Goal: Information Seeking & Learning: Compare options

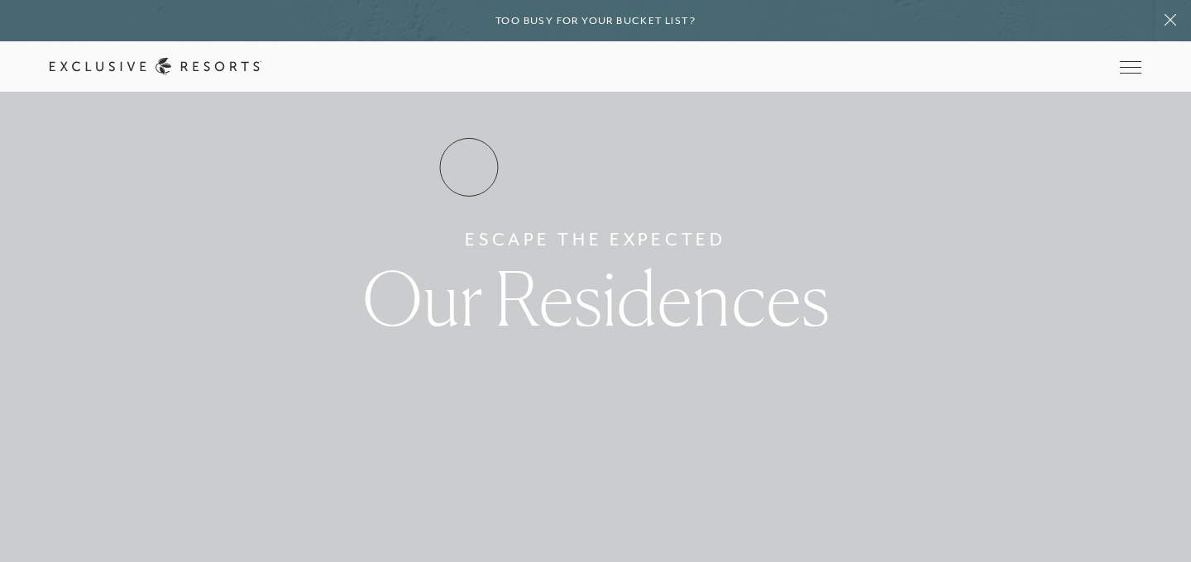
click at [0, 0] on link "Residence Collection" at bounding box center [0, 0] width 0 height 0
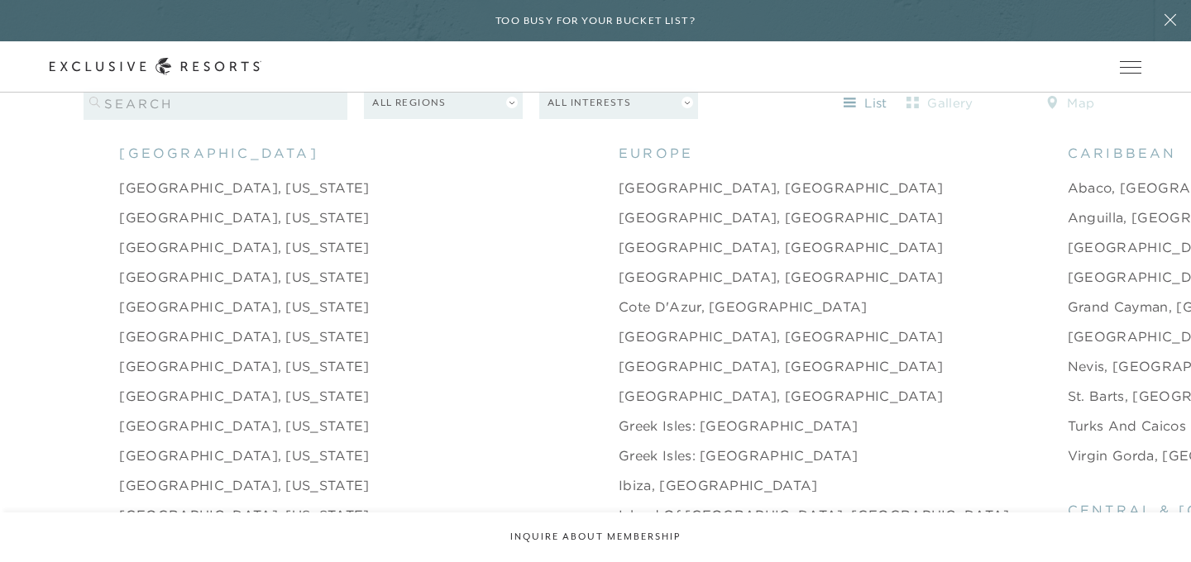
scroll to position [1613, 0]
click at [619, 385] on link "[GEOGRAPHIC_DATA], [GEOGRAPHIC_DATA]" at bounding box center [781, 395] width 325 height 20
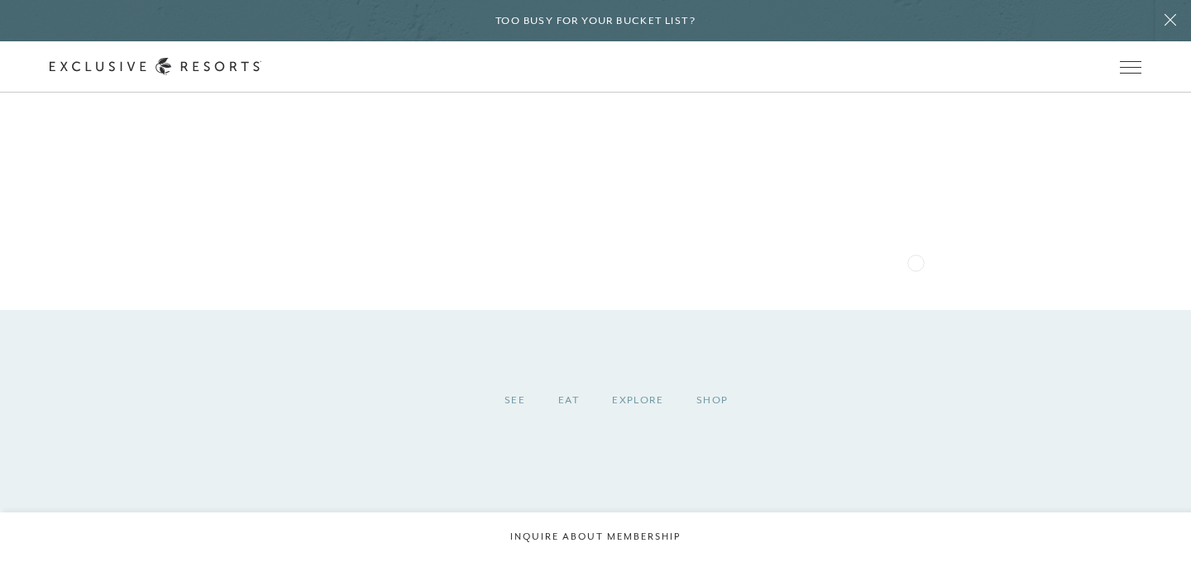
scroll to position [1590, 0]
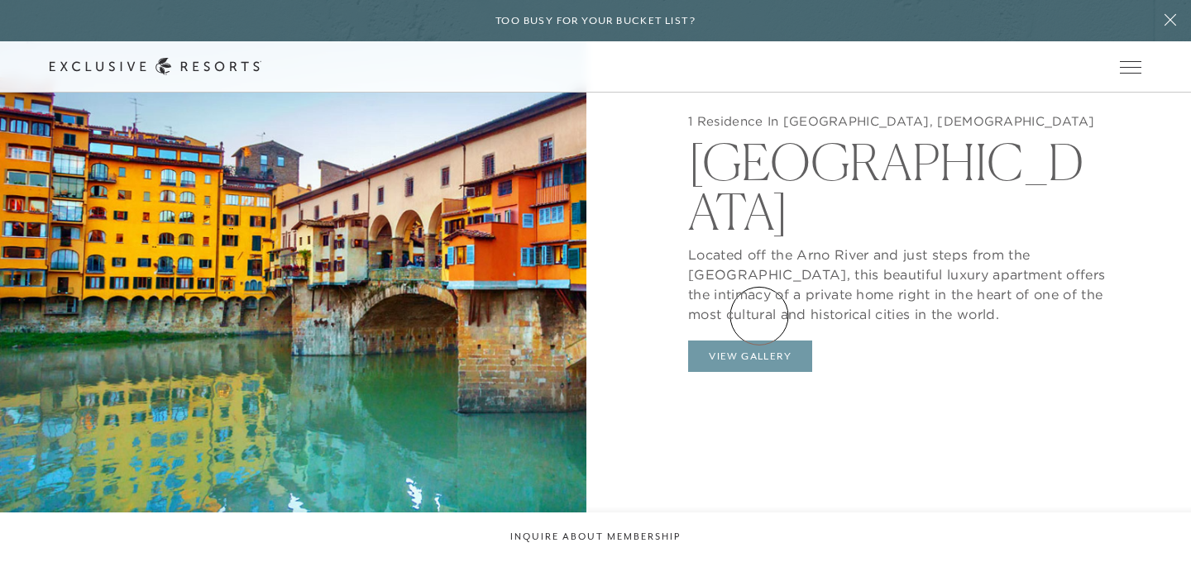
click at [759, 341] on button "View Gallery" at bounding box center [750, 356] width 124 height 31
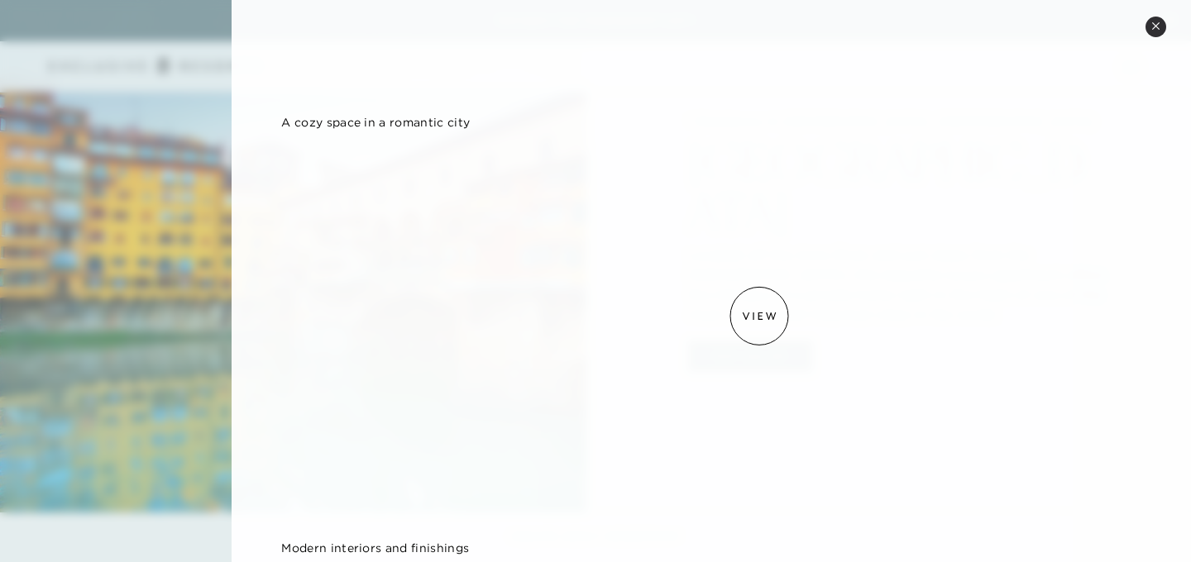
scroll to position [732, 0]
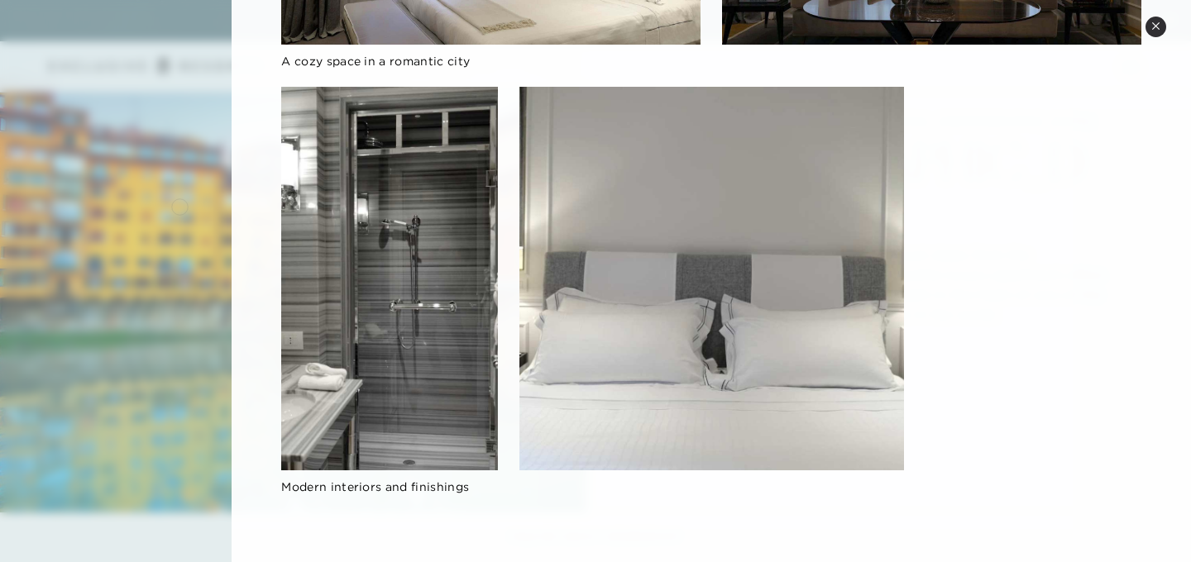
click at [179, 205] on div at bounding box center [595, 281] width 1191 height 562
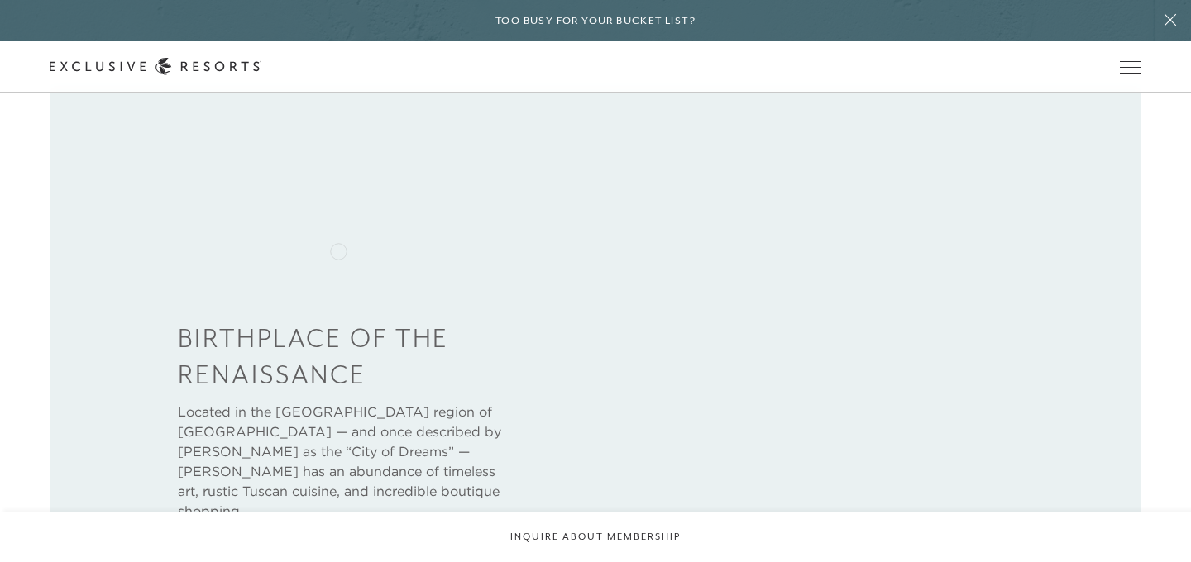
scroll to position [519, 0]
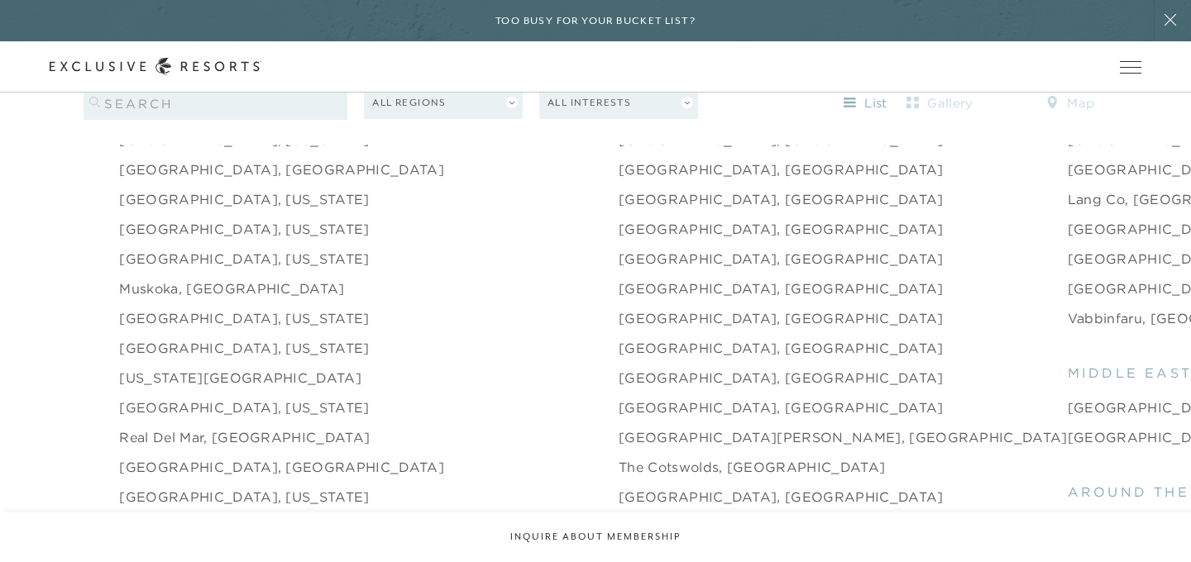
scroll to position [2197, 0]
click at [619, 485] on link "[GEOGRAPHIC_DATA], [GEOGRAPHIC_DATA]" at bounding box center [781, 495] width 325 height 20
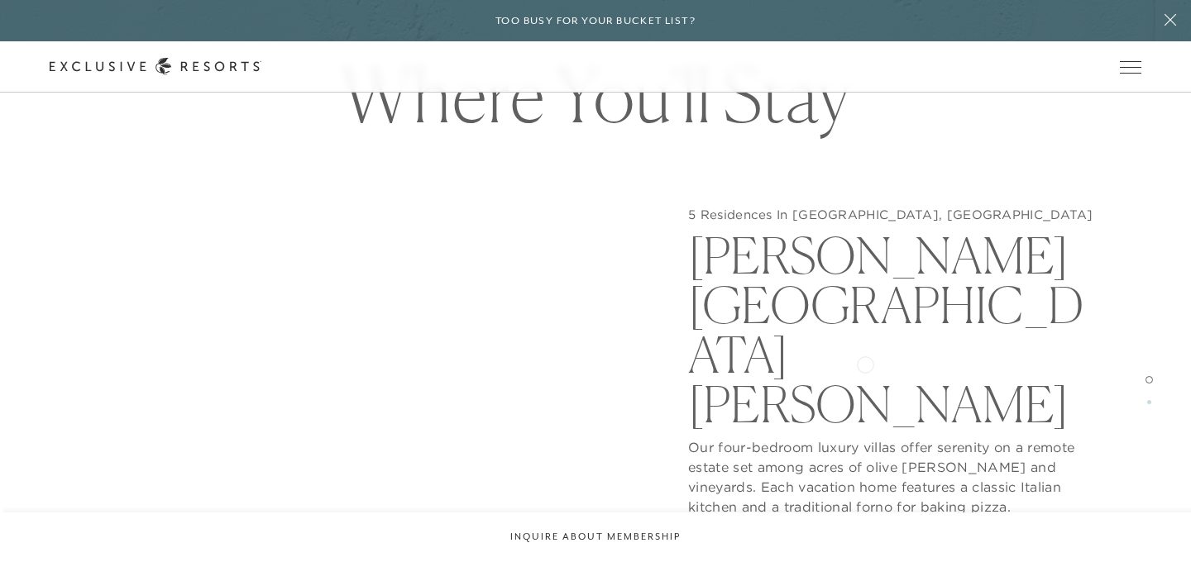
scroll to position [1464, 0]
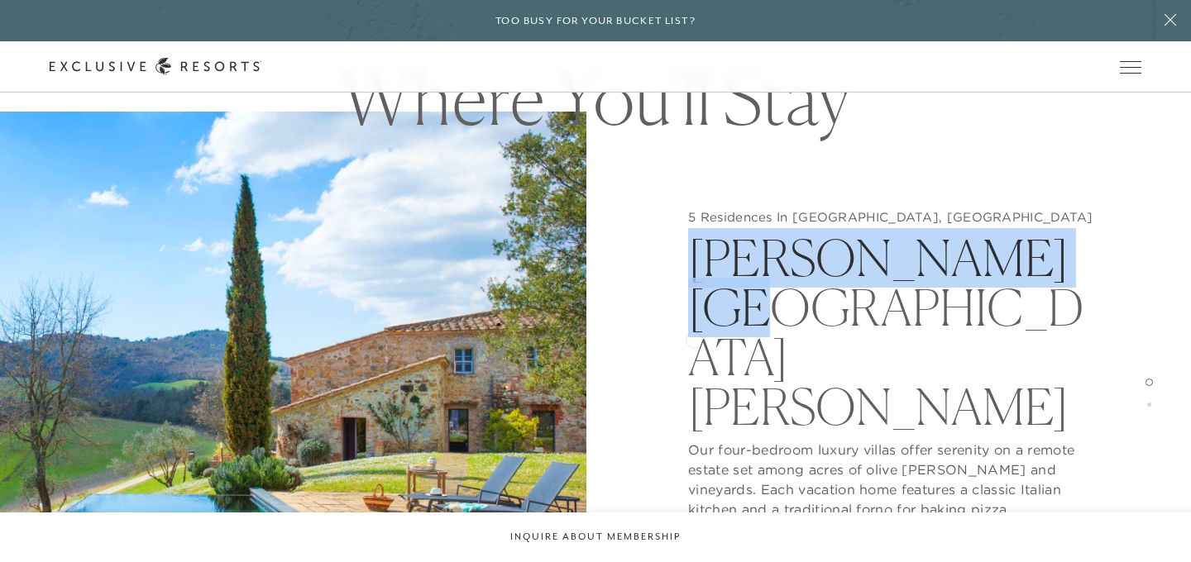
drag, startPoint x: 1000, startPoint y: 338, endPoint x: 694, endPoint y: 338, distance: 306.0
click at [694, 338] on h2 "[PERSON_NAME][GEOGRAPHIC_DATA][PERSON_NAME]" at bounding box center [897, 328] width 419 height 207
copy h2 "[PERSON_NAME][GEOGRAPHIC_DATA][PERSON_NAME]"
click at [760, 536] on button "View Gallery" at bounding box center [750, 551] width 124 height 31
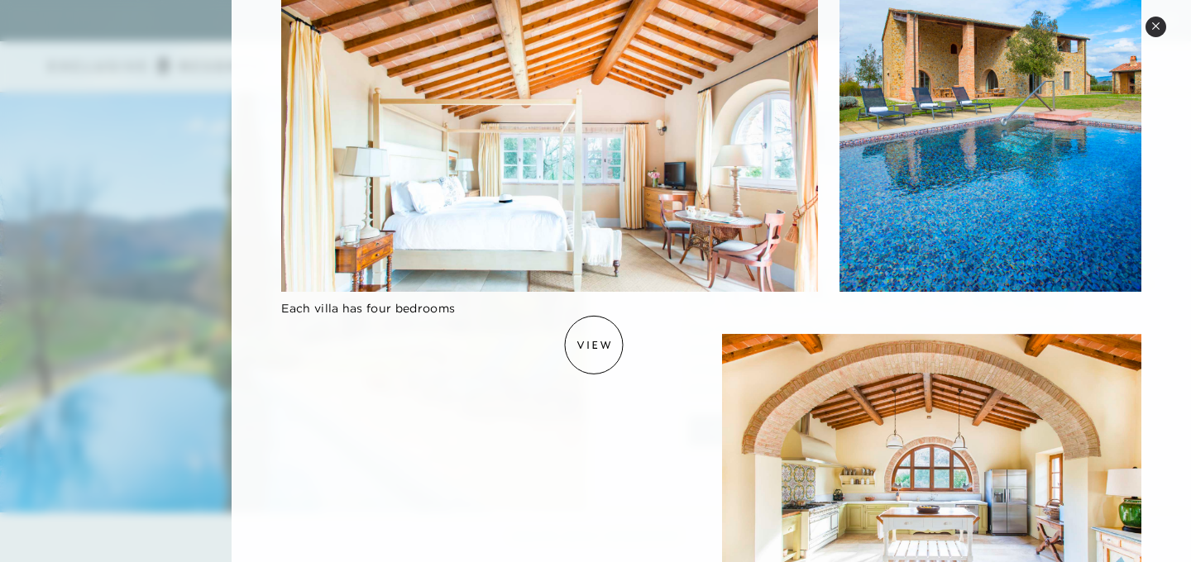
scroll to position [1612, 0]
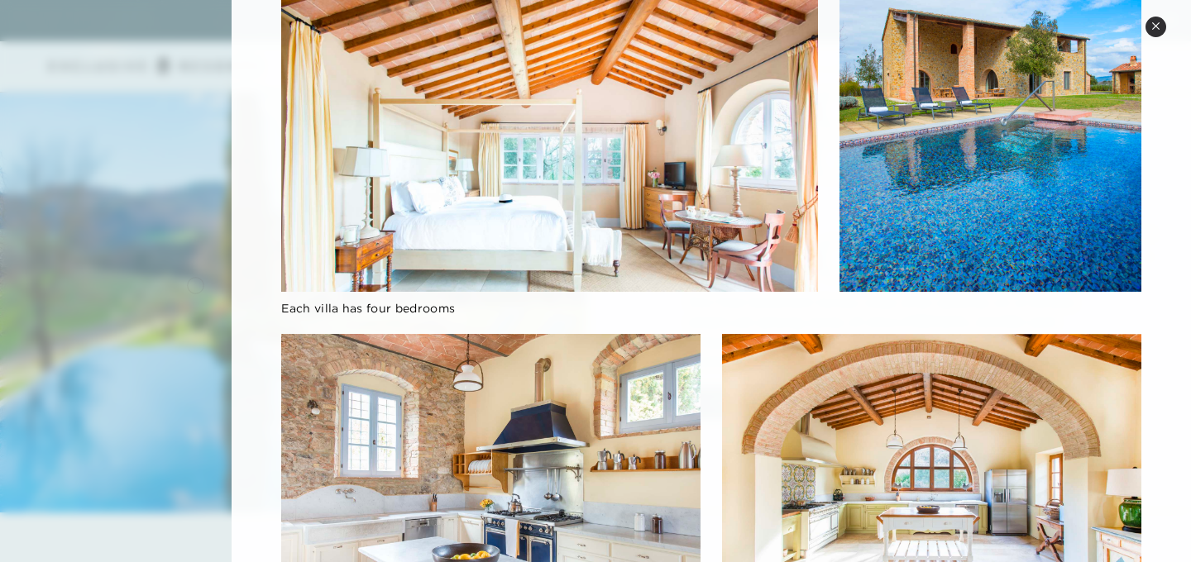
click at [195, 284] on div at bounding box center [595, 281] width 1191 height 562
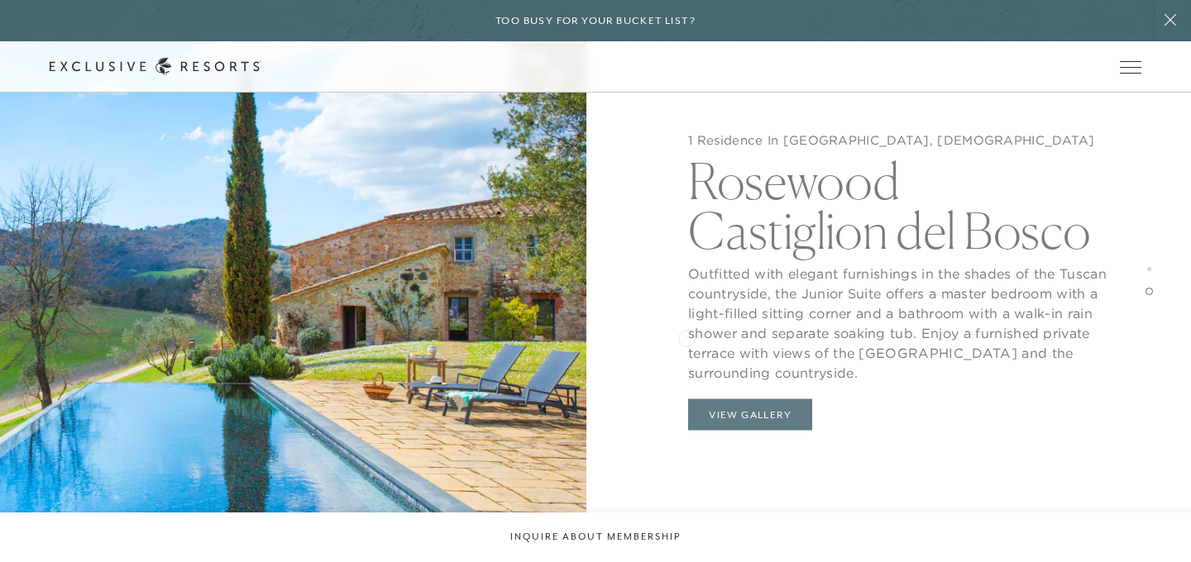
scroll to position [2246, 0]
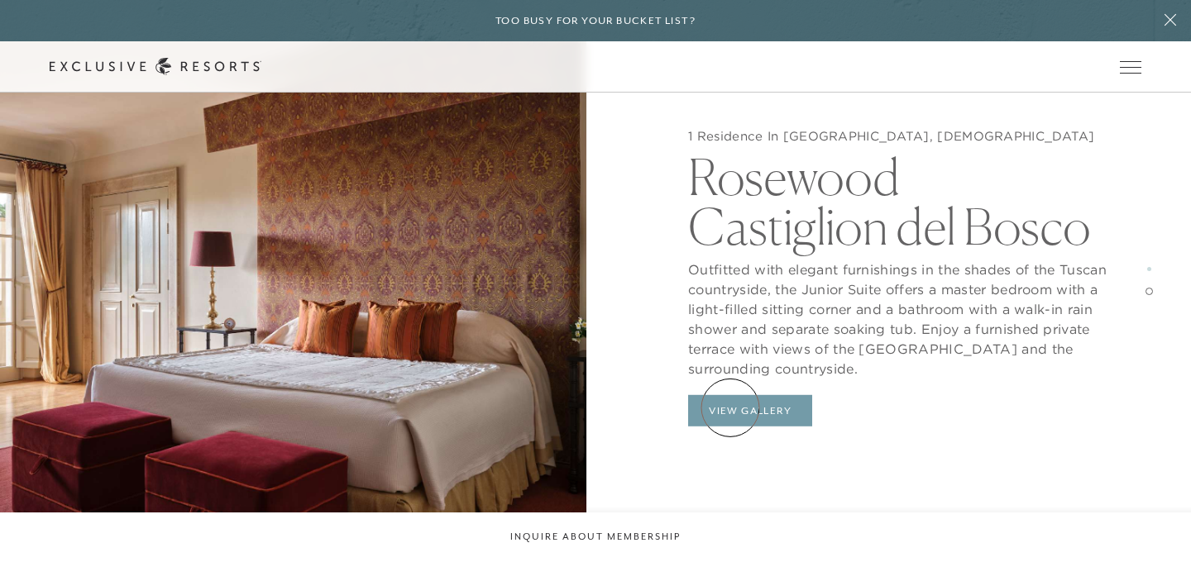
click at [730, 408] on button "View Gallery" at bounding box center [750, 410] width 124 height 31
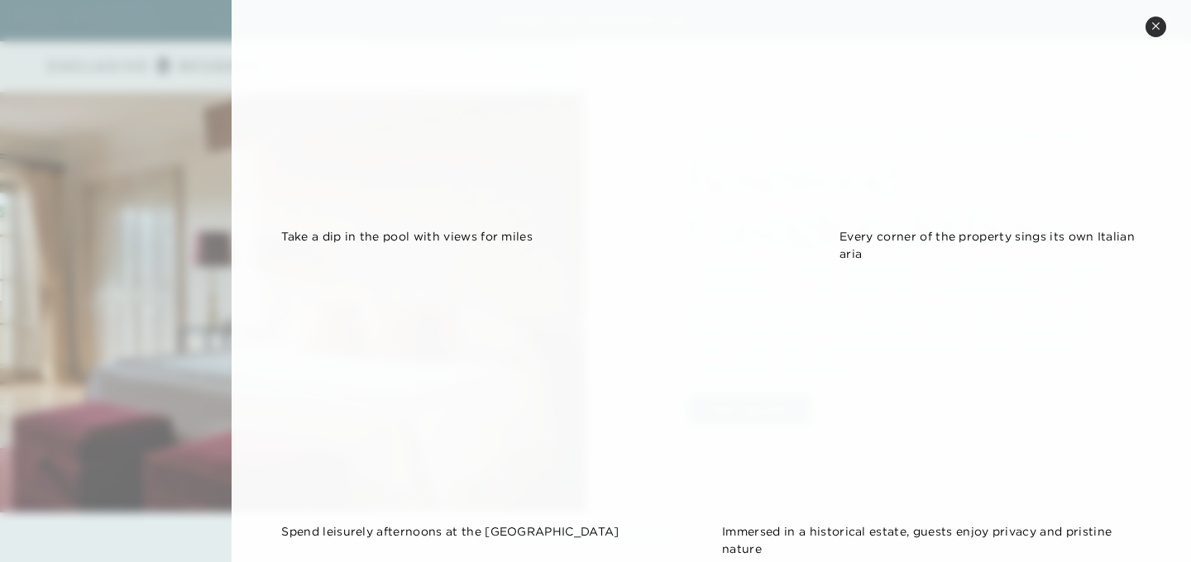
scroll to position [1478, 0]
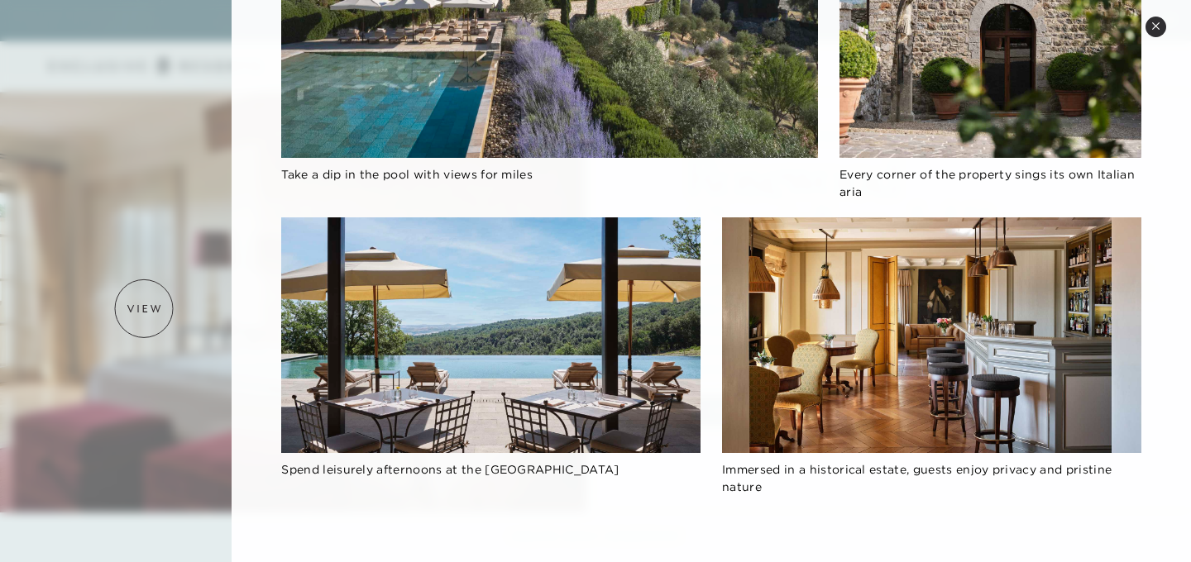
click at [144, 308] on div at bounding box center [595, 281] width 1191 height 562
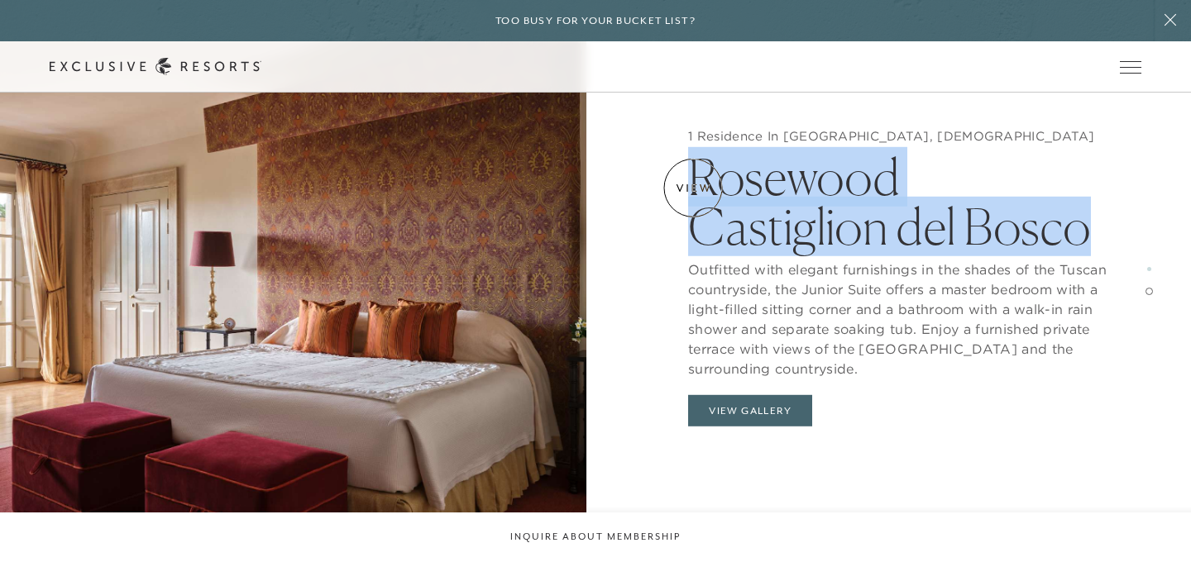
drag, startPoint x: 890, startPoint y: 236, endPoint x: 691, endPoint y: 188, distance: 204.2
click at [693, 188] on h2 "Rosewood Castiglion del Bosco" at bounding box center [897, 198] width 419 height 108
copy h2 "Rosewood Castiglion del Bosco"
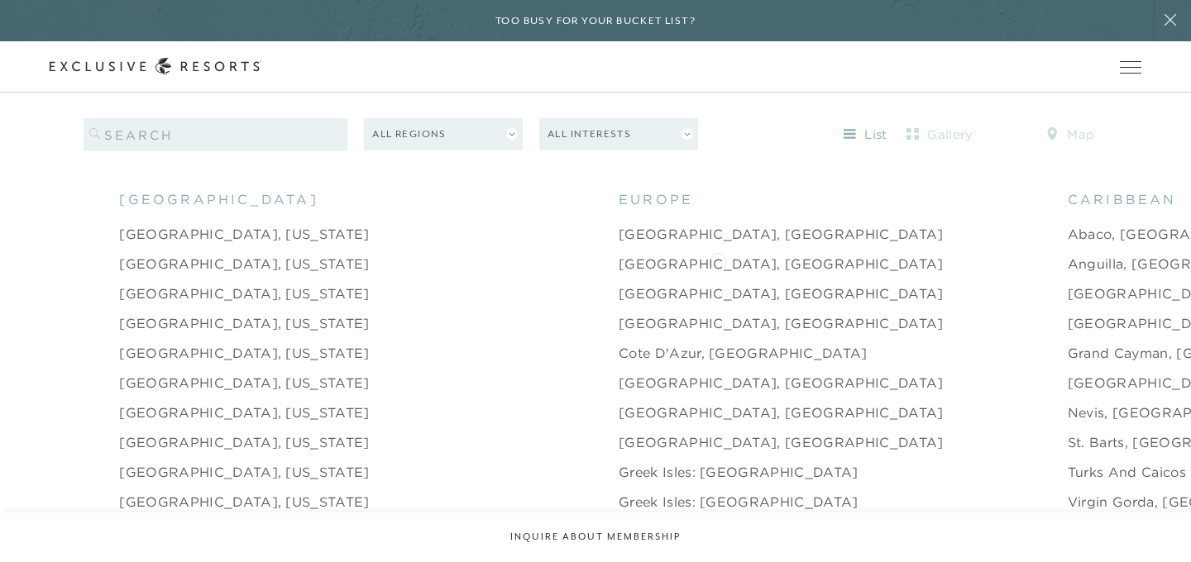
scroll to position [1554, 0]
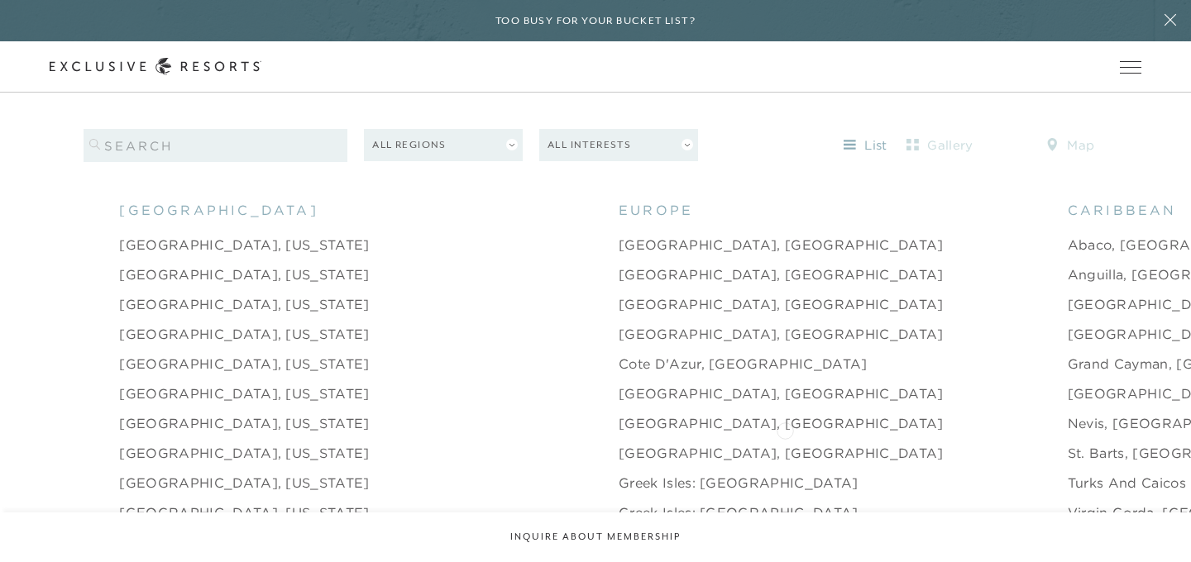
click at [1068, 443] on link "St. Barts, [GEOGRAPHIC_DATA]" at bounding box center [1179, 453] width 223 height 20
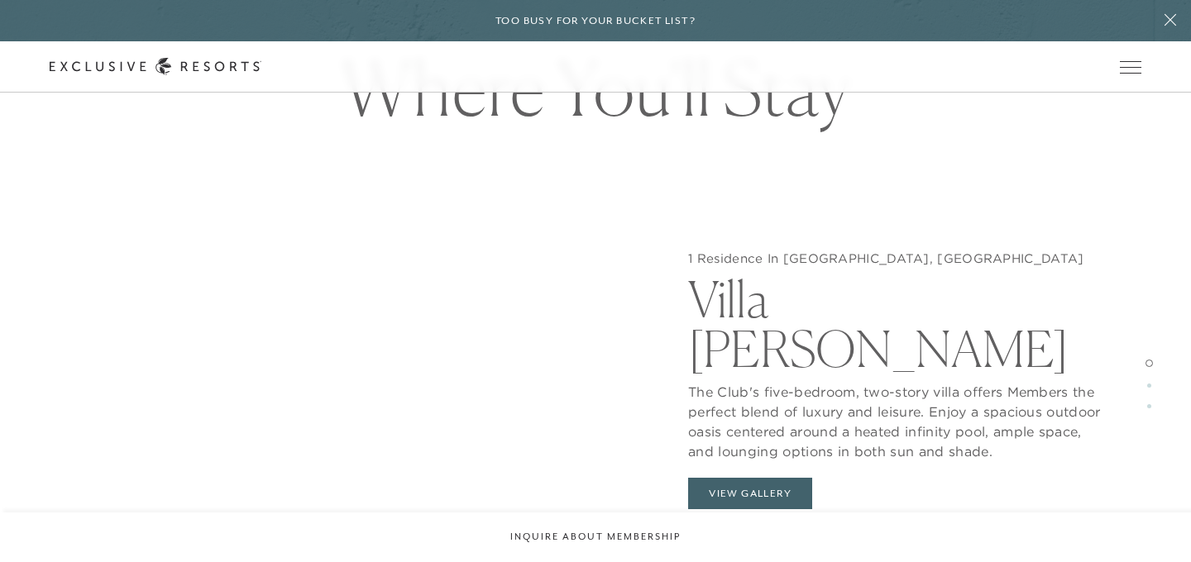
scroll to position [1464, 0]
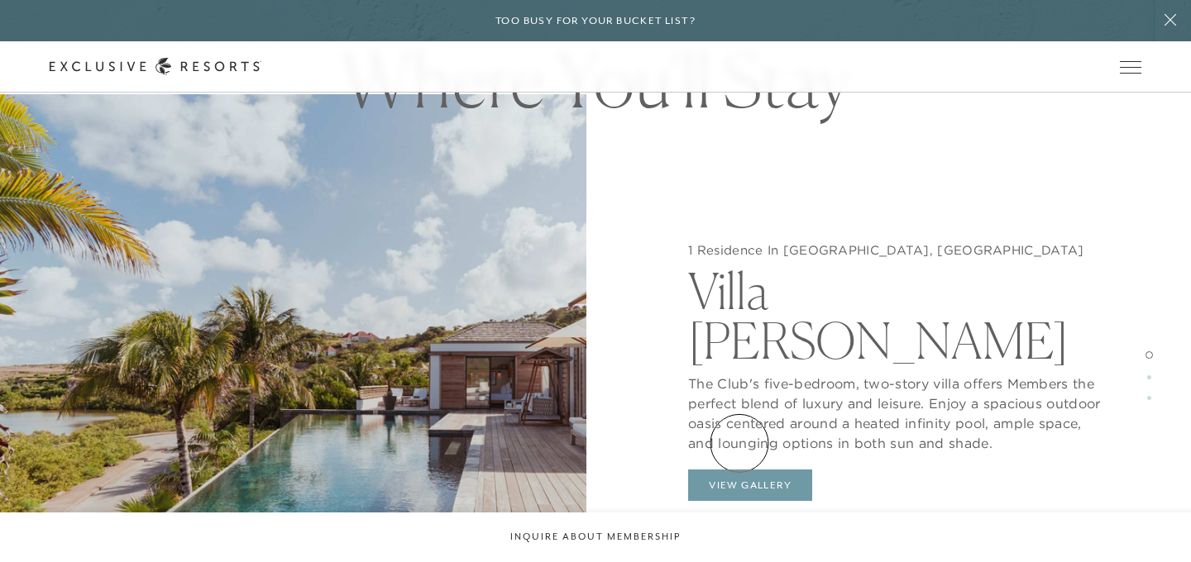
click at [739, 470] on button "View Gallery" at bounding box center [750, 485] width 124 height 31
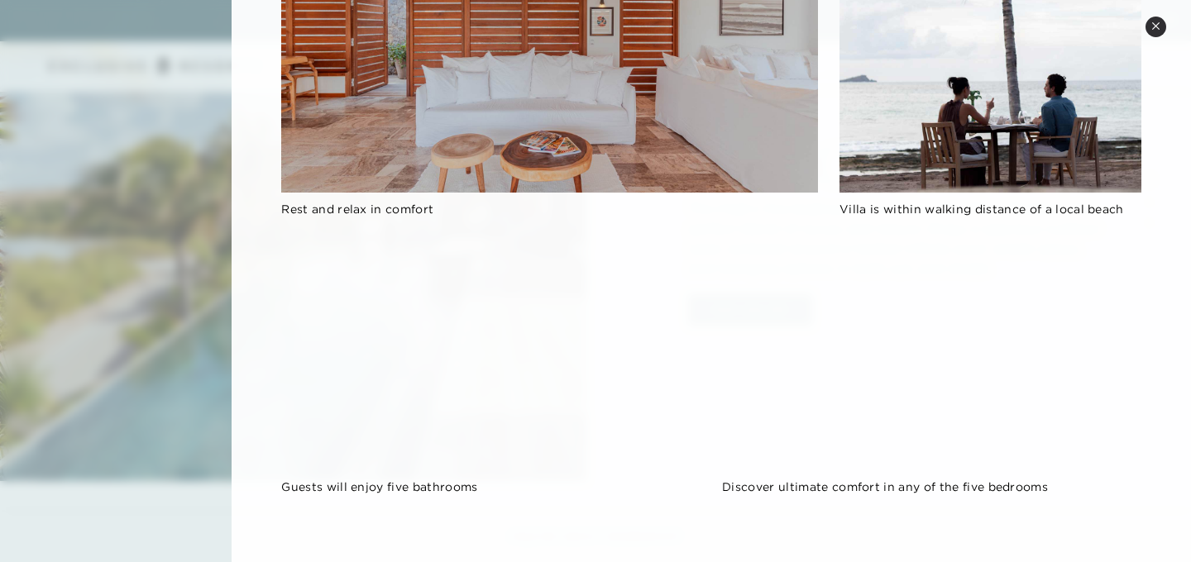
scroll to position [1638, 0]
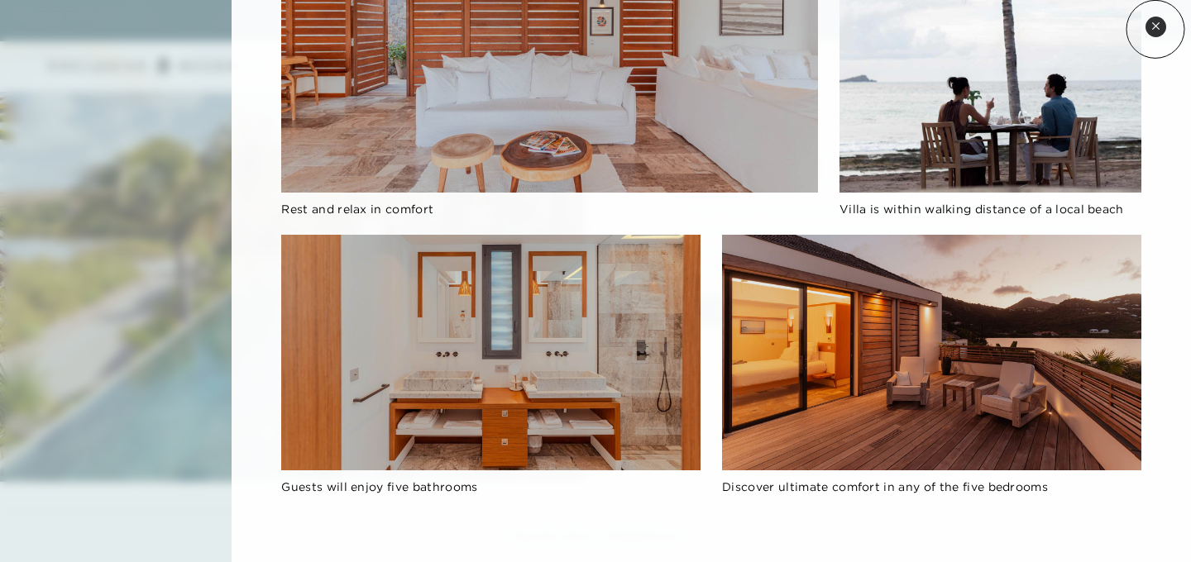
click at [1155, 29] on icon at bounding box center [1155, 26] width 9 height 9
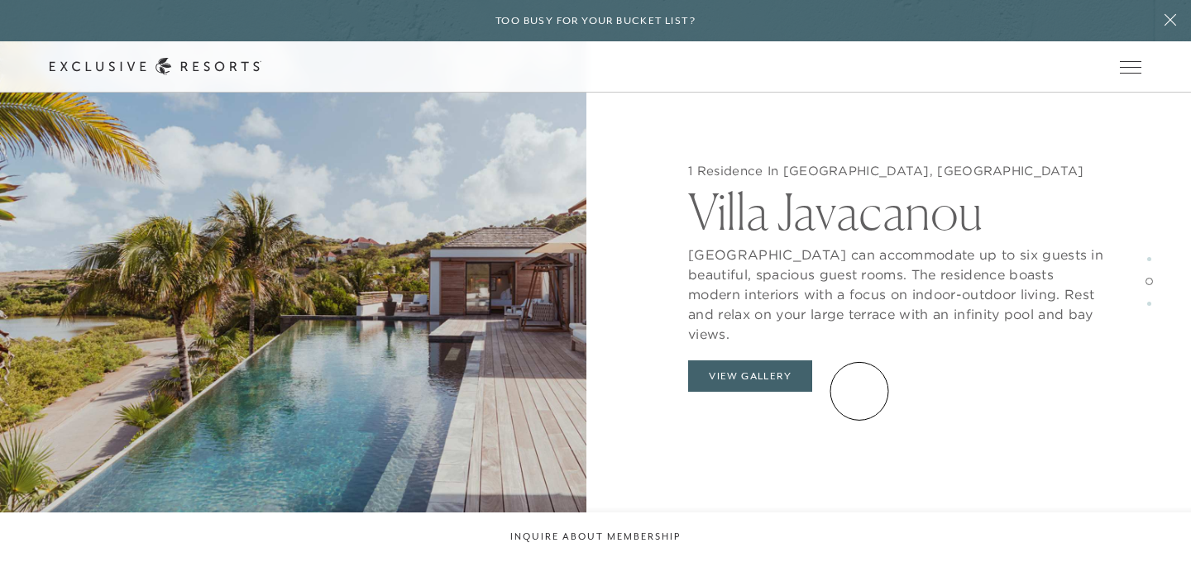
scroll to position [2457, 0]
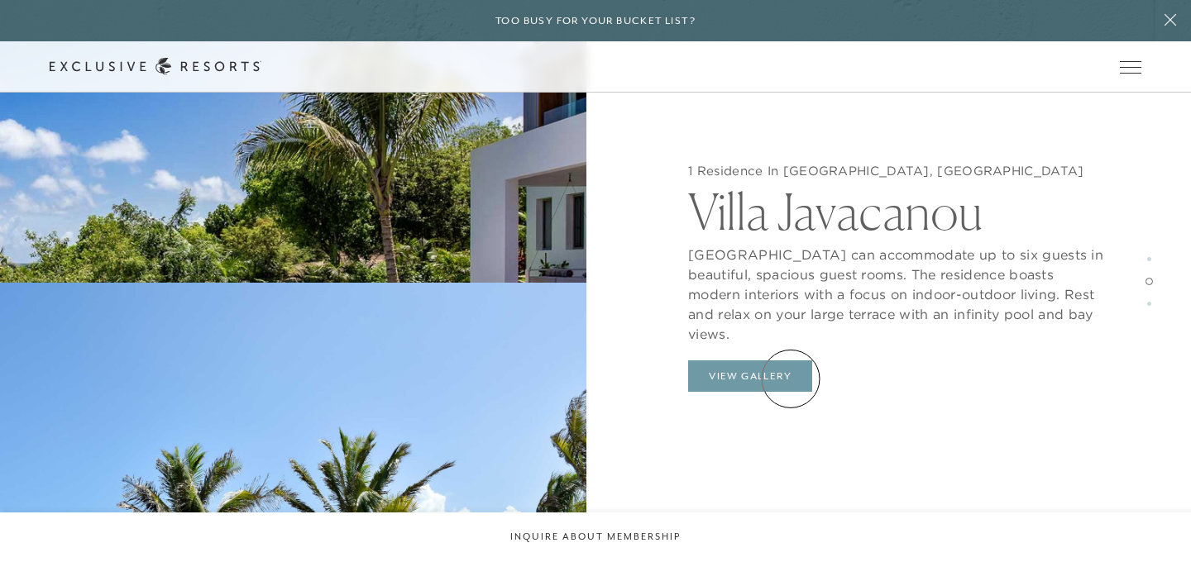
click at [791, 379] on button "View Gallery" at bounding box center [750, 376] width 124 height 31
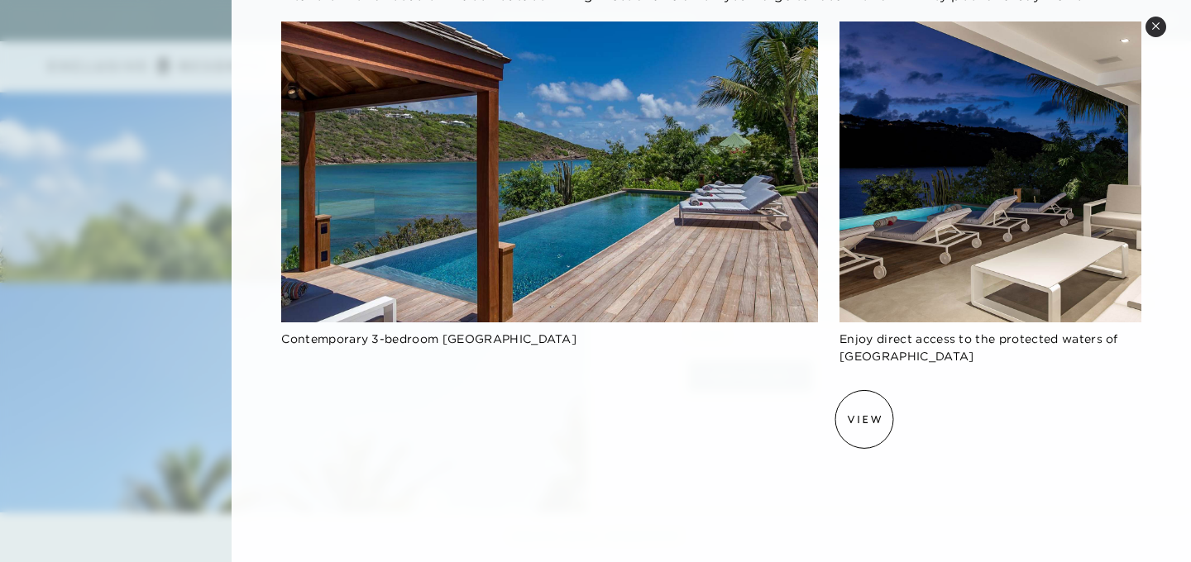
scroll to position [0, 0]
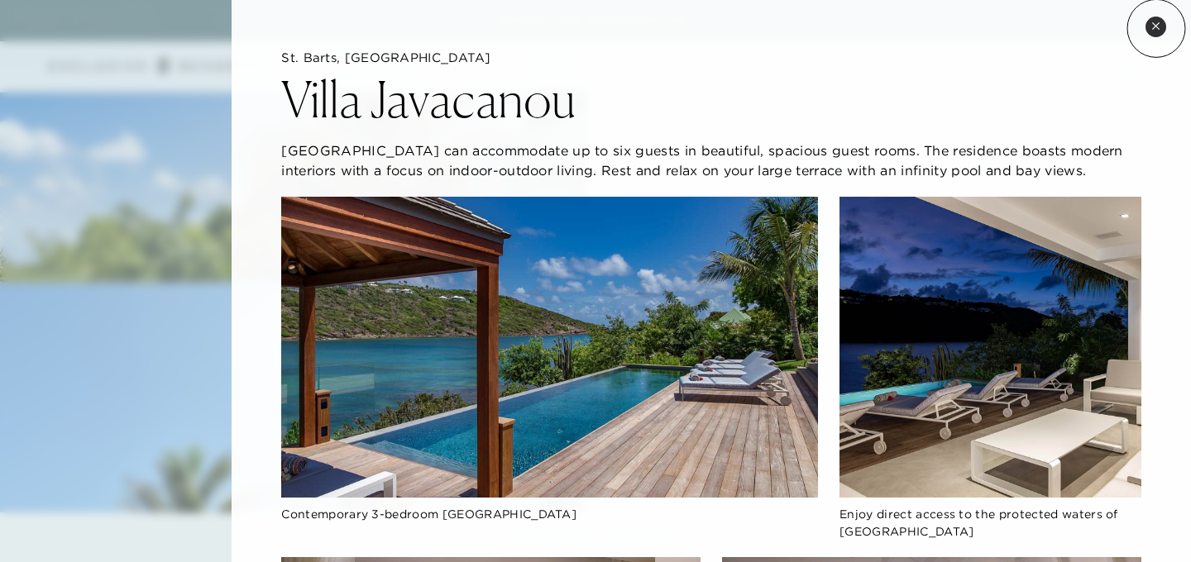
click at [1156, 28] on icon at bounding box center [1155, 26] width 9 height 9
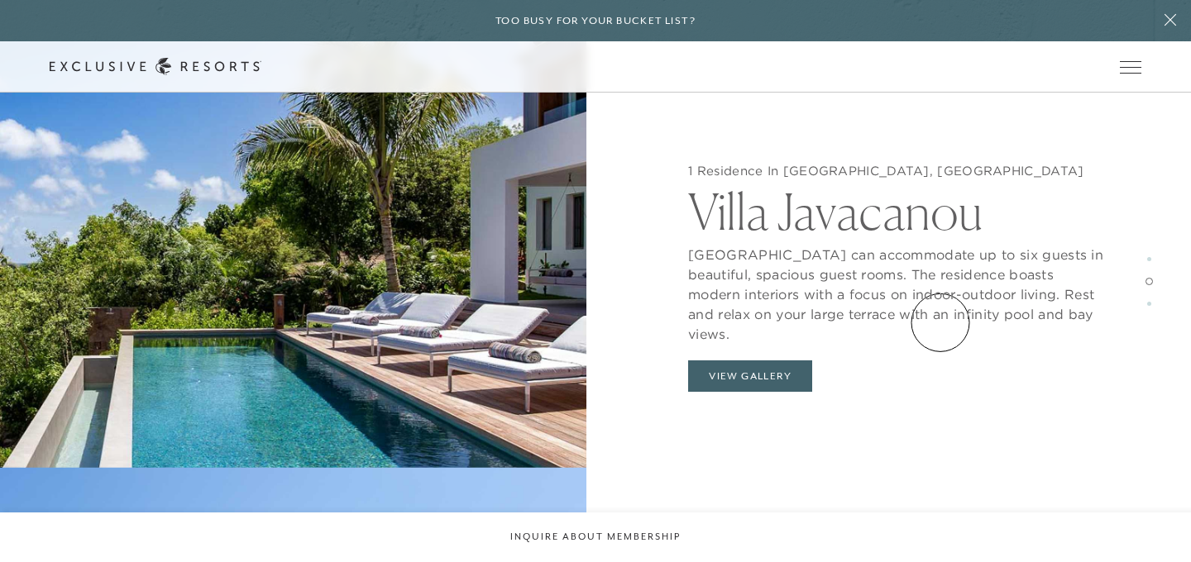
scroll to position [2194, 0]
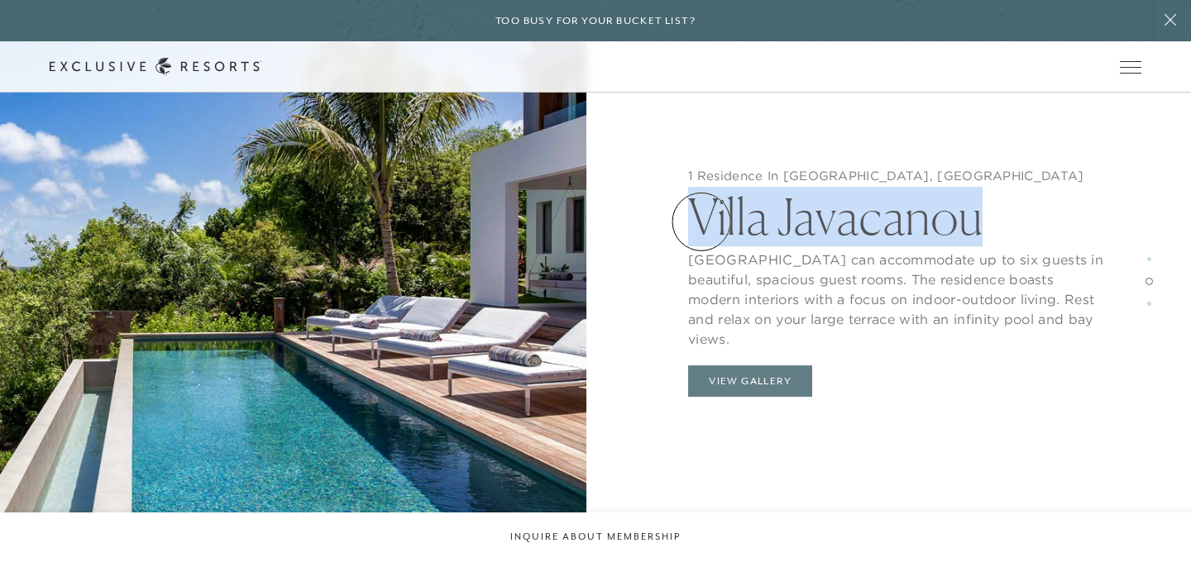
drag, startPoint x: 983, startPoint y: 223, endPoint x: 701, endPoint y: 222, distance: 281.2
click at [701, 222] on h2 "Villa Javacanou" at bounding box center [897, 213] width 419 height 58
copy h2 "Villa Javacanou"
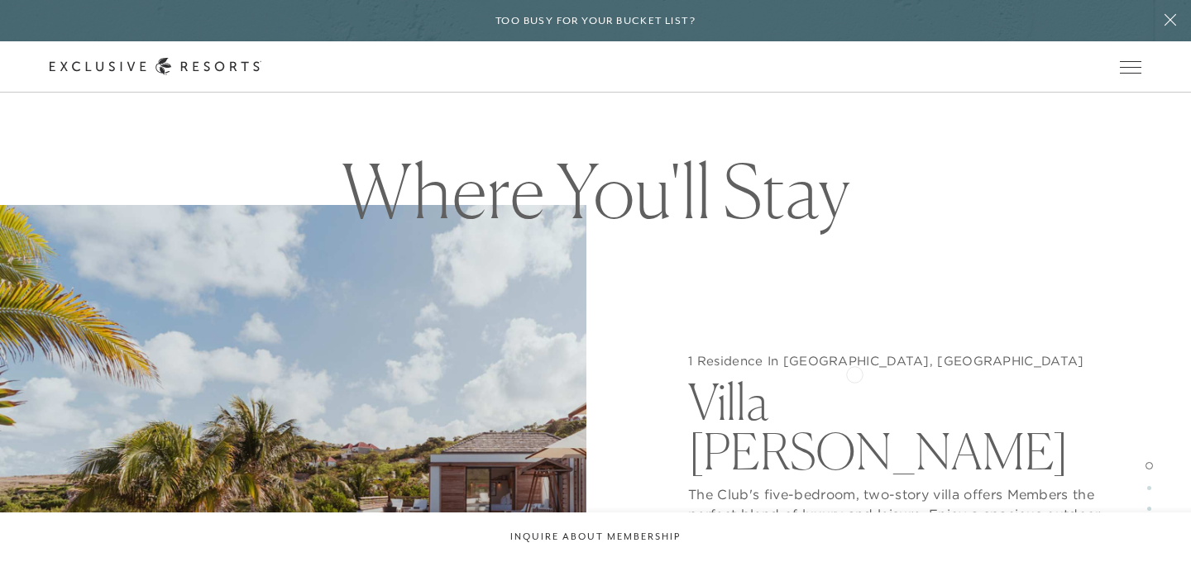
scroll to position [1348, 0]
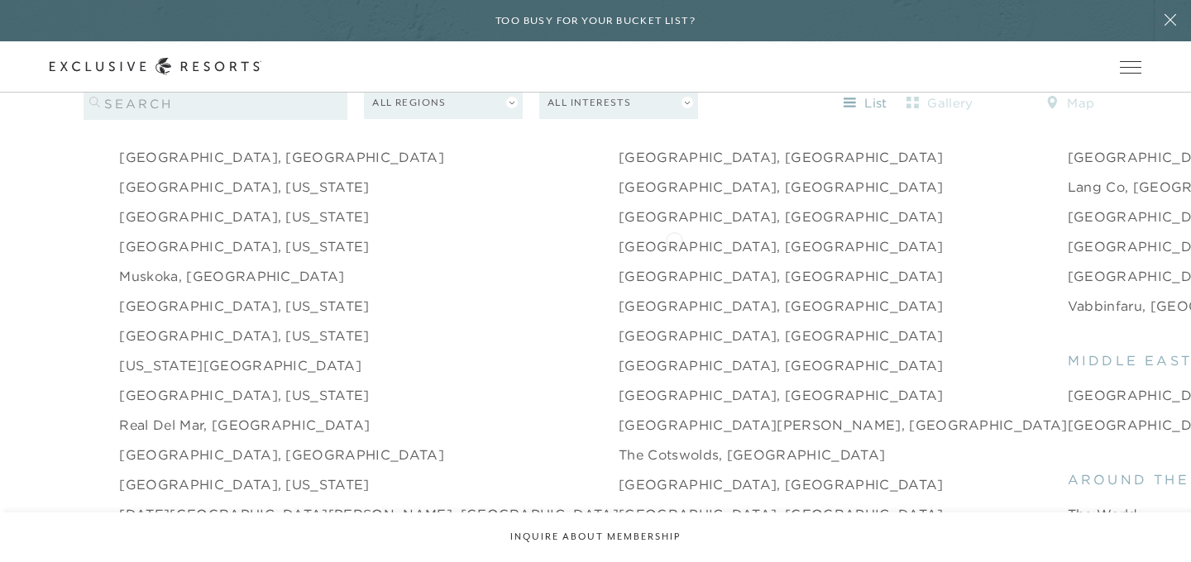
scroll to position [2253, 0]
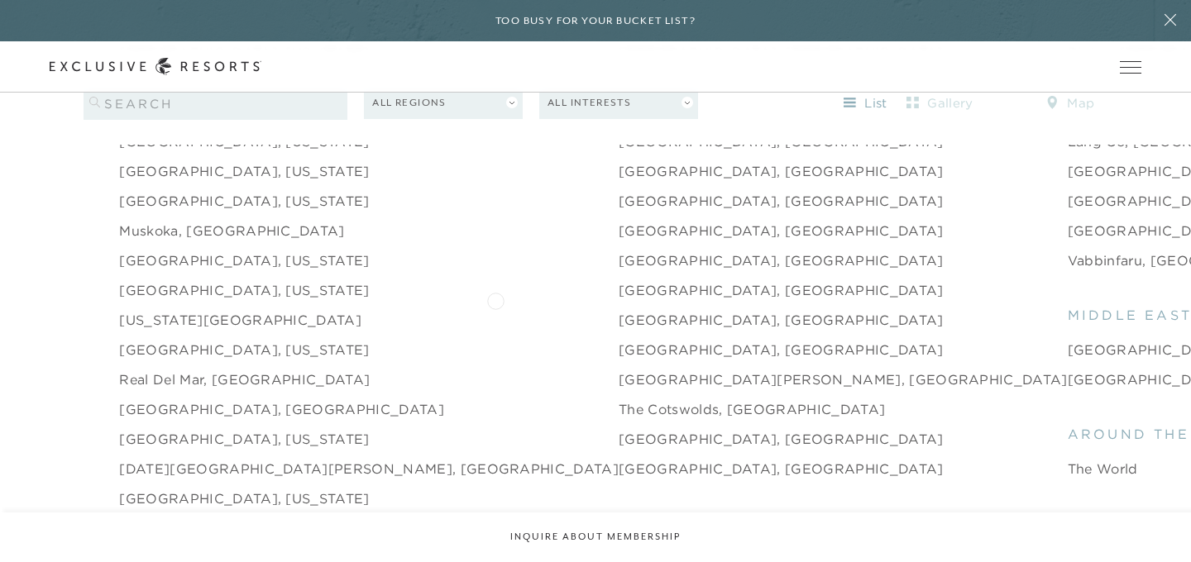
click at [619, 310] on link "[GEOGRAPHIC_DATA], [GEOGRAPHIC_DATA]" at bounding box center [781, 320] width 325 height 20
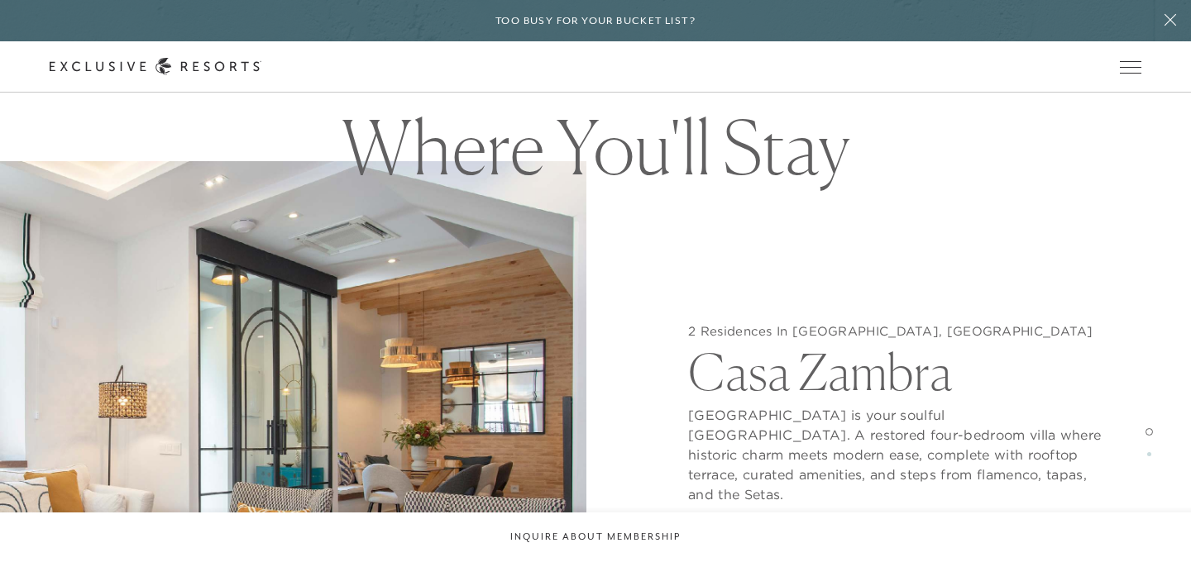
scroll to position [1392, 0]
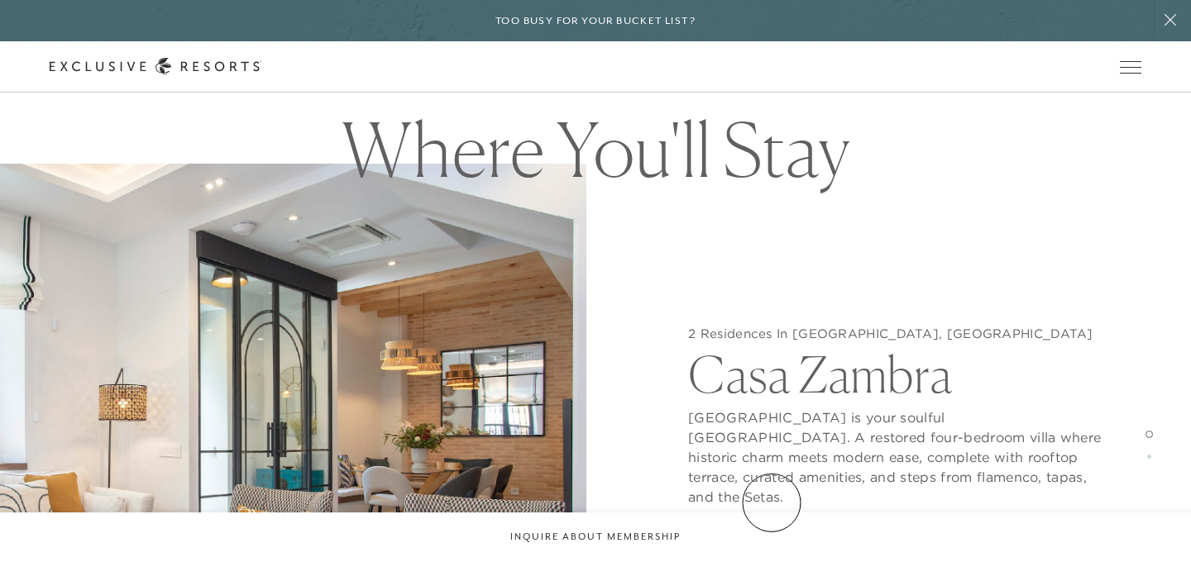
click at [772, 524] on button "View Gallery" at bounding box center [750, 539] width 124 height 31
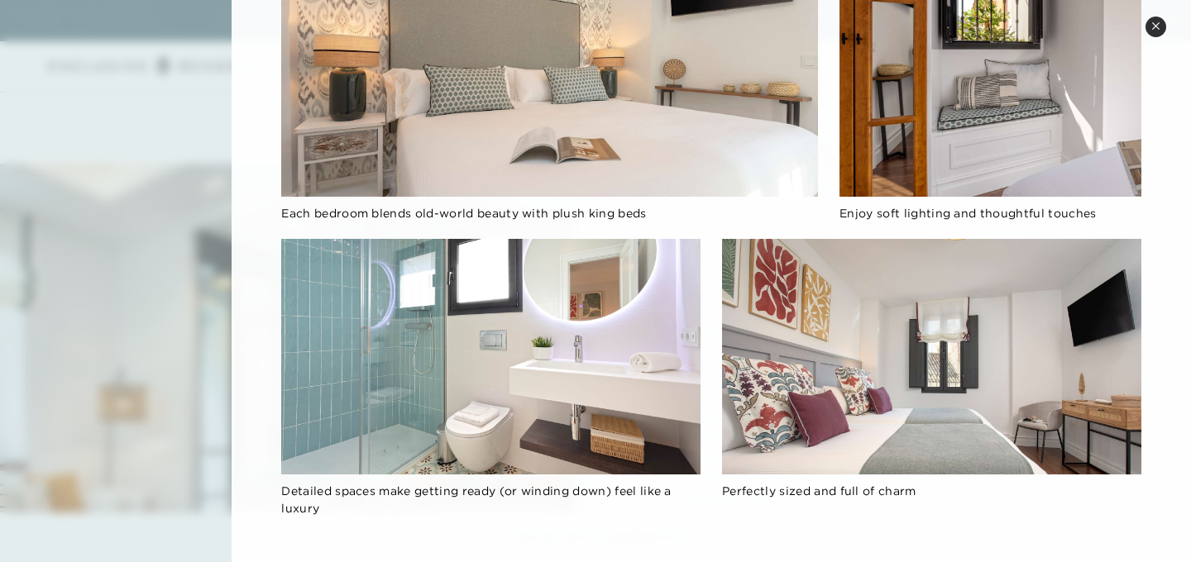
scroll to position [1389, 0]
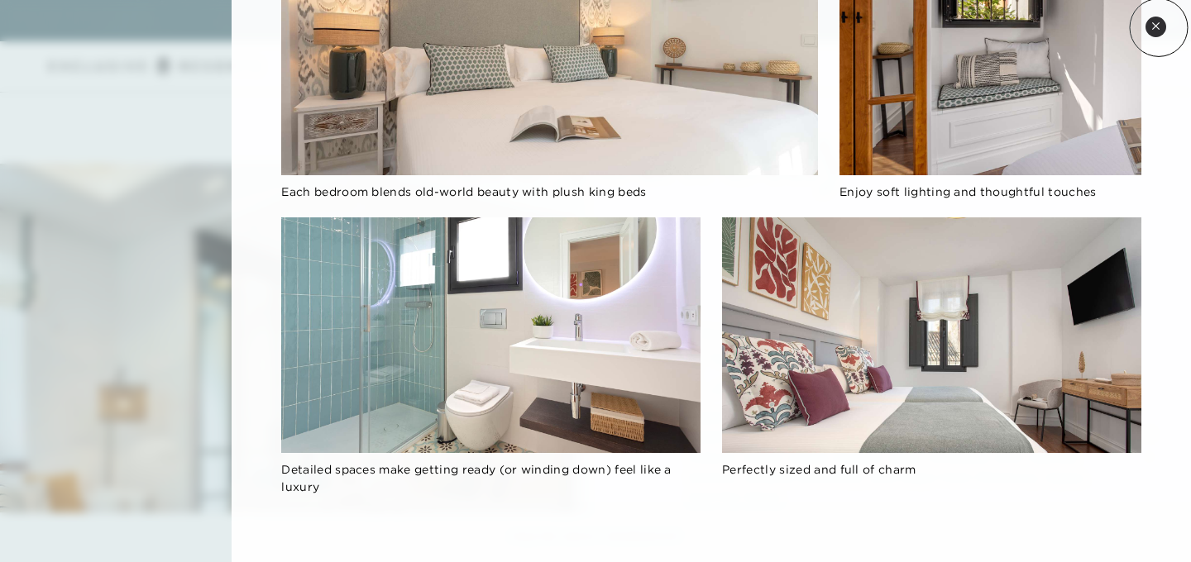
click at [1159, 27] on icon at bounding box center [1155, 26] width 9 height 9
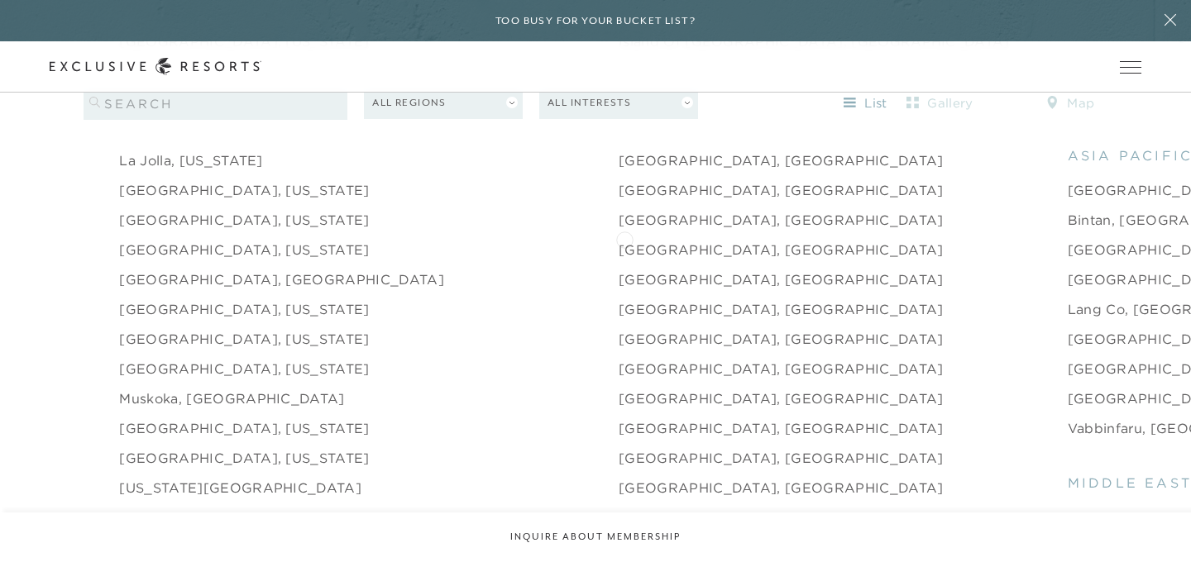
scroll to position [2061, 0]
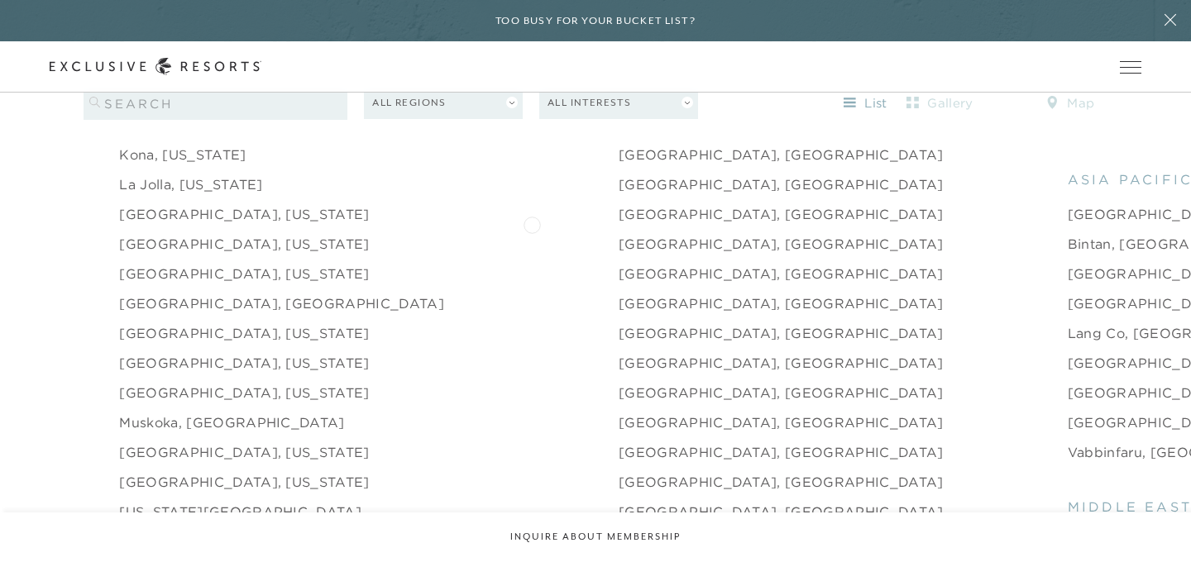
click at [619, 234] on link "[GEOGRAPHIC_DATA], [GEOGRAPHIC_DATA]" at bounding box center [781, 244] width 325 height 20
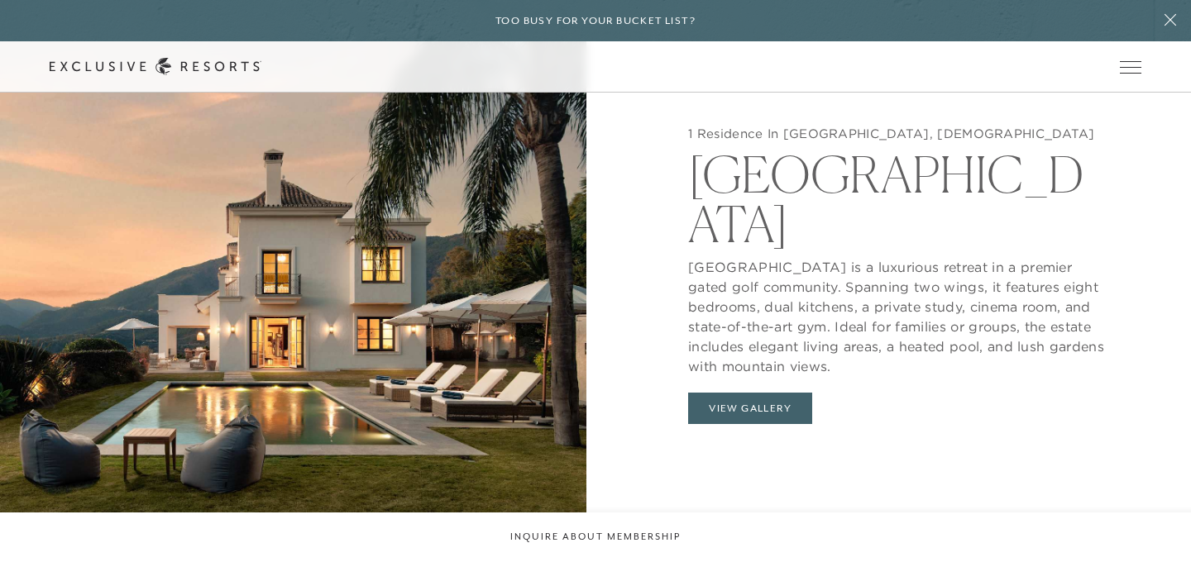
scroll to position [1621, 0]
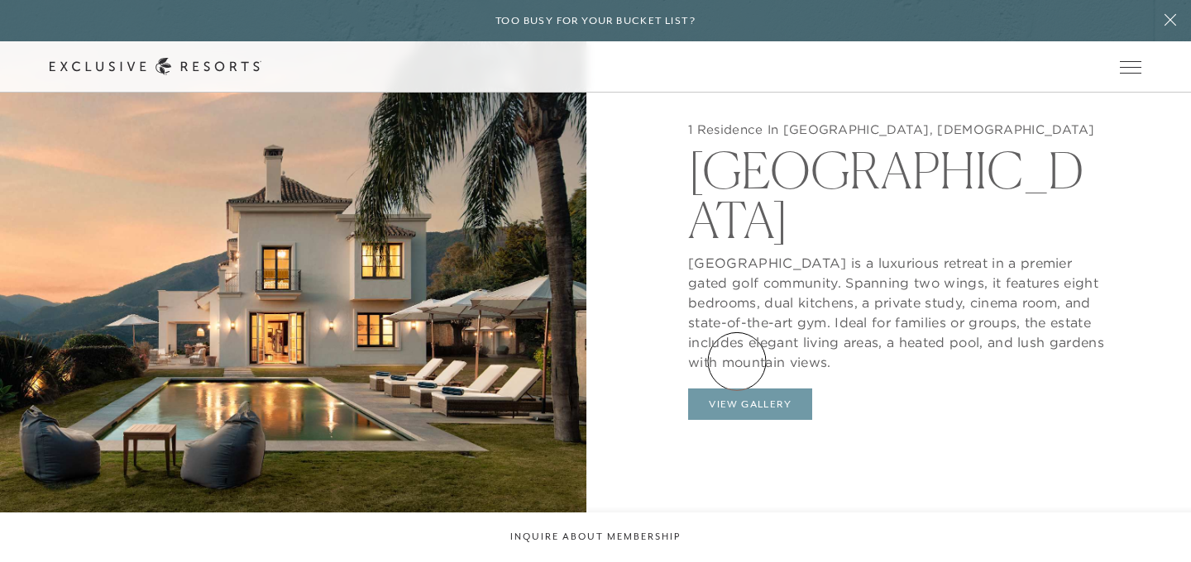
click at [737, 389] on button "View Gallery" at bounding box center [750, 404] width 124 height 31
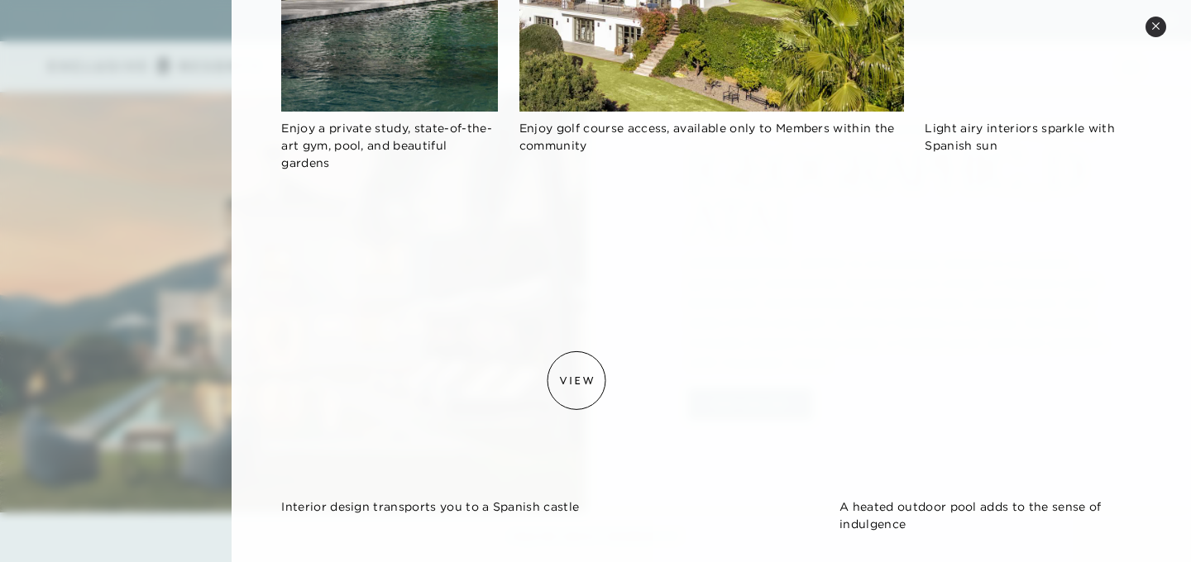
scroll to position [2249, 0]
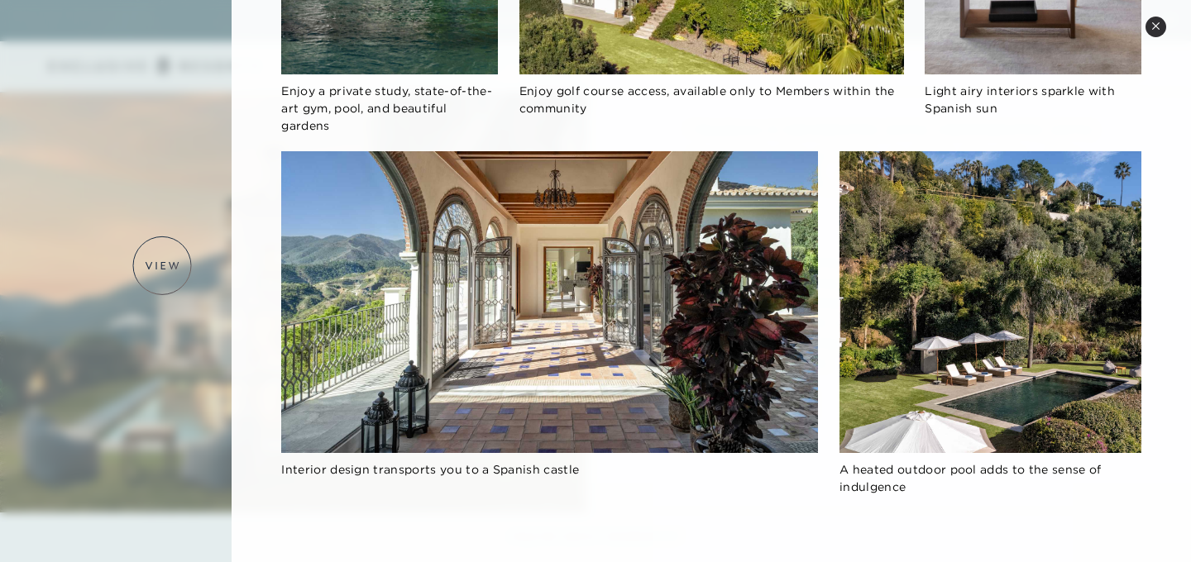
click at [162, 265] on div at bounding box center [595, 281] width 1191 height 562
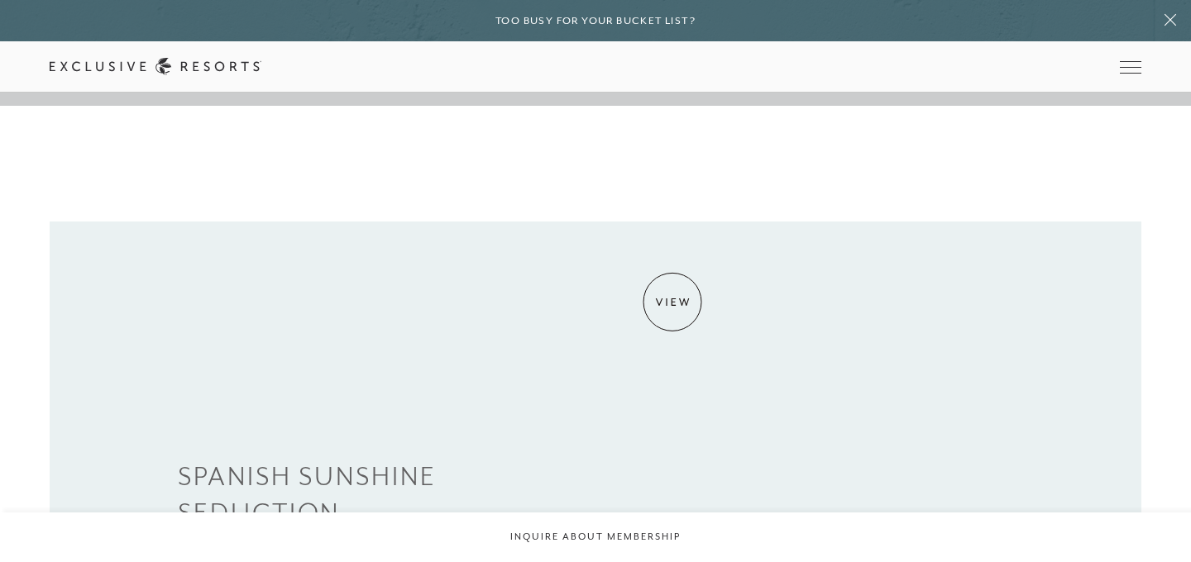
scroll to position [0, 0]
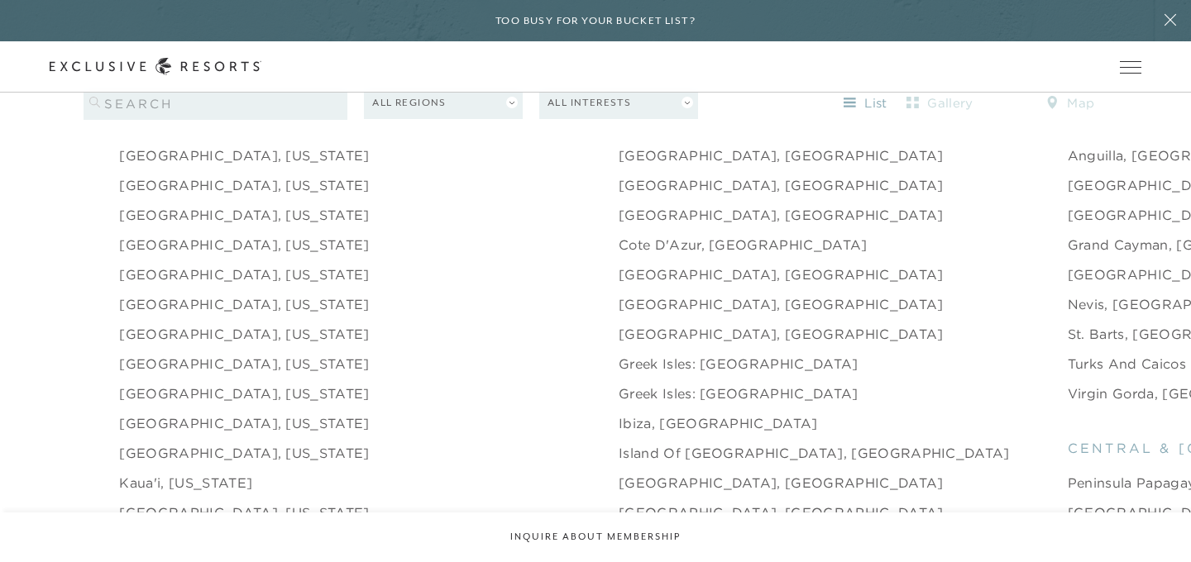
scroll to position [1674, 0]
click at [619, 353] on link "Greek Isles: [GEOGRAPHIC_DATA]" at bounding box center [739, 363] width 240 height 20
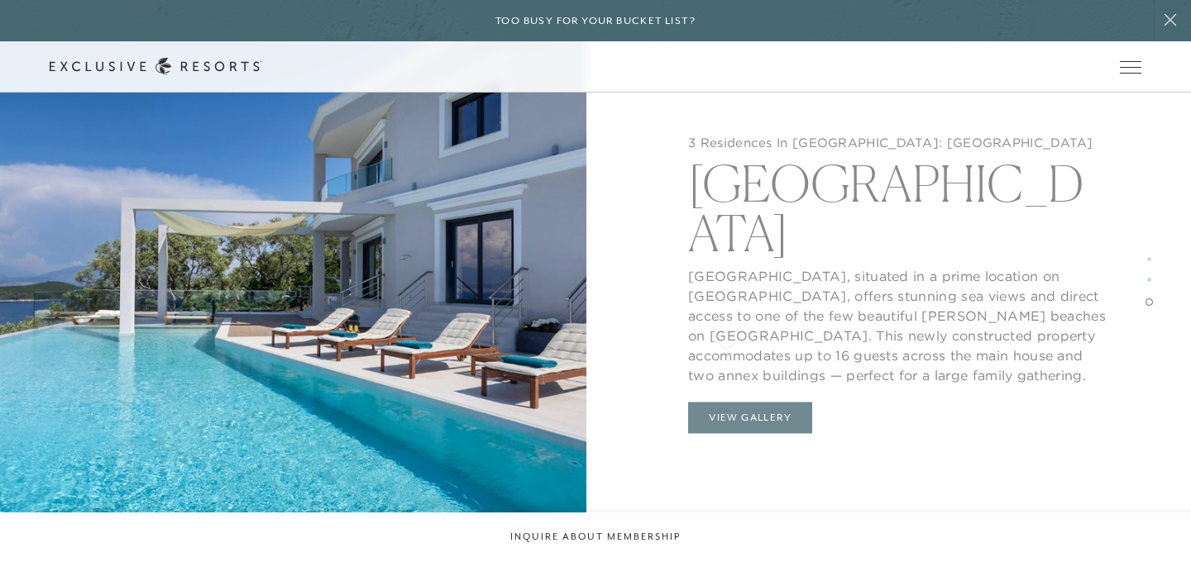
scroll to position [2977, 0]
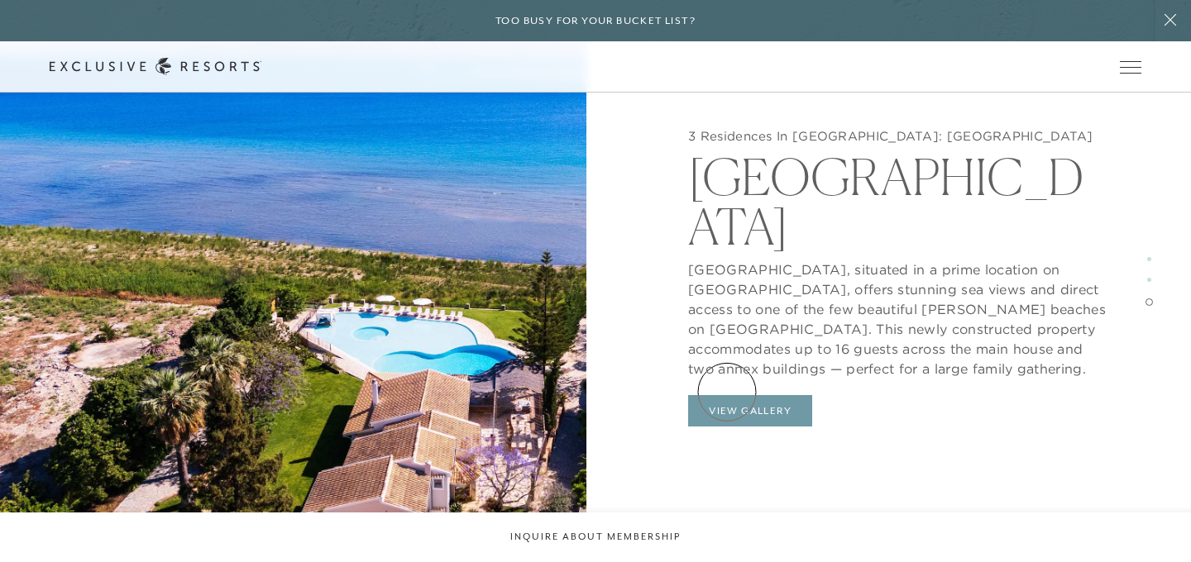
click at [727, 395] on button "View Gallery" at bounding box center [750, 410] width 124 height 31
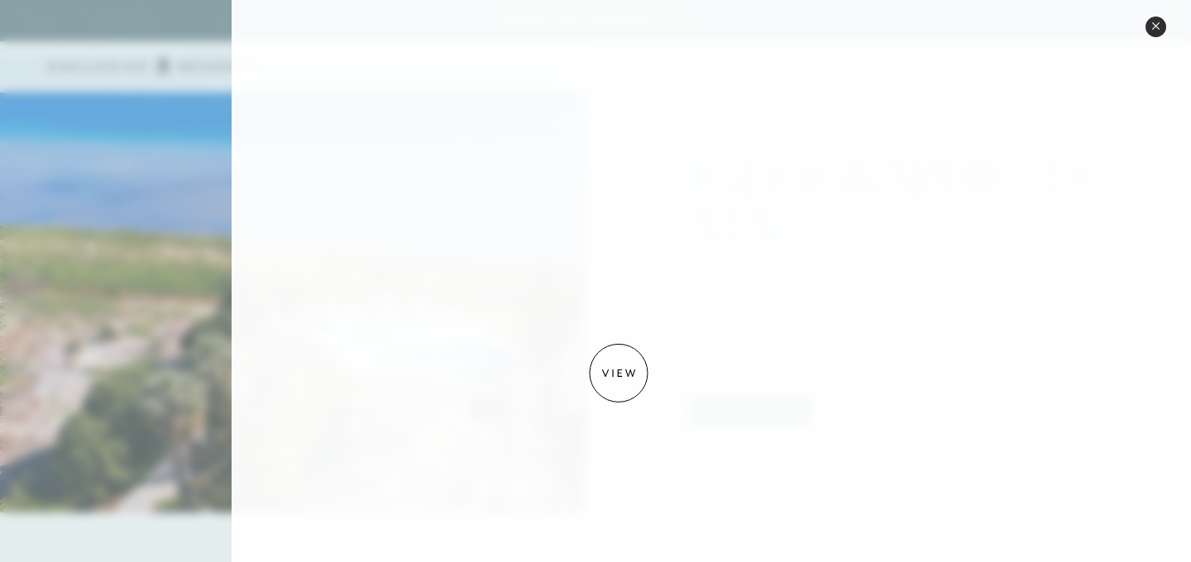
scroll to position [0, 0]
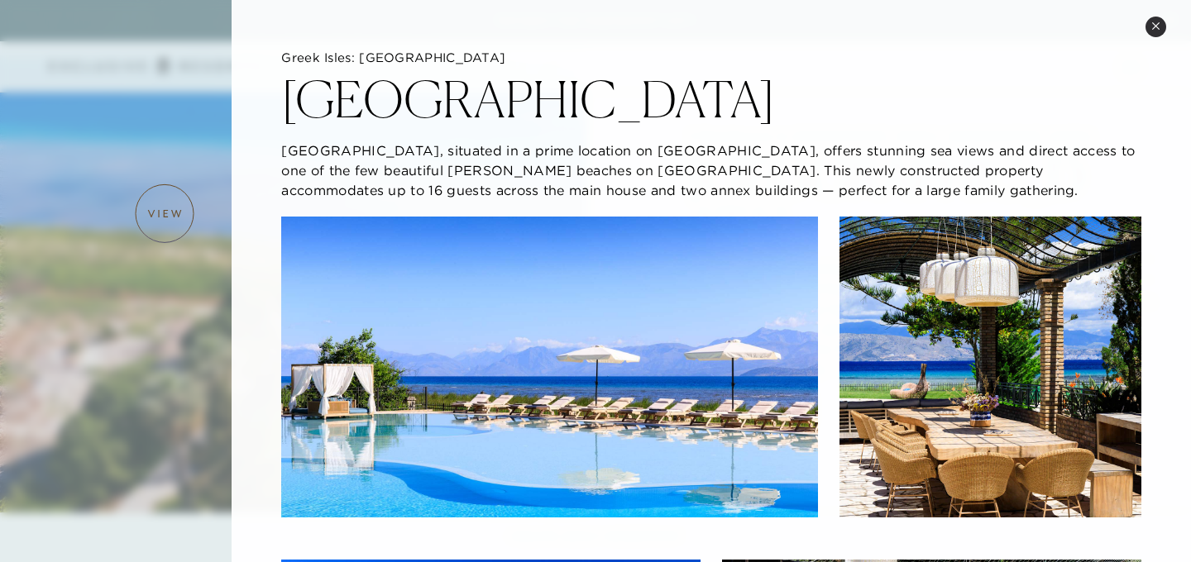
click at [165, 213] on div at bounding box center [595, 281] width 1191 height 562
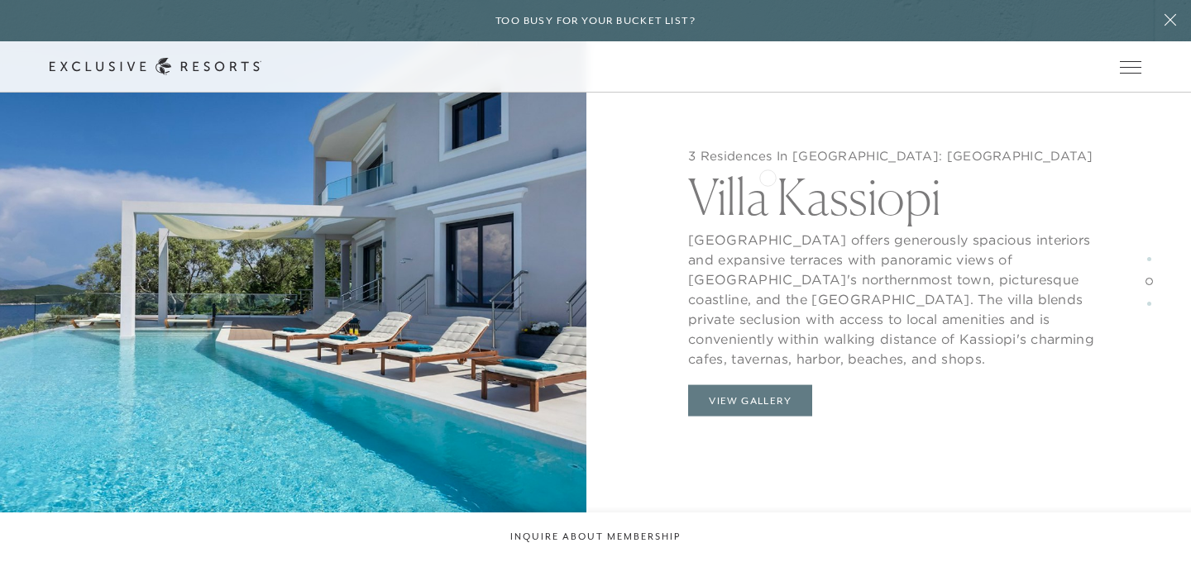
scroll to position [2182, 0]
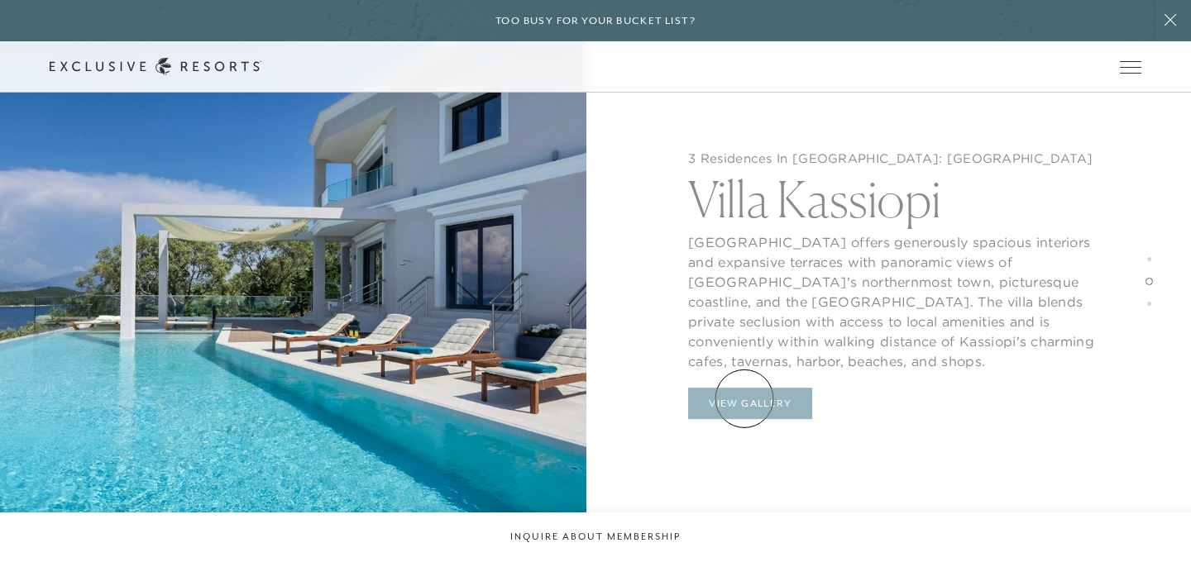
click at [744, 399] on button "View Gallery" at bounding box center [750, 403] width 124 height 31
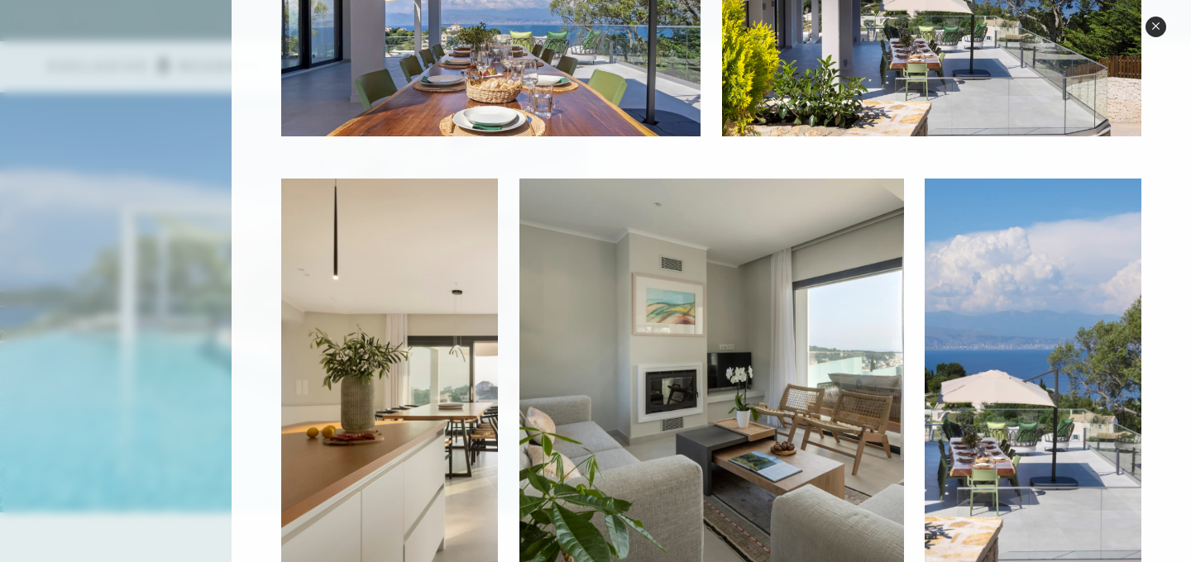
scroll to position [0, 0]
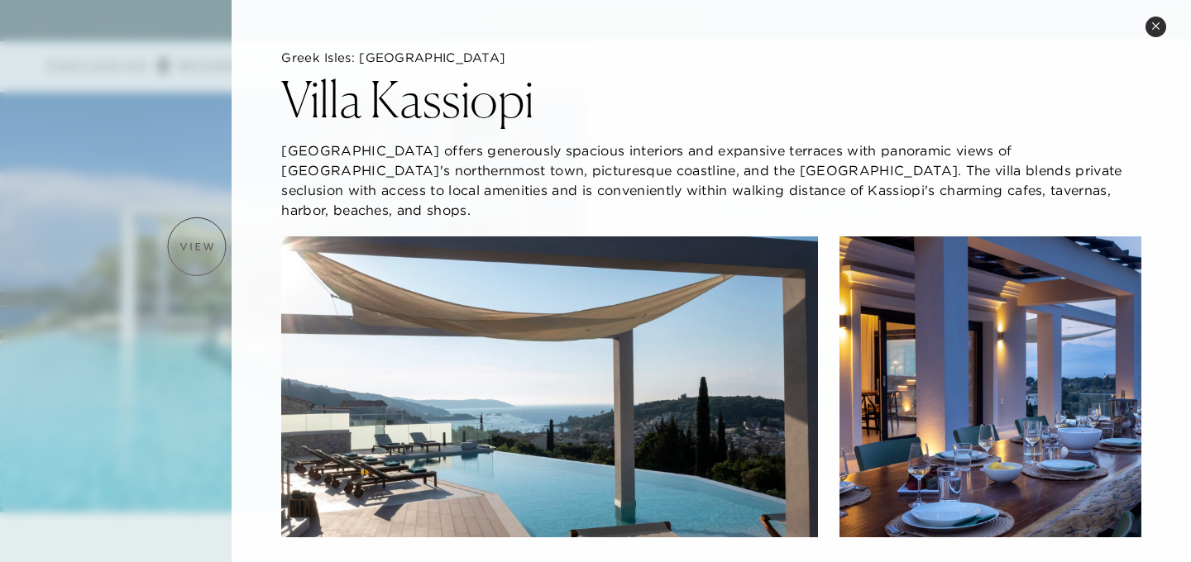
click at [197, 246] on div at bounding box center [595, 281] width 1191 height 562
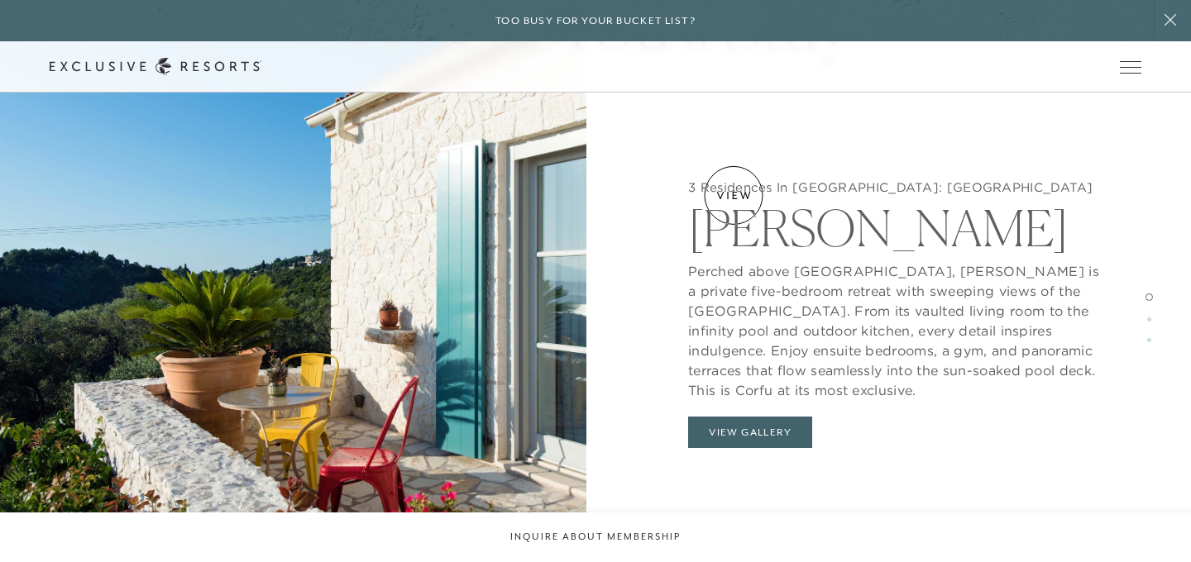
scroll to position [1523, 0]
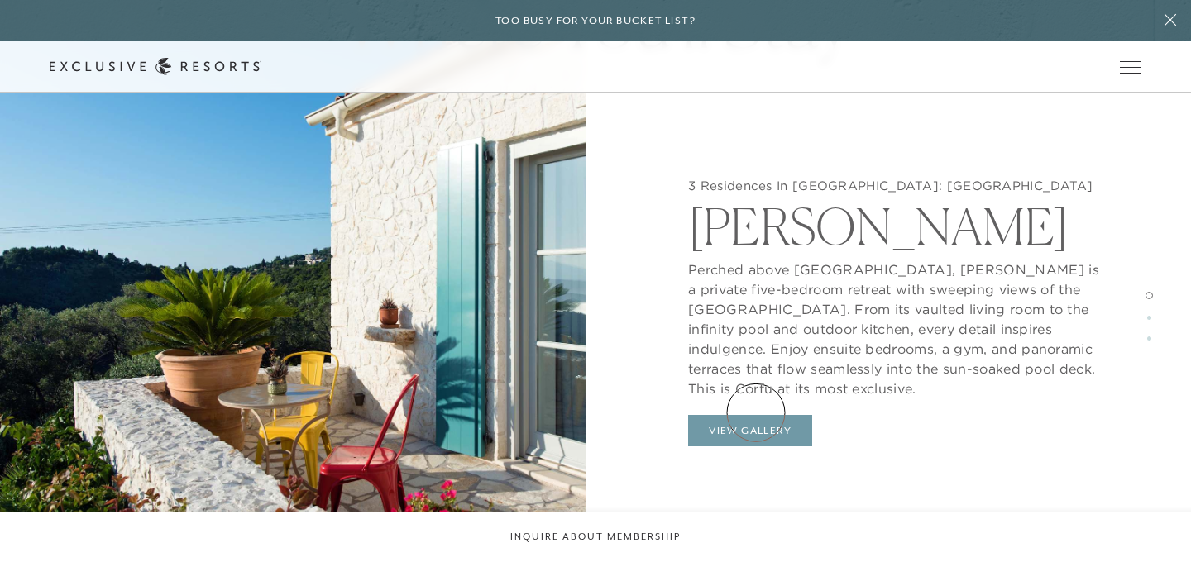
click at [756, 415] on button "View Gallery" at bounding box center [750, 430] width 124 height 31
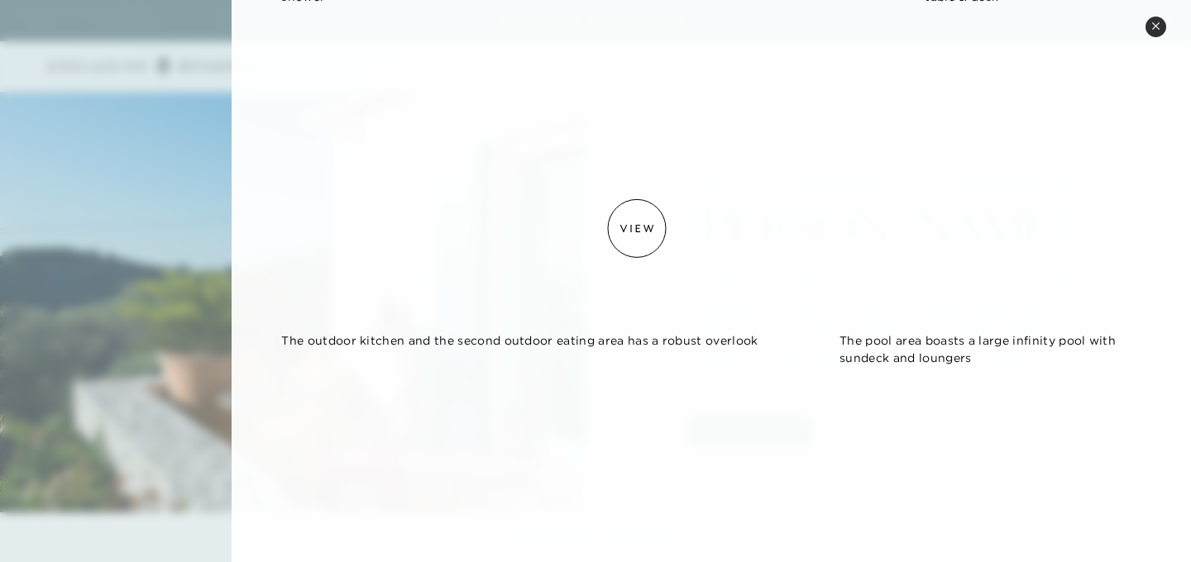
scroll to position [1461, 0]
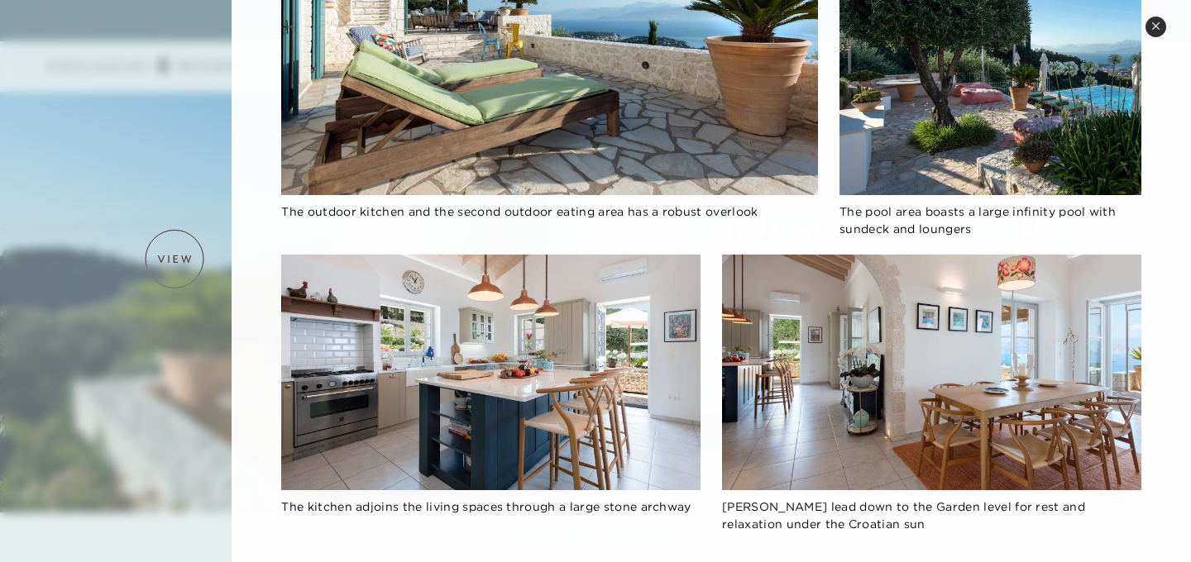
click at [175, 259] on div at bounding box center [595, 281] width 1191 height 562
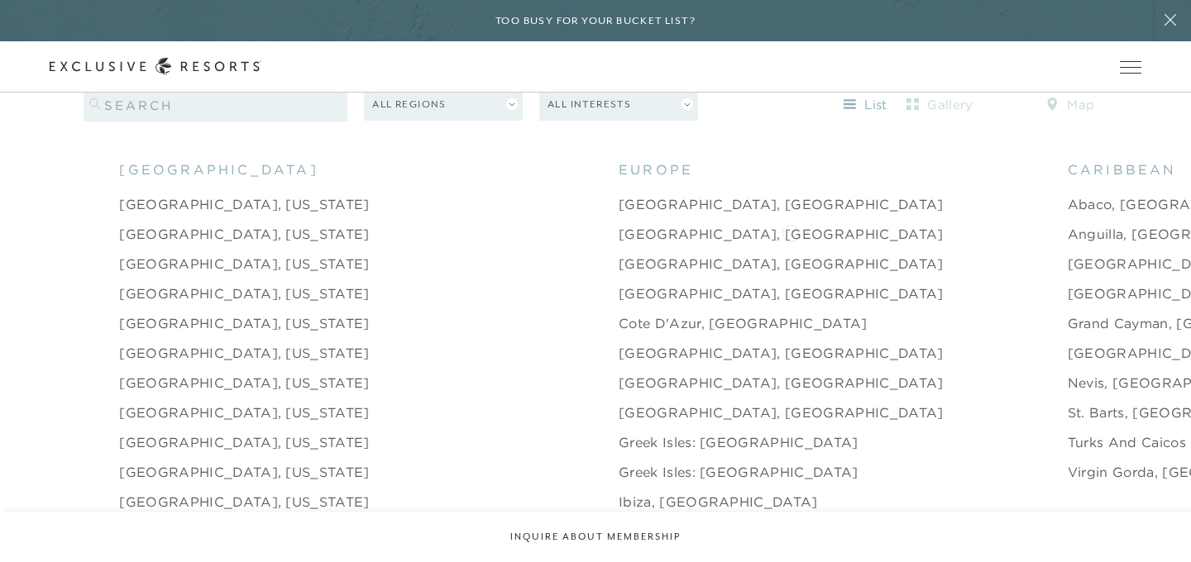
scroll to position [1594, 0]
click at [1068, 225] on link "Anguilla, [GEOGRAPHIC_DATA]" at bounding box center [1179, 235] width 222 height 20
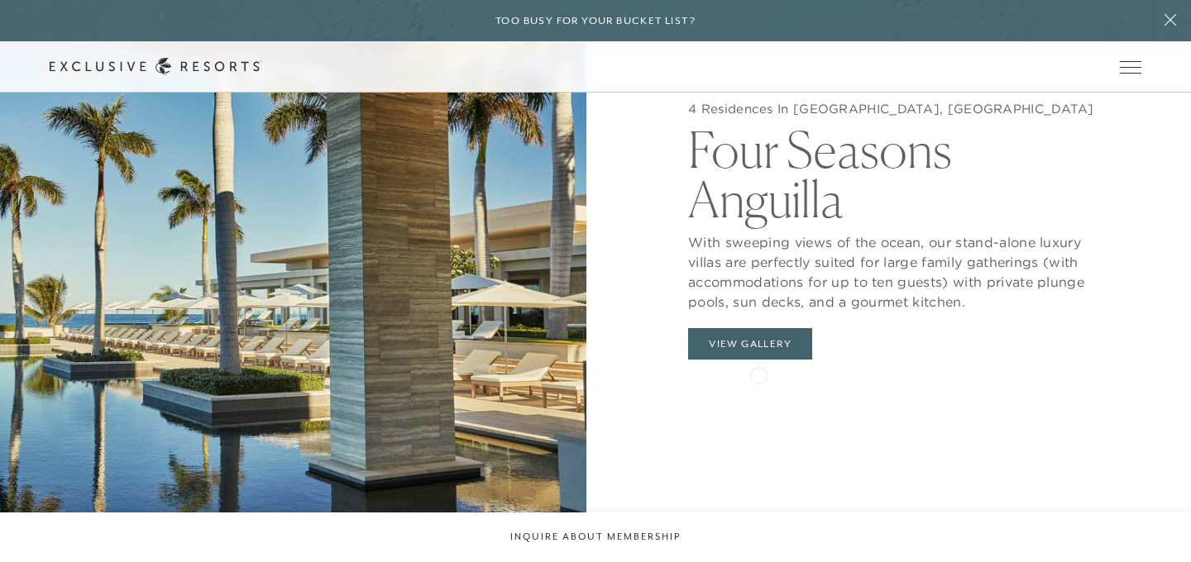
scroll to position [1603, 0]
click at [745, 339] on button "View Gallery" at bounding box center [750, 343] width 124 height 31
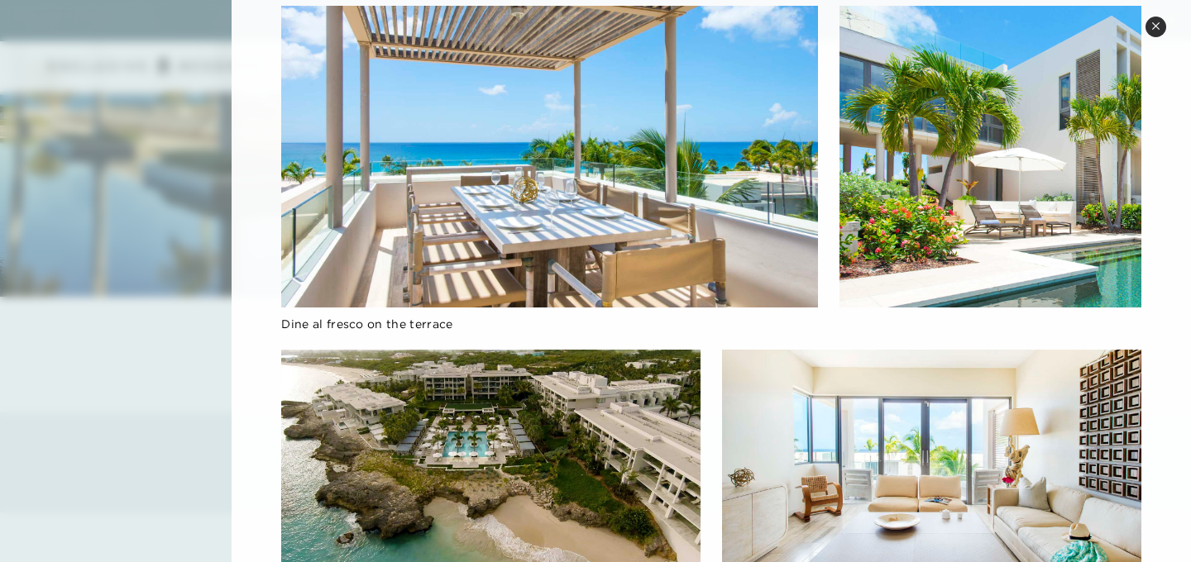
scroll to position [1371, 0]
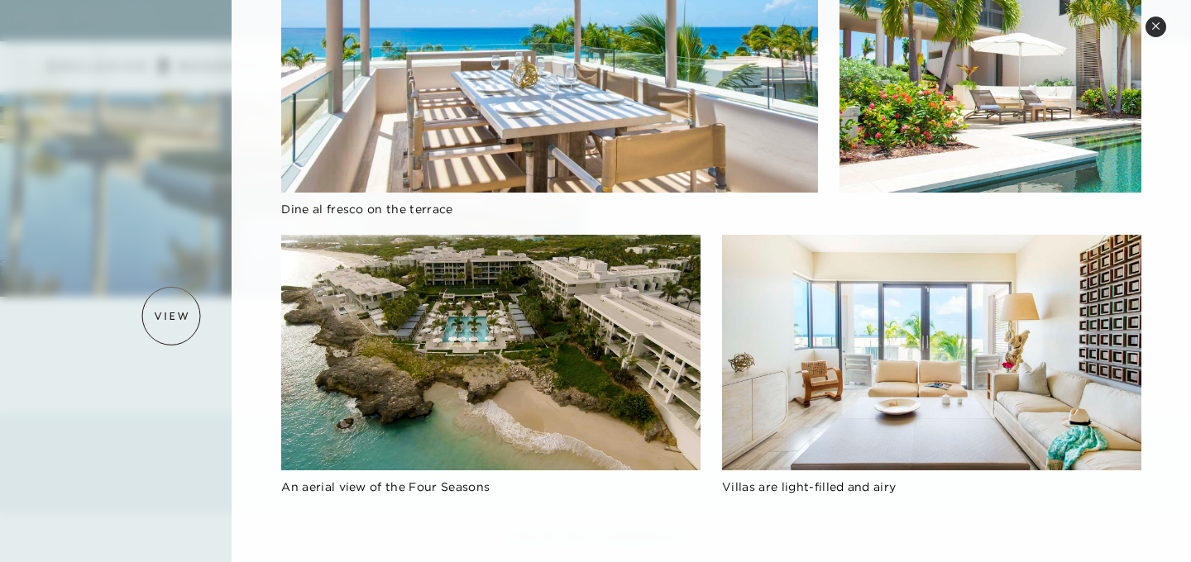
click at [171, 316] on div at bounding box center [595, 281] width 1191 height 562
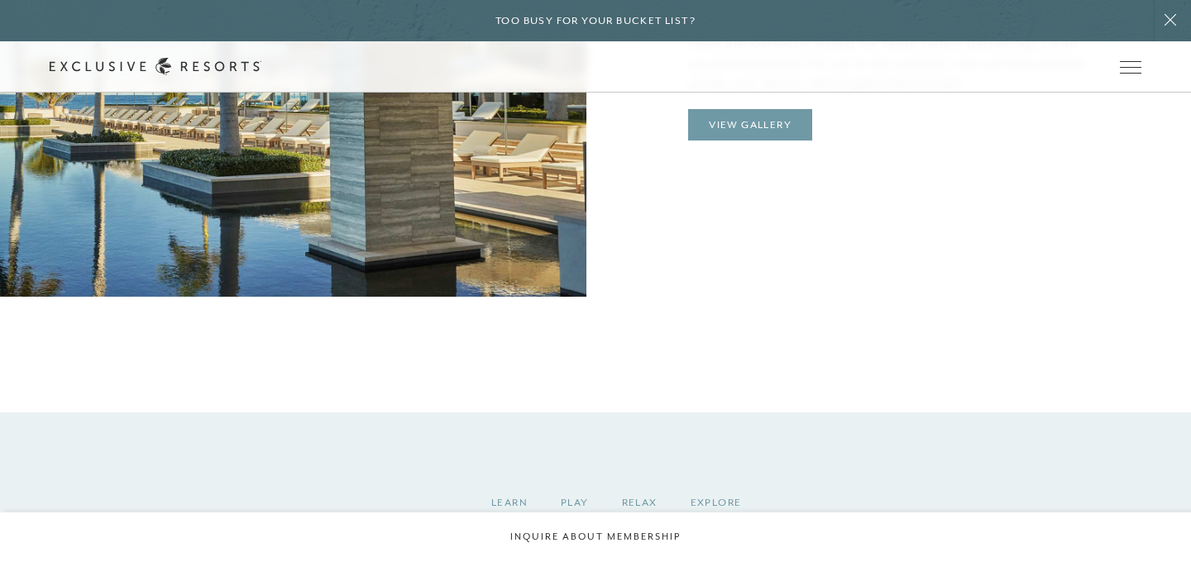
scroll to position [1594, 0]
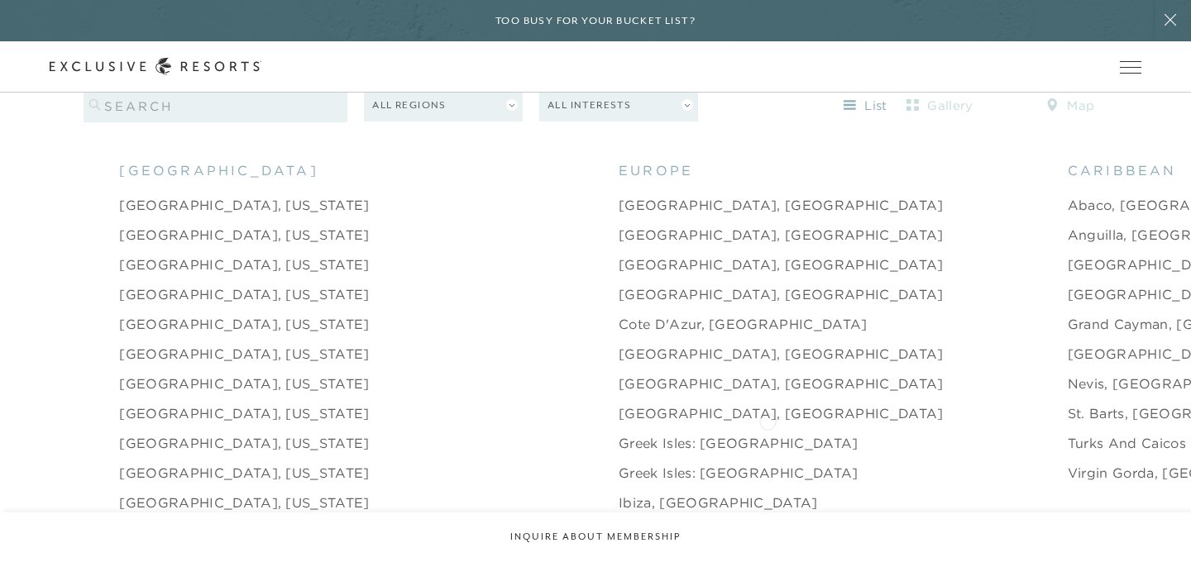
click at [1068, 433] on link "Turks and Caicos" at bounding box center [1127, 443] width 118 height 20
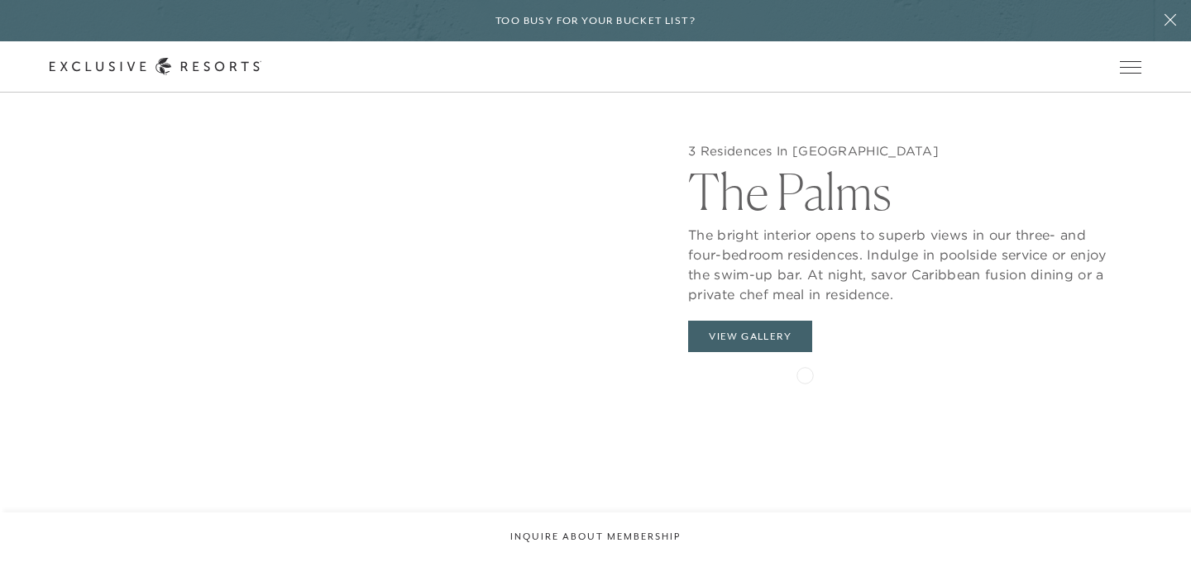
scroll to position [1579, 0]
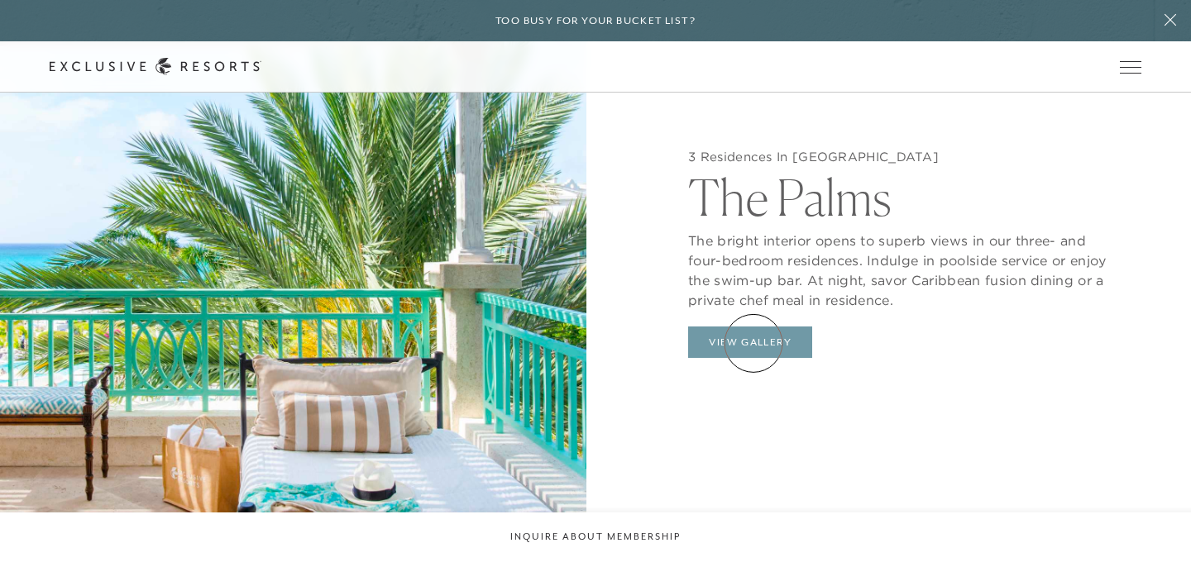
click at [753, 343] on button "View Gallery" at bounding box center [750, 342] width 124 height 31
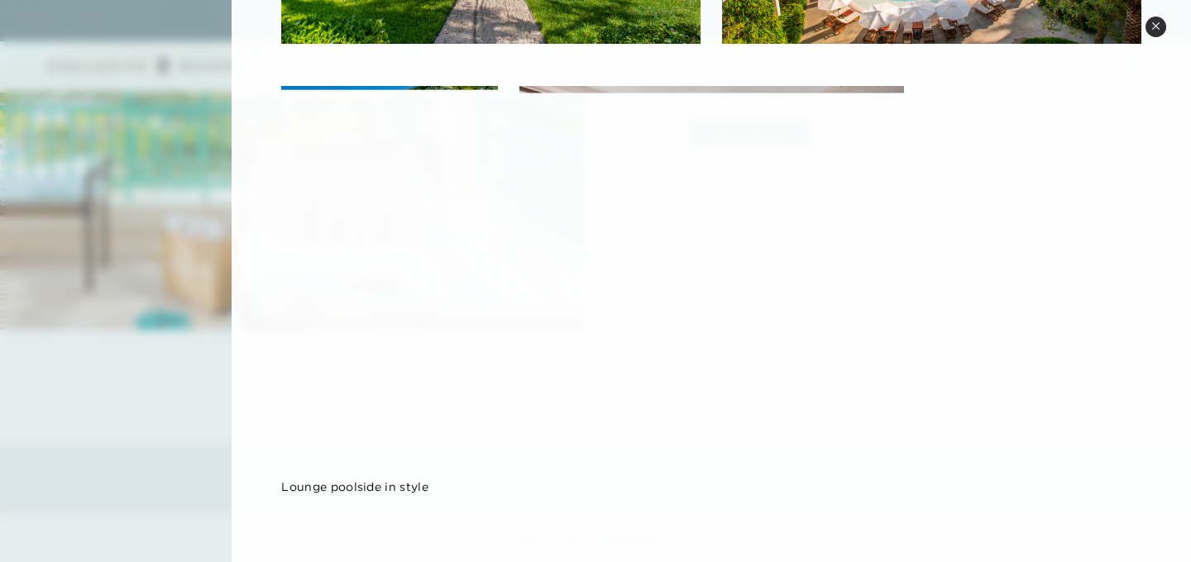
scroll to position [1804, 0]
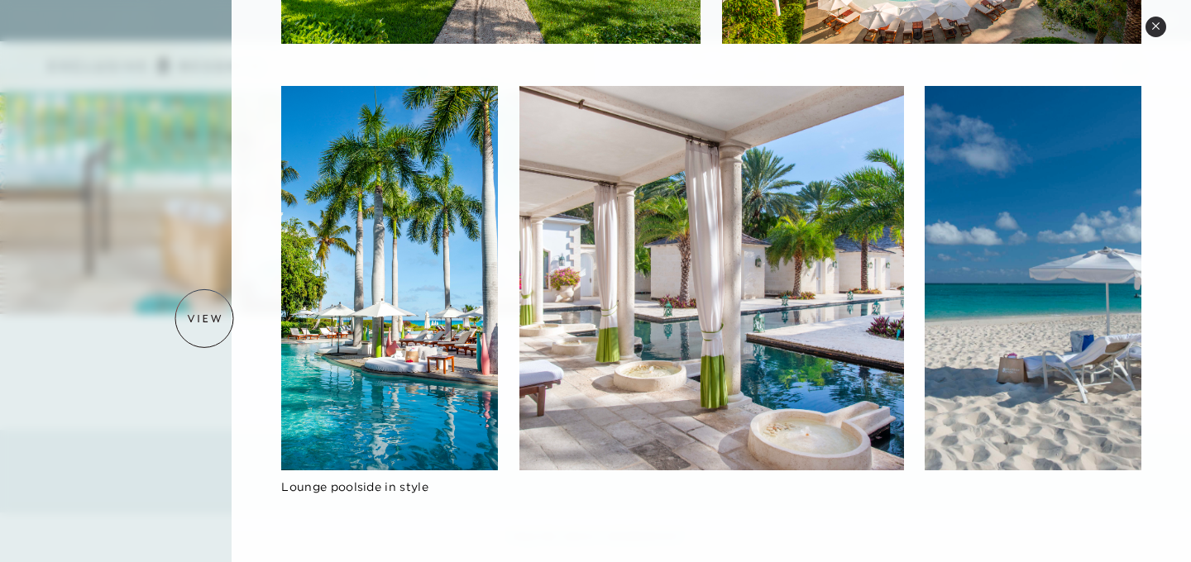
click at [204, 318] on div at bounding box center [595, 281] width 1191 height 562
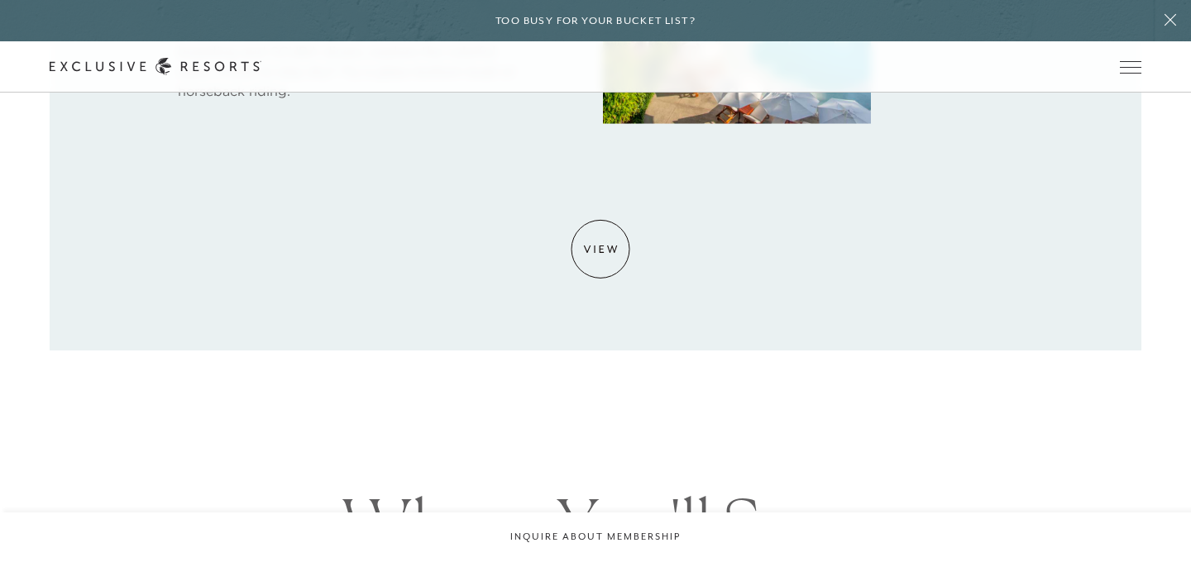
scroll to position [1444, 0]
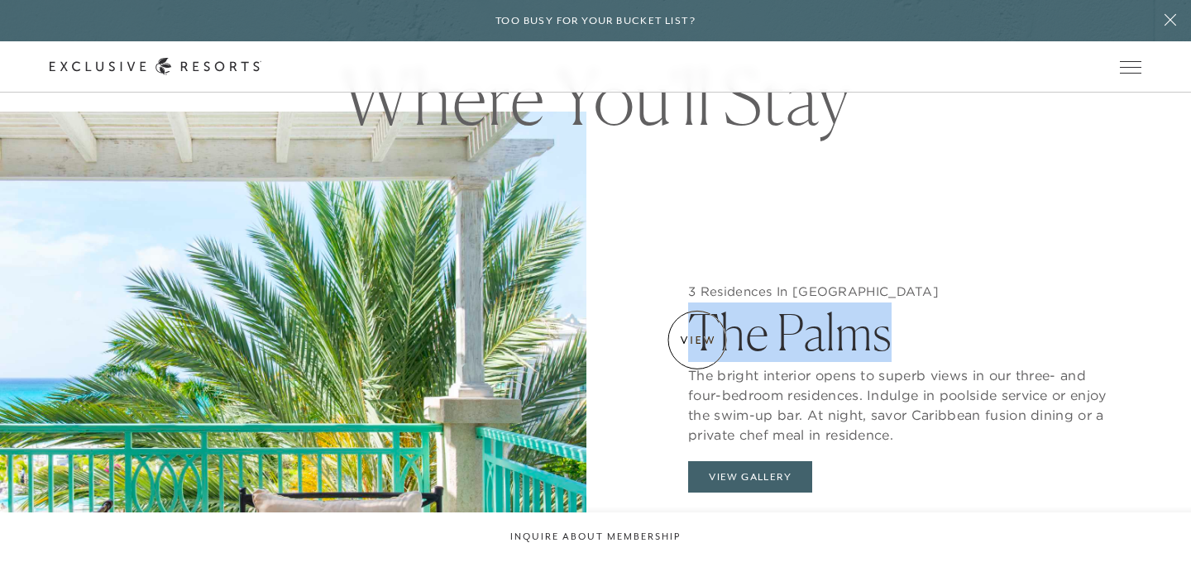
drag, startPoint x: 894, startPoint y: 340, endPoint x: 697, endPoint y: 340, distance: 196.8
click at [697, 340] on h2 "The Palms" at bounding box center [897, 328] width 419 height 58
copy h2 "The Palms"
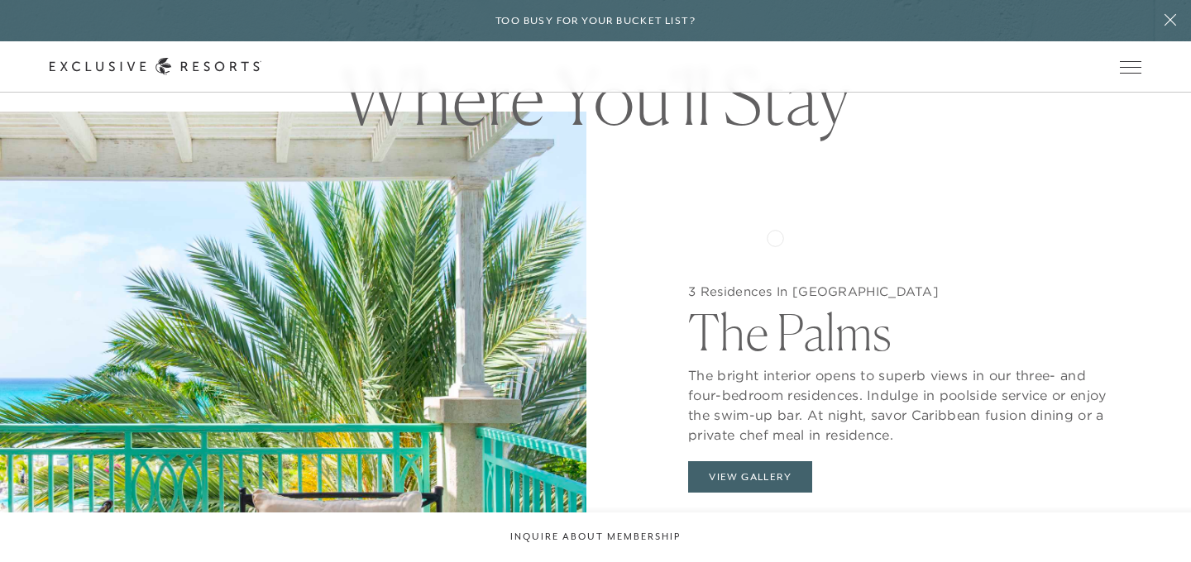
click at [775, 237] on div "3 Residences In [GEOGRAPHIC_DATA] The Palms The bright interior opens to superb…" at bounding box center [898, 393] width 586 height 562
click at [758, 480] on button "View Gallery" at bounding box center [750, 477] width 124 height 31
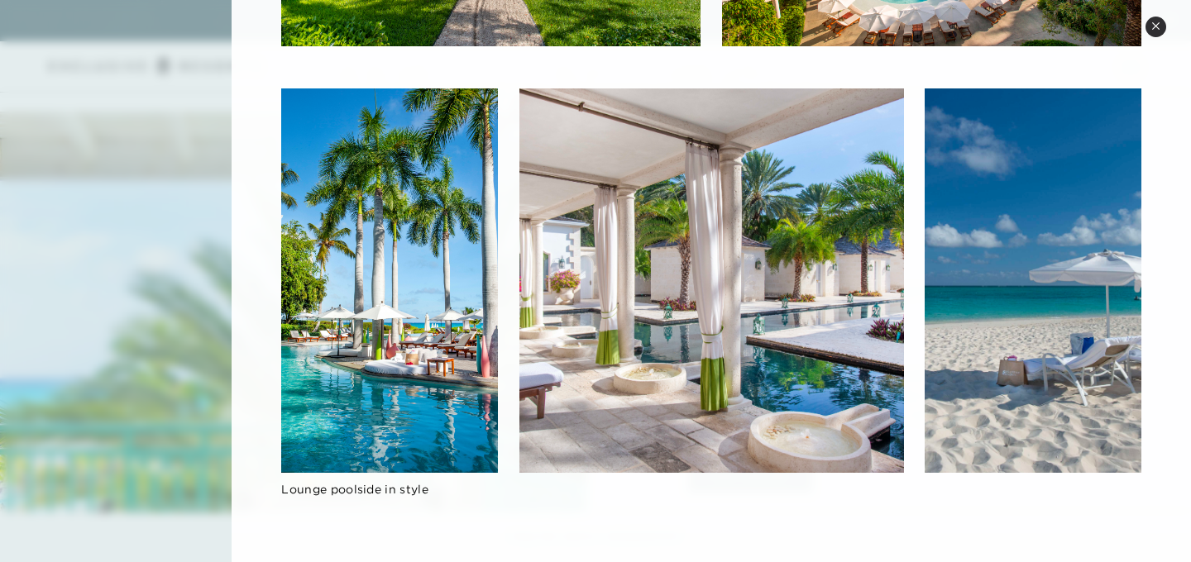
scroll to position [1781, 0]
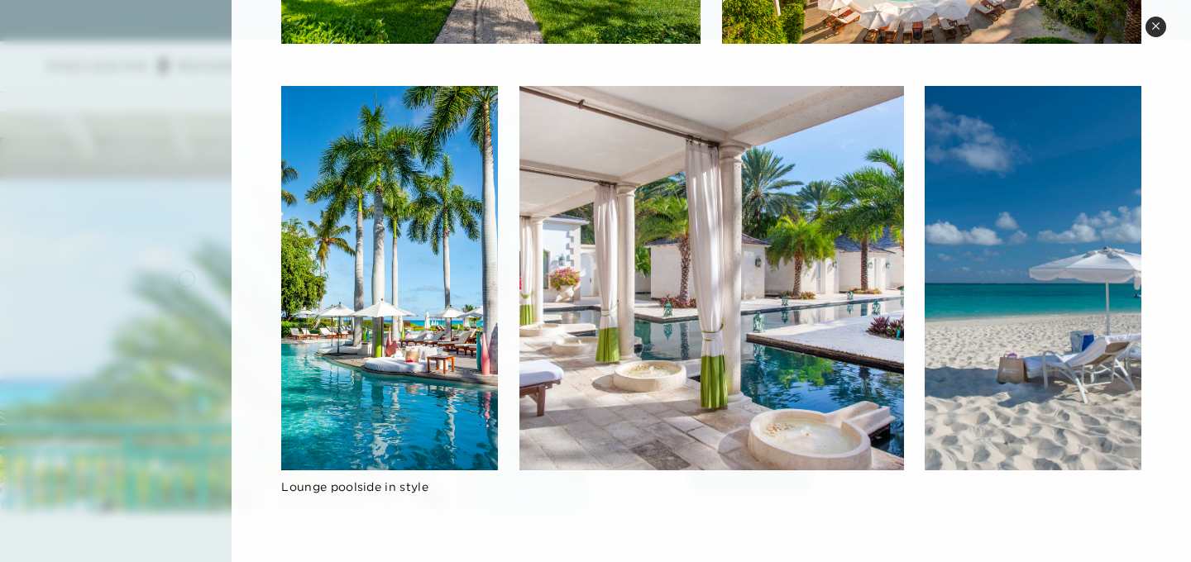
click at [186, 277] on div at bounding box center [595, 281] width 1191 height 562
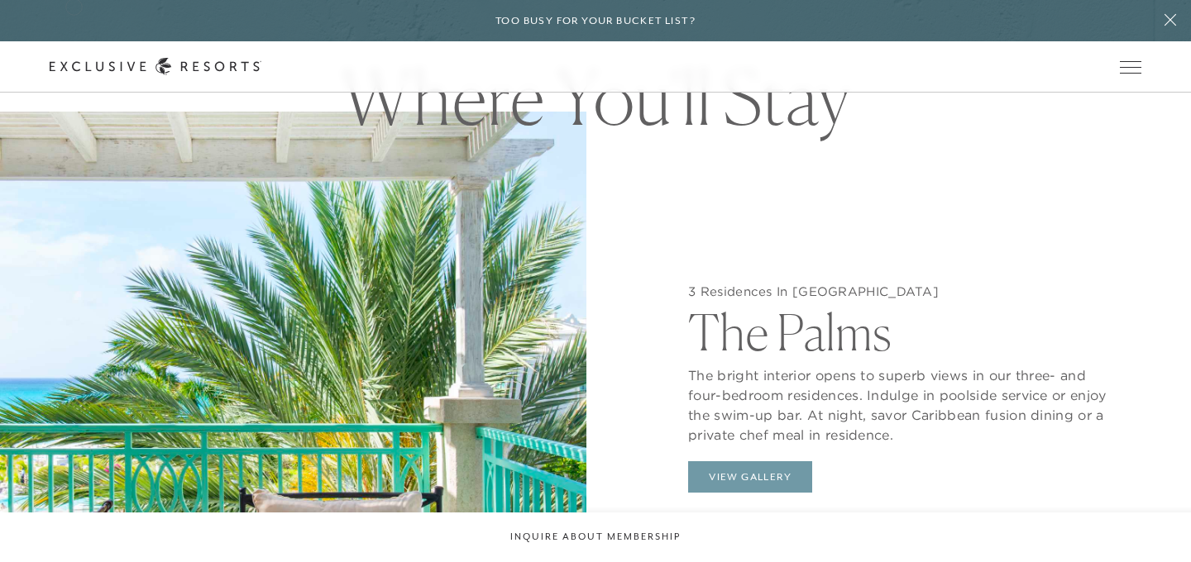
scroll to position [1594, 0]
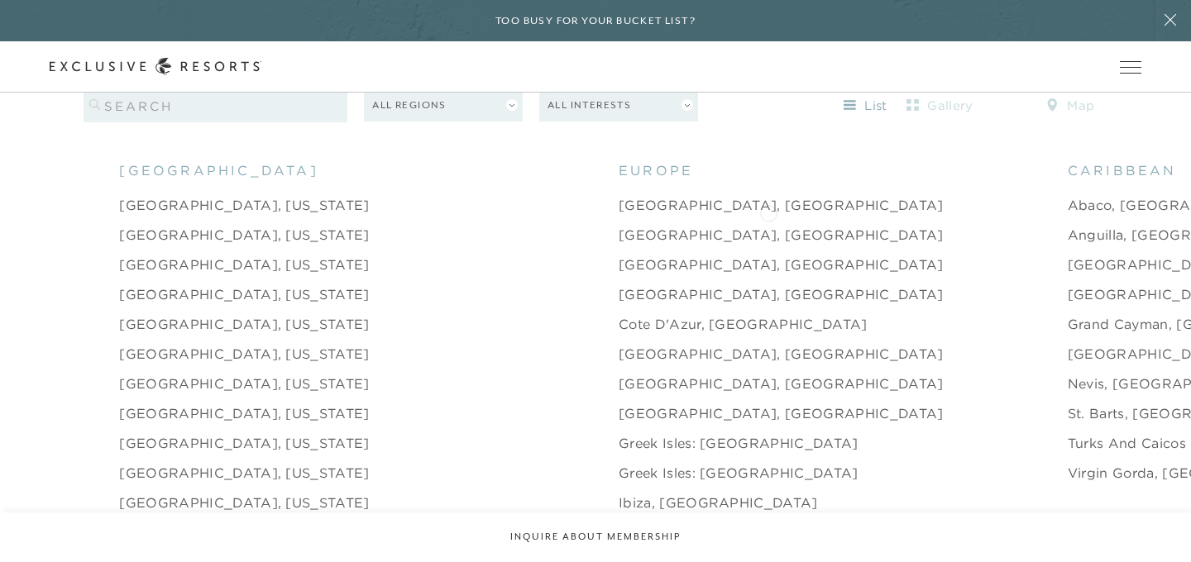
click at [1068, 225] on link "Anguilla, [GEOGRAPHIC_DATA]" at bounding box center [1179, 235] width 222 height 20
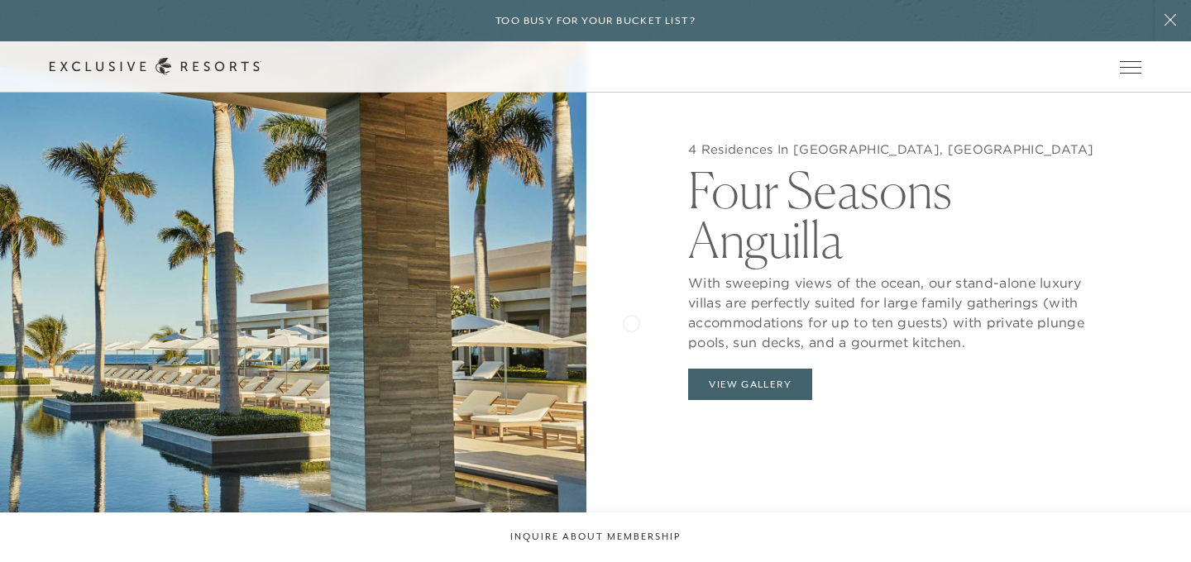
scroll to position [1563, 0]
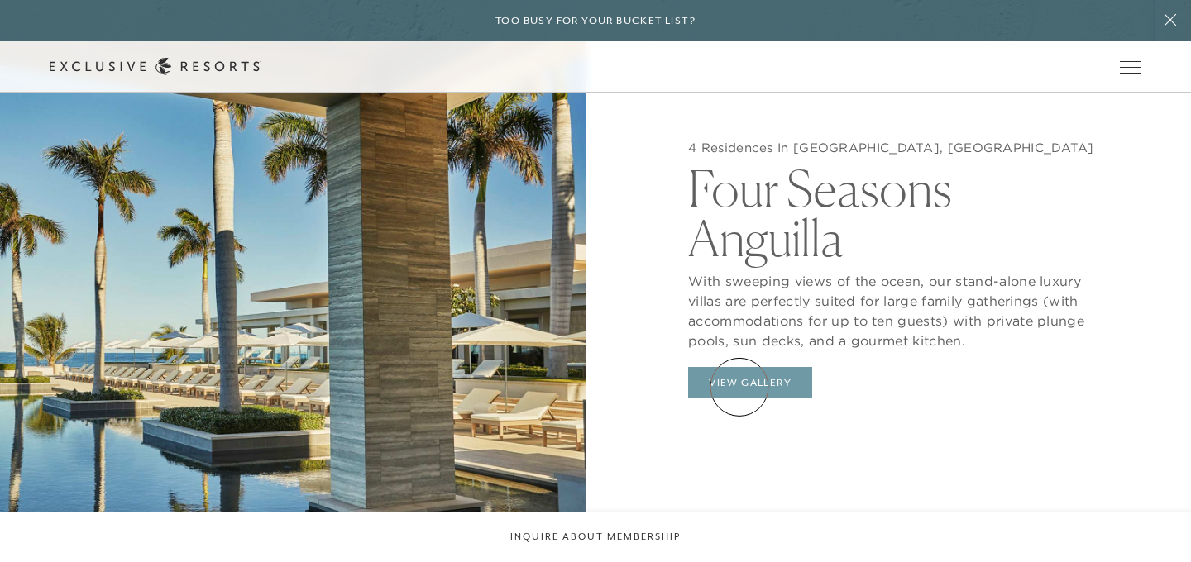
click at [739, 387] on button "View Gallery" at bounding box center [750, 382] width 124 height 31
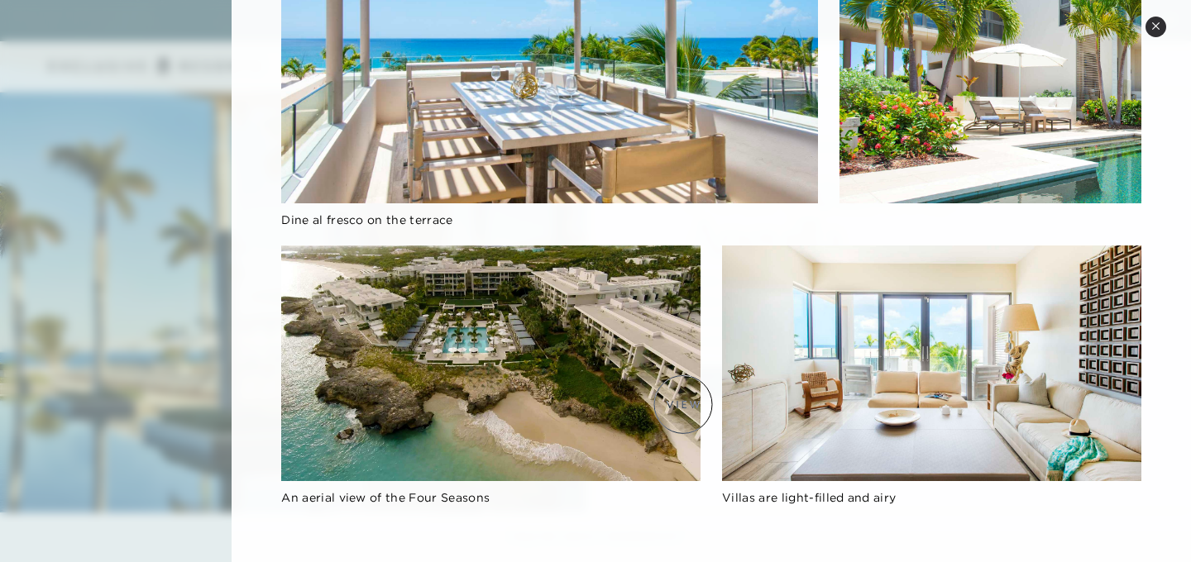
scroll to position [1371, 0]
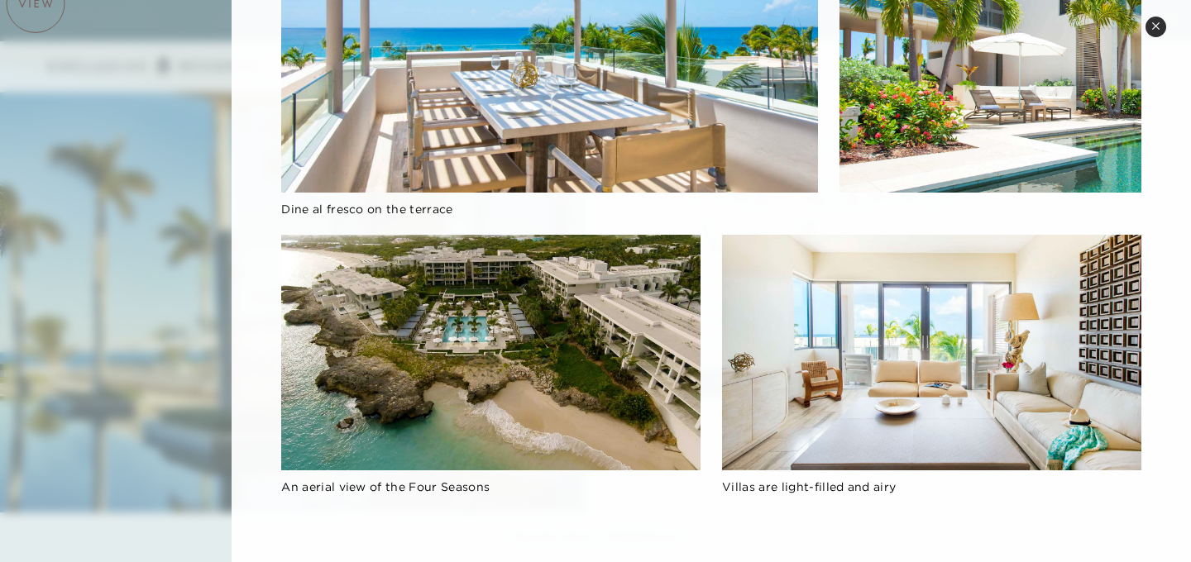
scroll to position [1594, 0]
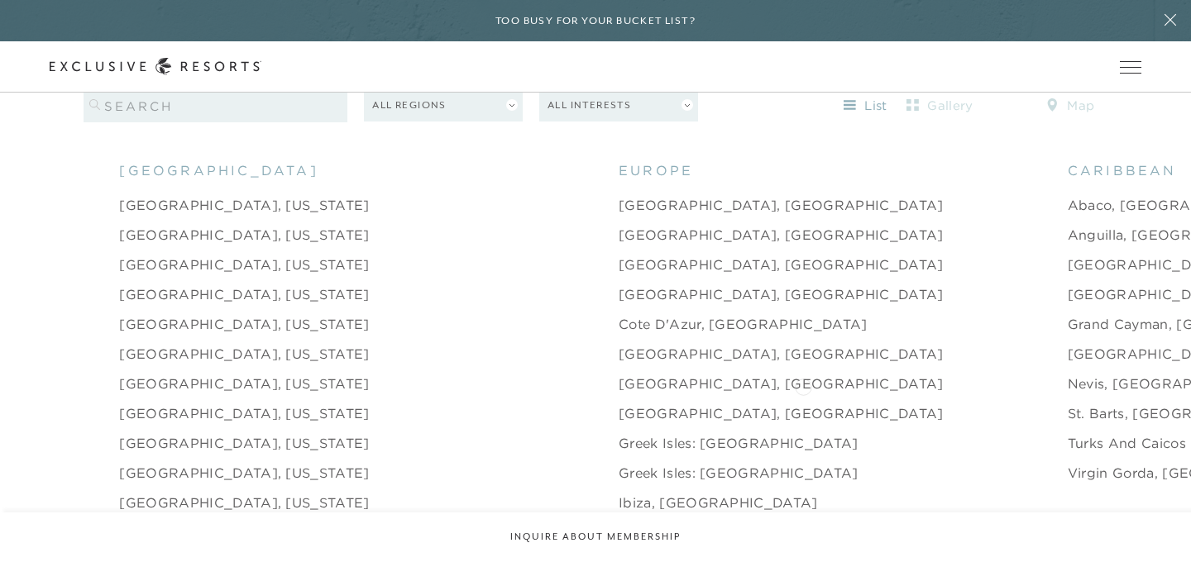
click at [1068, 404] on link "St. Barts, [GEOGRAPHIC_DATA]" at bounding box center [1179, 414] width 223 height 20
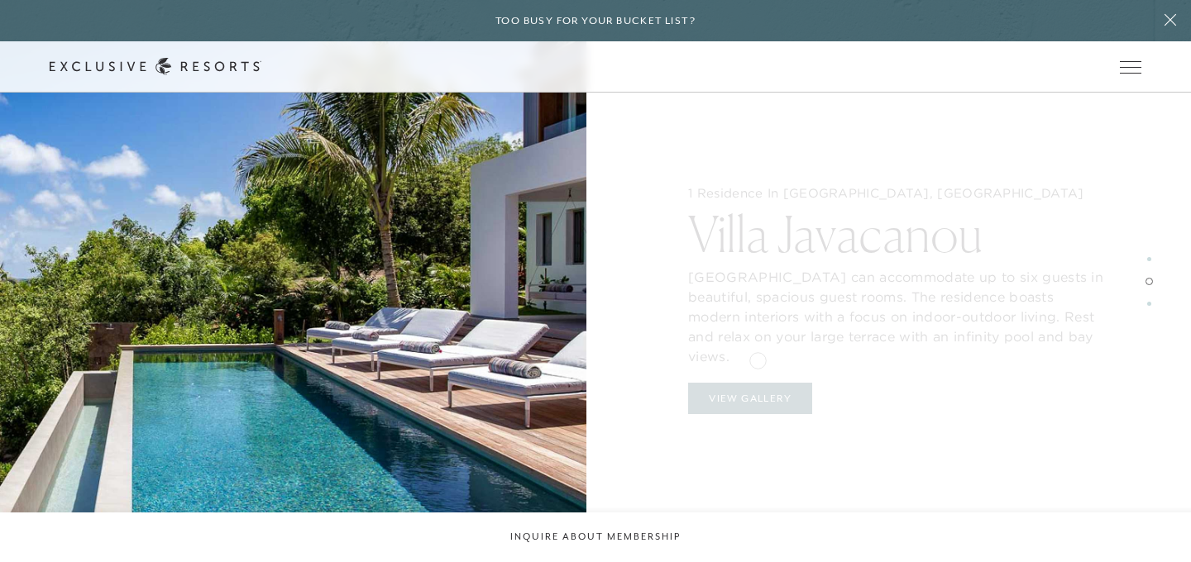
scroll to position [2147, 0]
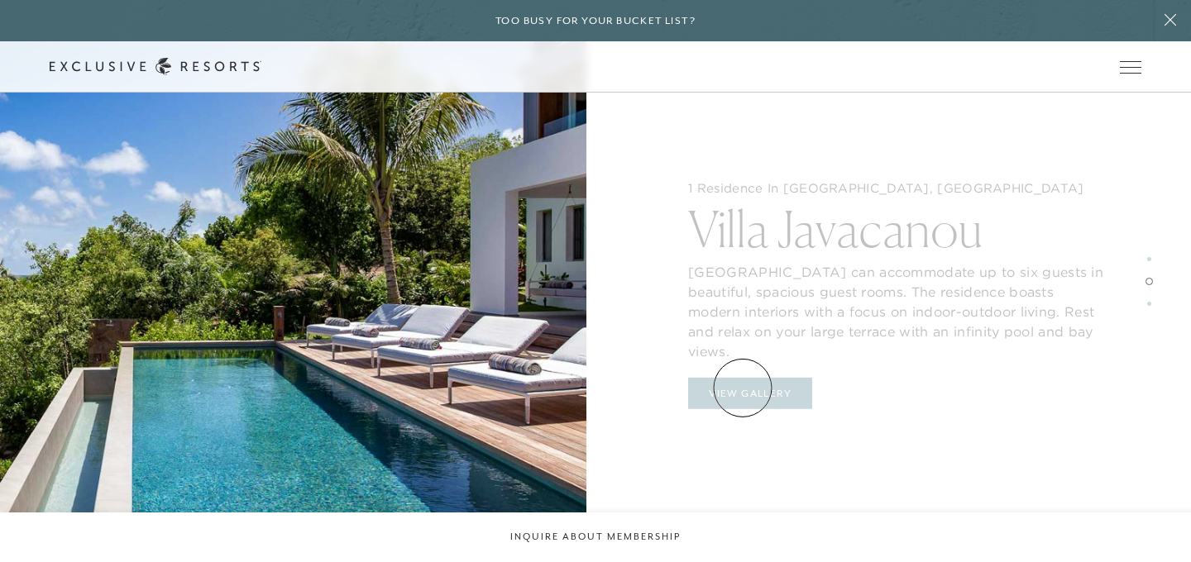
click at [743, 388] on button "View Gallery" at bounding box center [750, 393] width 124 height 31
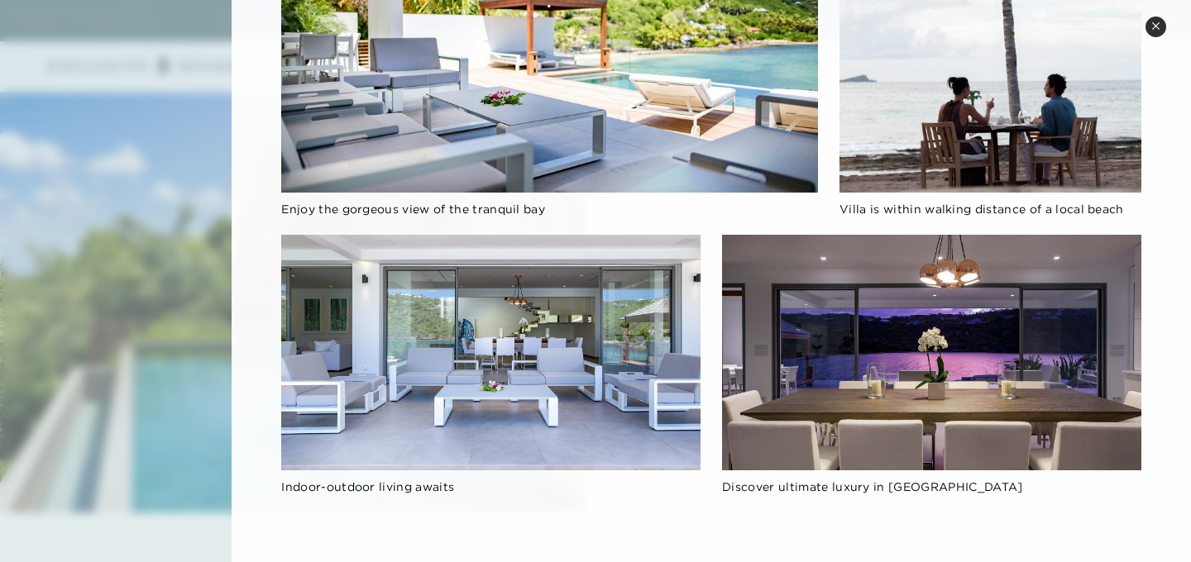
scroll to position [1399, 0]
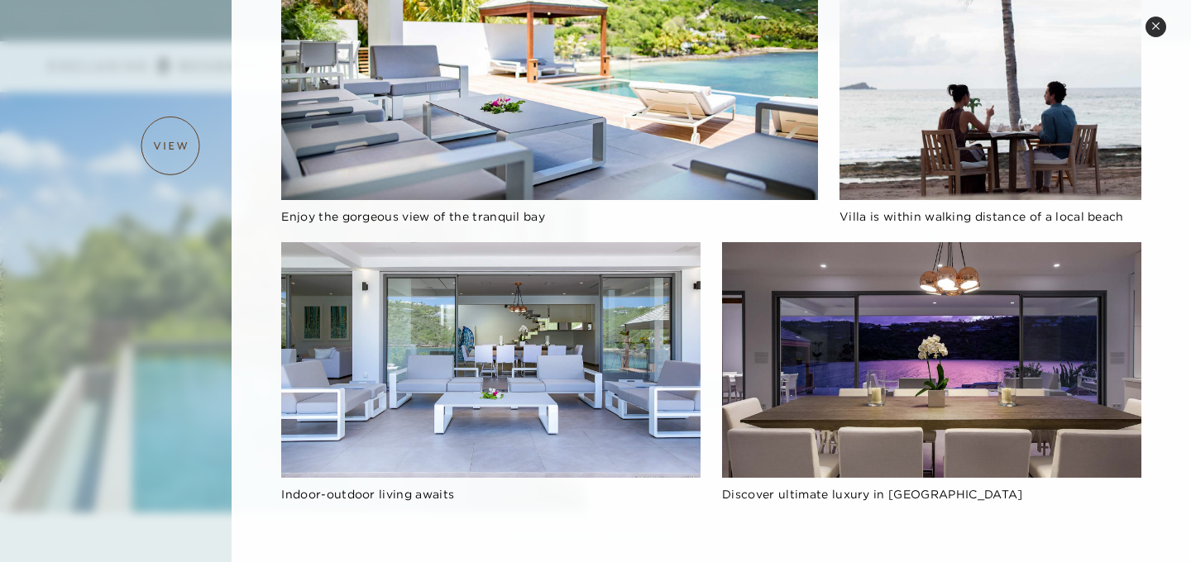
click at [170, 146] on div at bounding box center [595, 281] width 1191 height 562
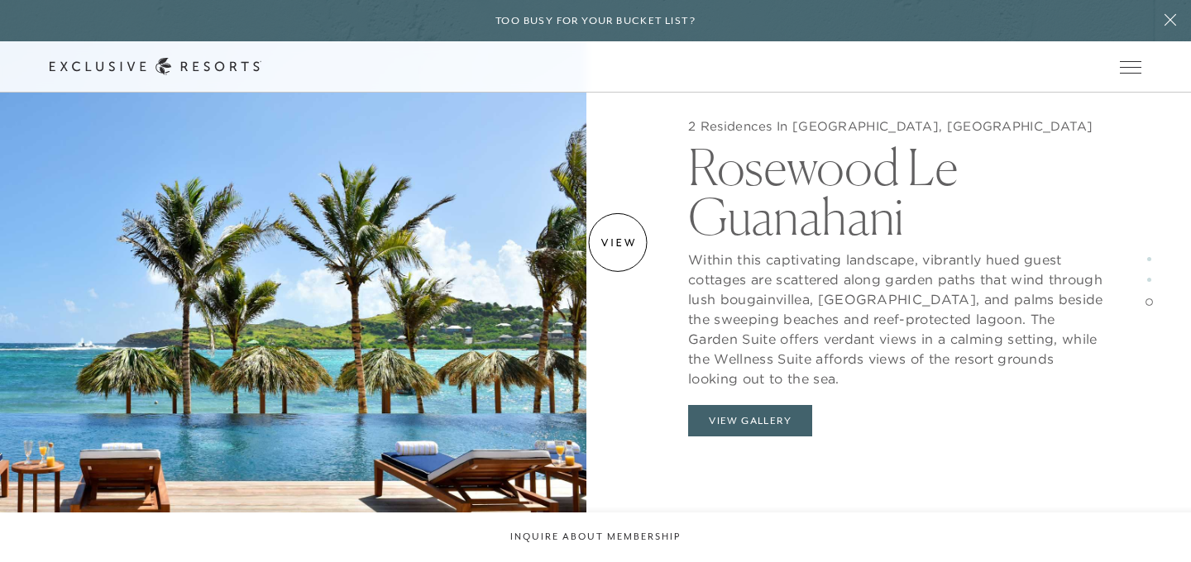
scroll to position [2882, 0]
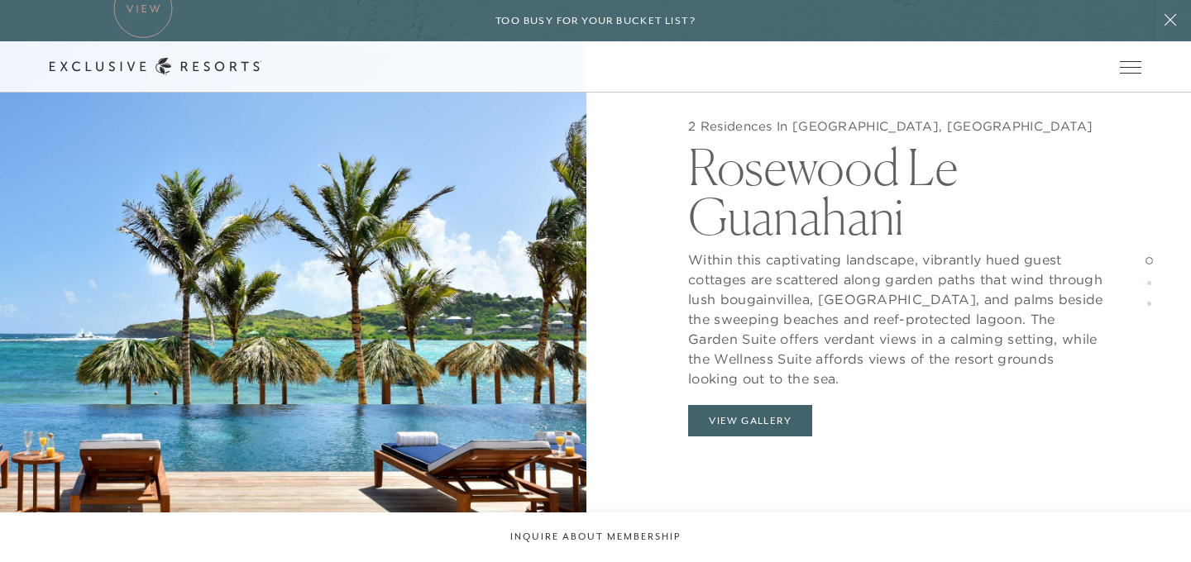
scroll to position [1594, 0]
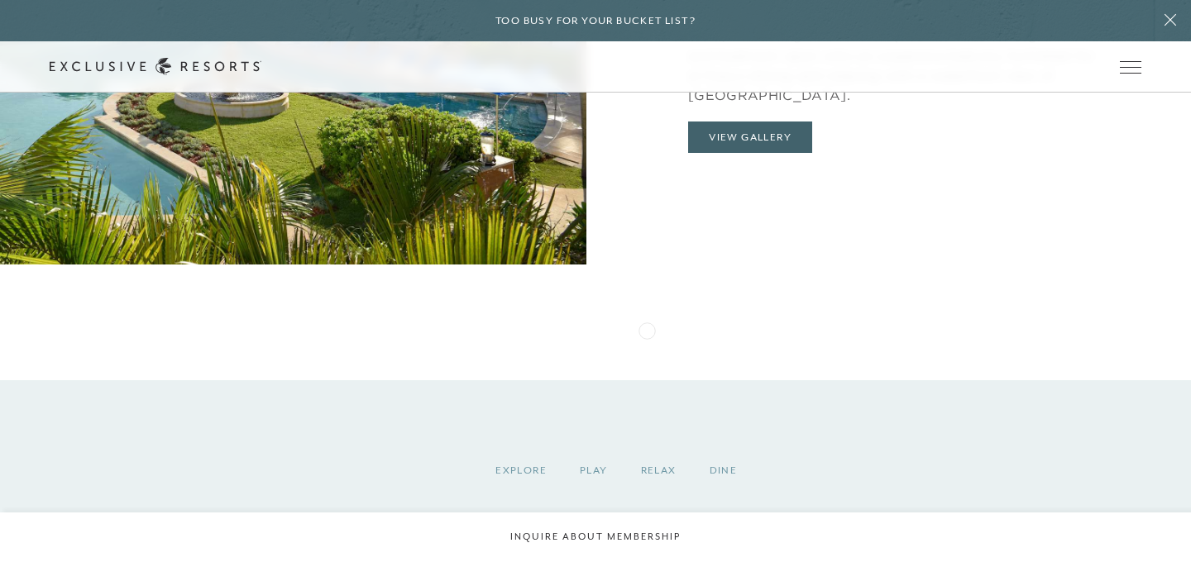
scroll to position [2097, 0]
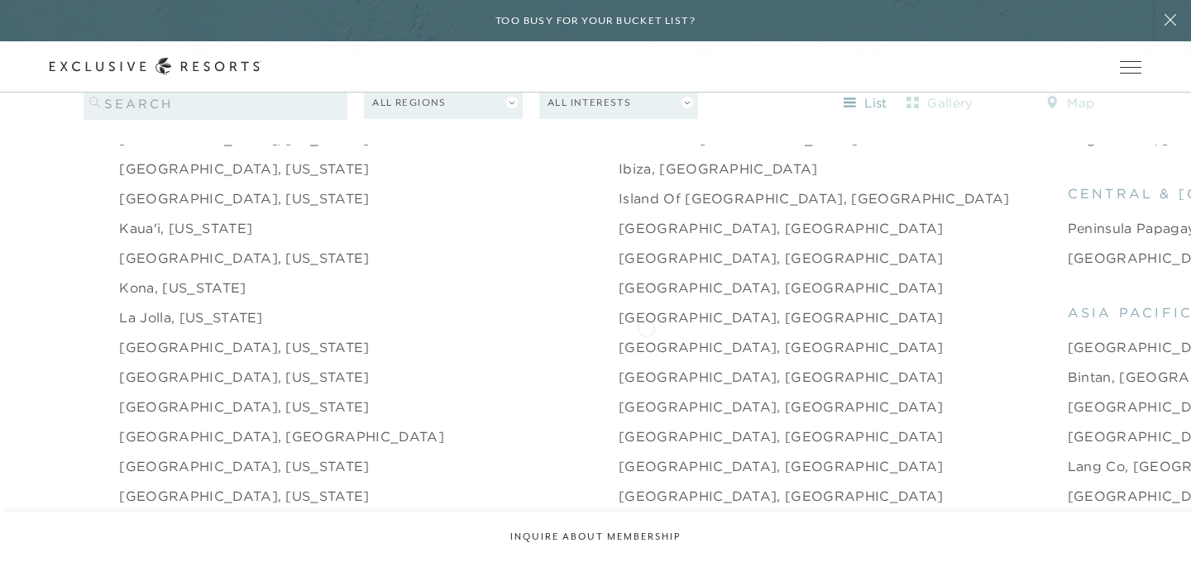
scroll to position [1929, 0]
click at [619, 366] on link "[GEOGRAPHIC_DATA], [GEOGRAPHIC_DATA]" at bounding box center [781, 376] width 325 height 20
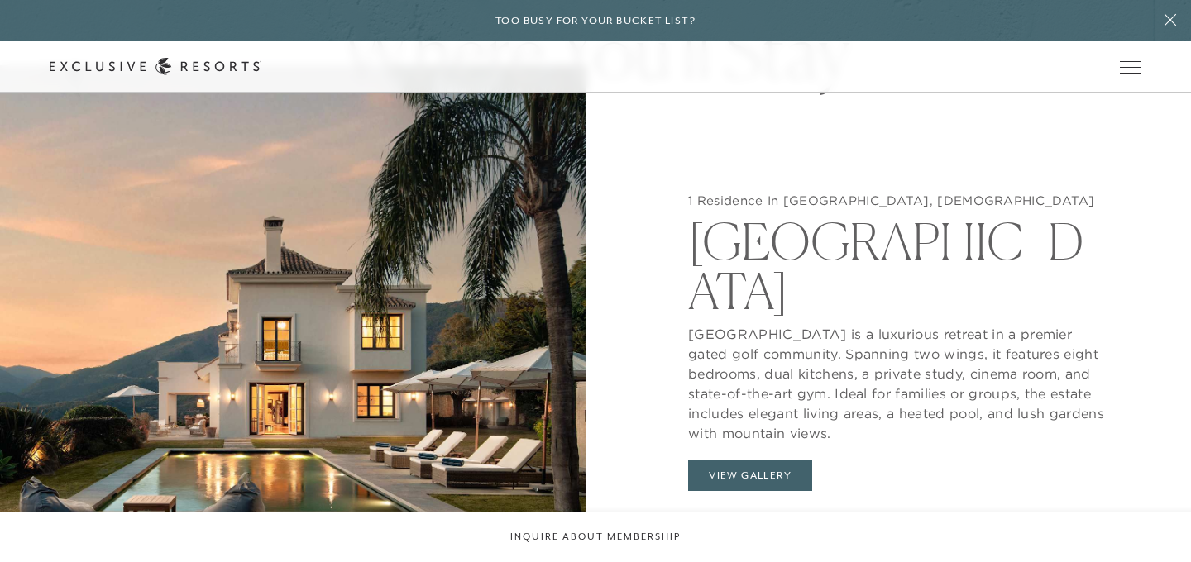
scroll to position [1552, 0]
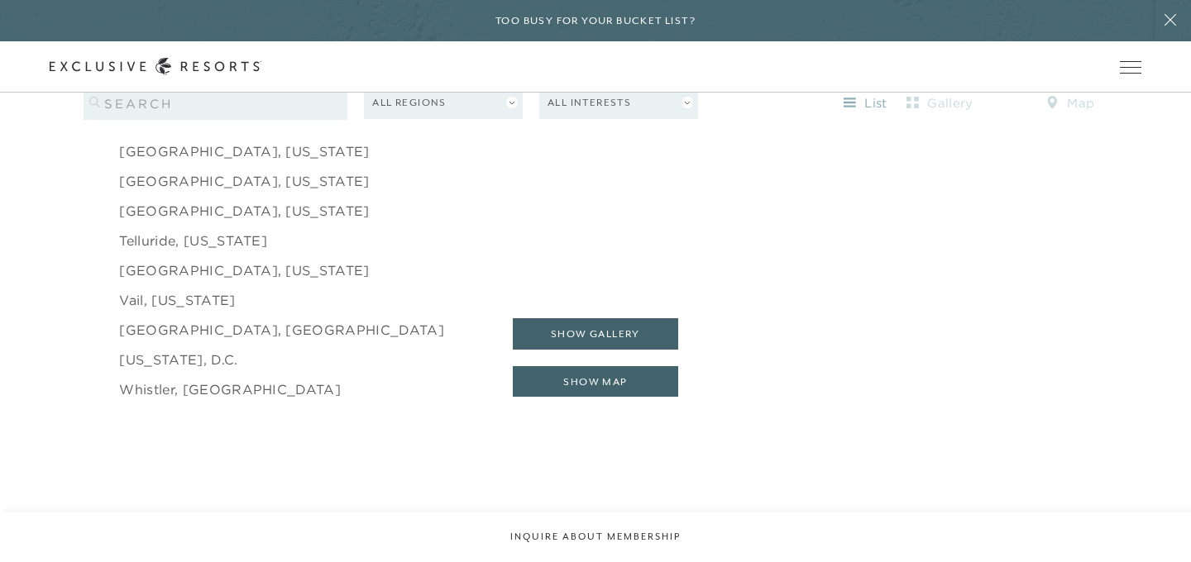
scroll to position [2694, 0]
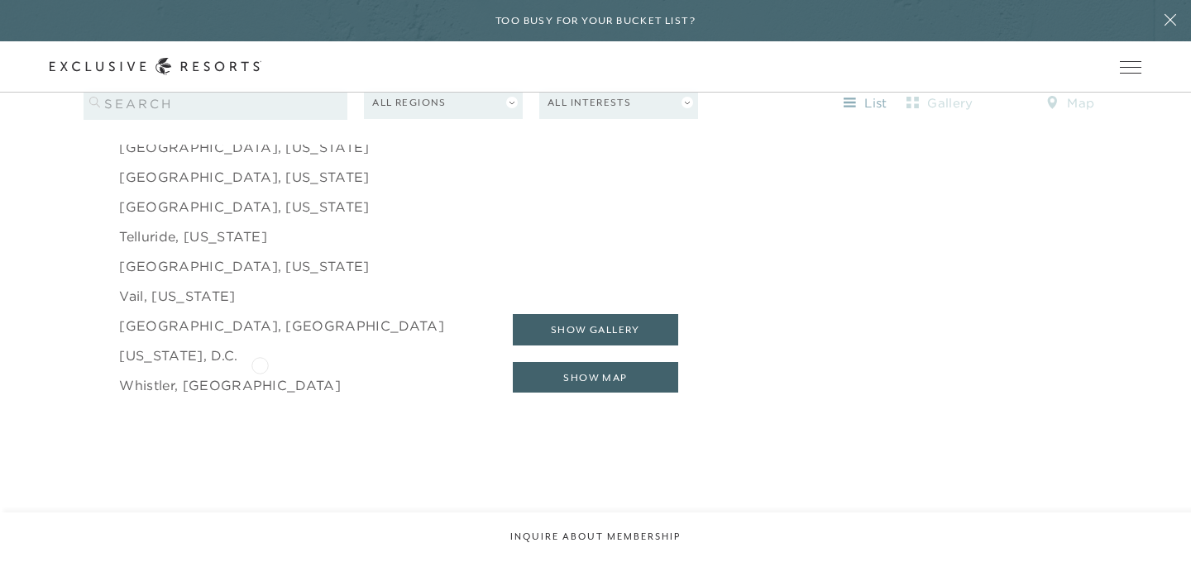
click at [260, 375] on link "Whistler, [GEOGRAPHIC_DATA]" at bounding box center [230, 385] width 222 height 20
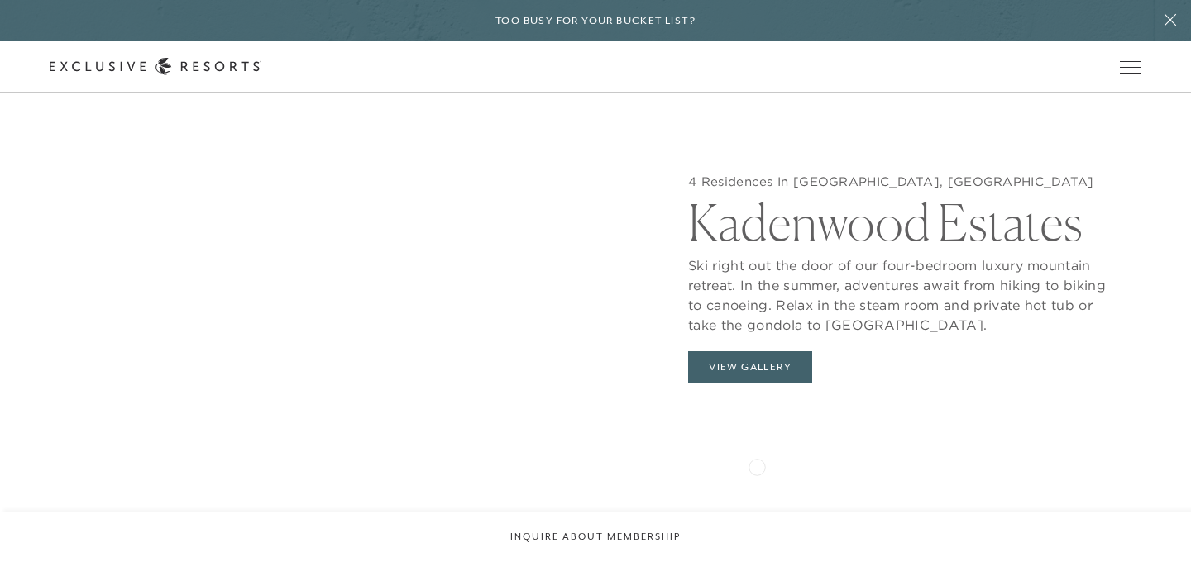
scroll to position [1462, 0]
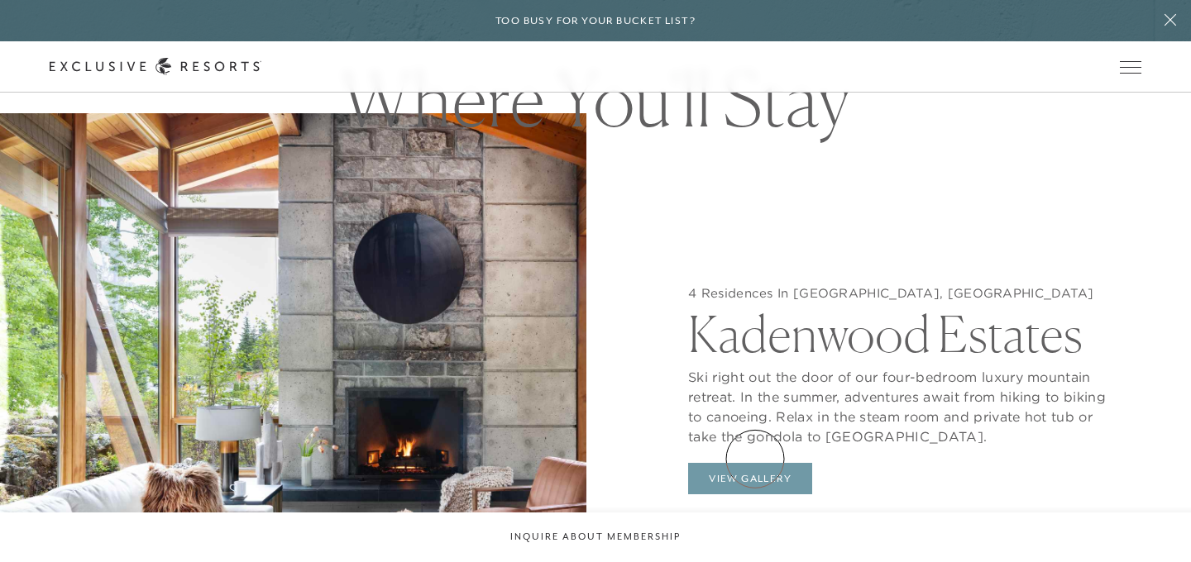
click at [755, 463] on button "View Gallery" at bounding box center [750, 478] width 124 height 31
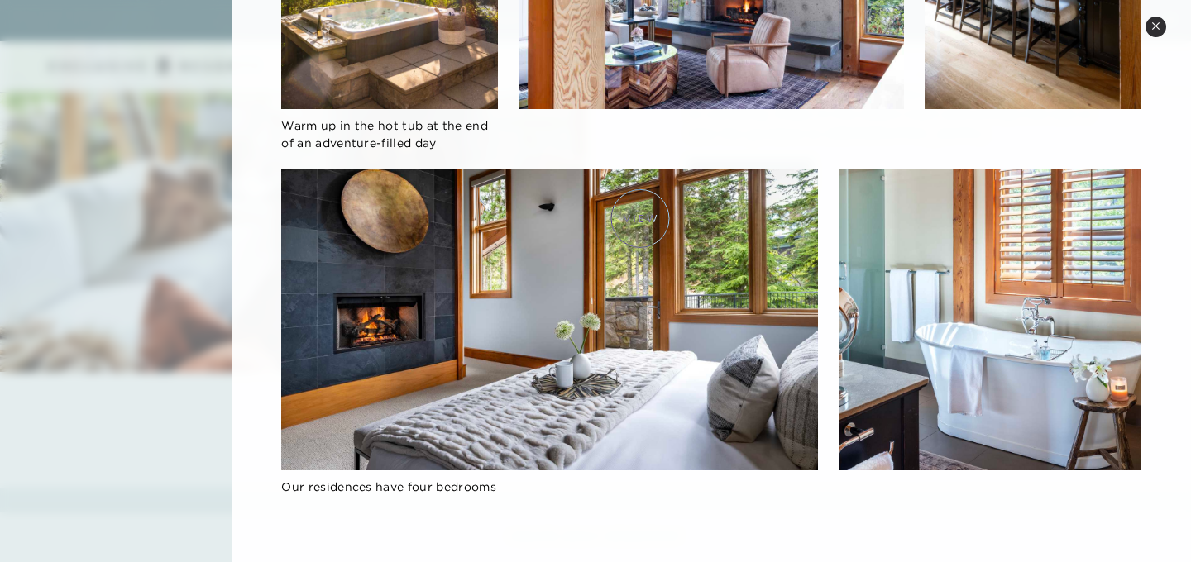
scroll to position [1764, 0]
click at [125, 262] on div at bounding box center [595, 281] width 1191 height 562
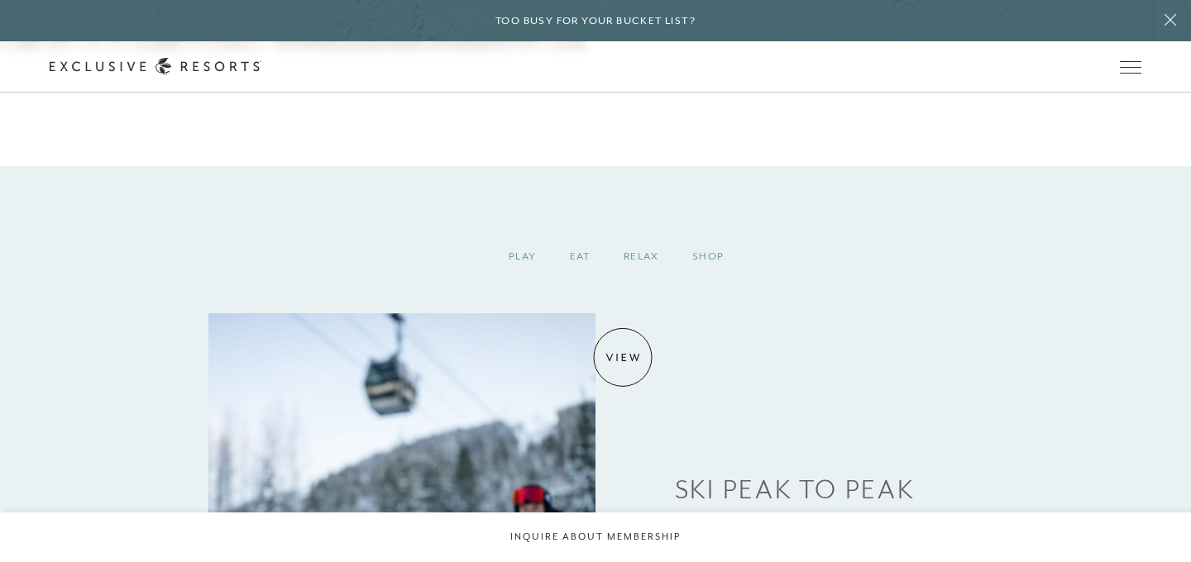
scroll to position [2136, 0]
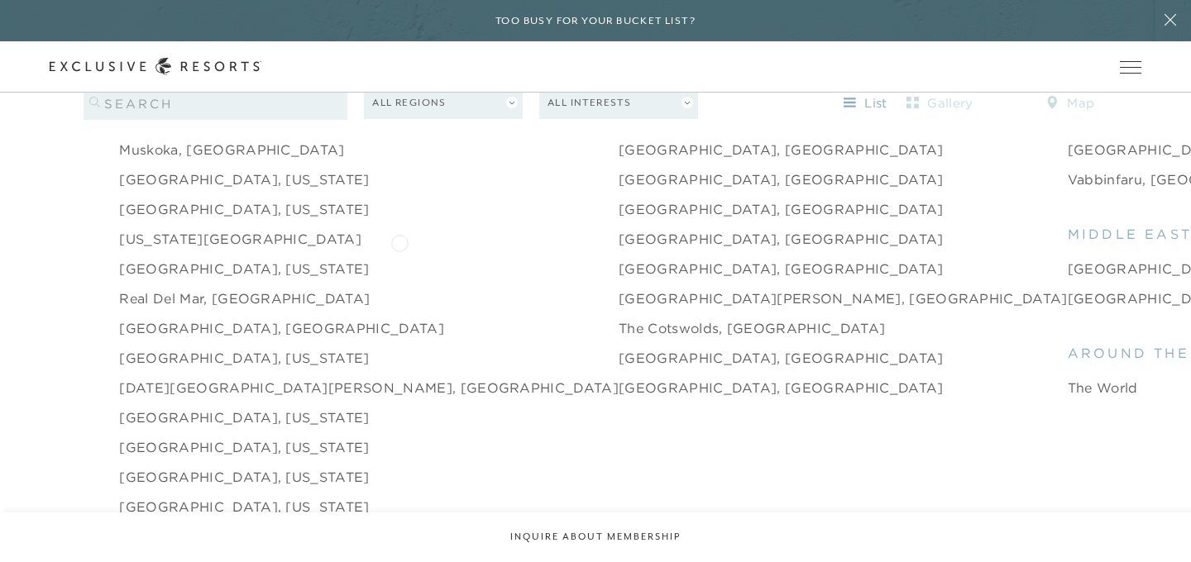
scroll to position [2250, 0]
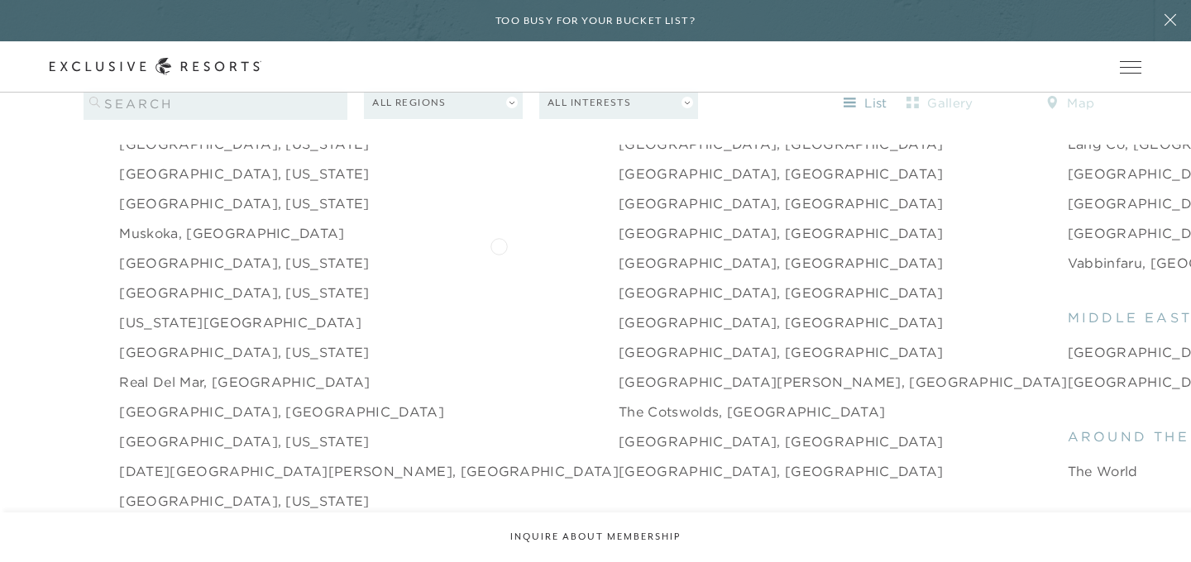
click at [619, 253] on link "[GEOGRAPHIC_DATA], [GEOGRAPHIC_DATA]" at bounding box center [781, 263] width 325 height 20
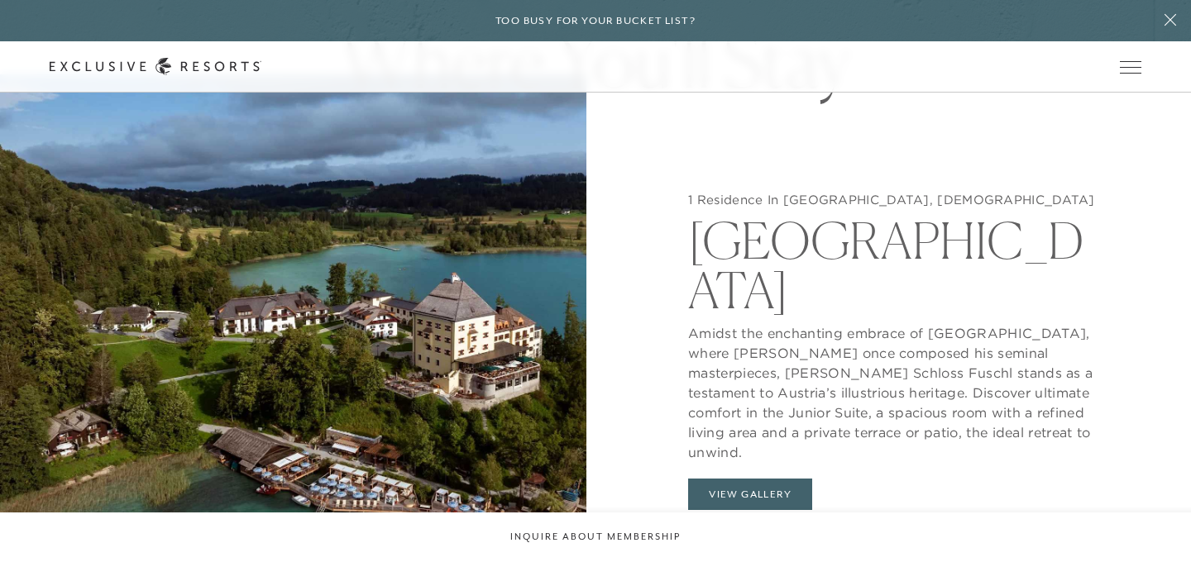
scroll to position [1503, 0]
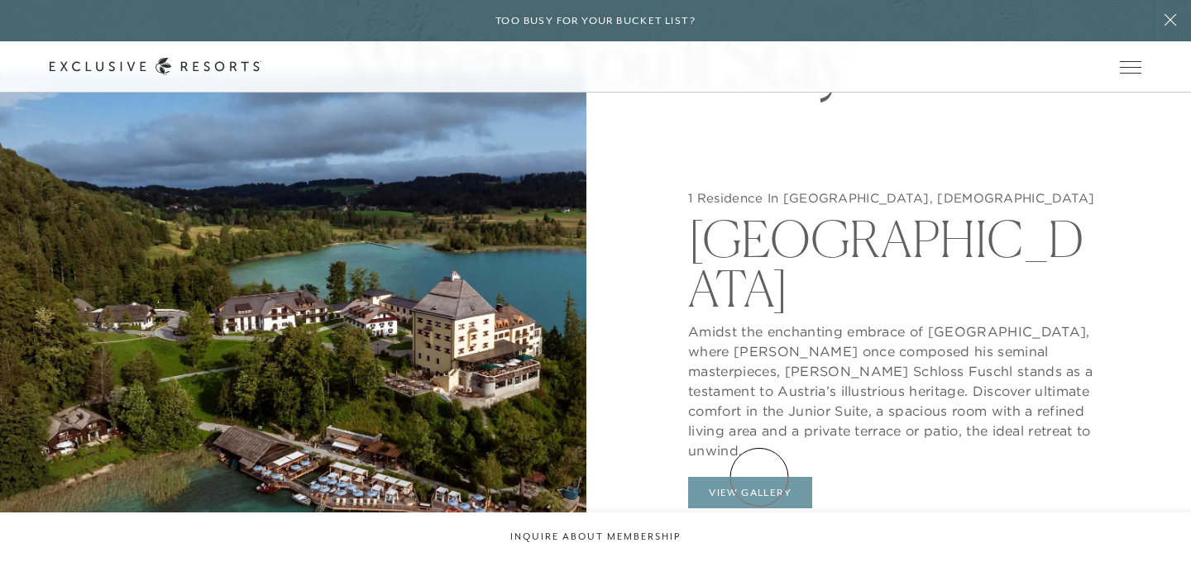
click at [759, 477] on button "View Gallery" at bounding box center [750, 492] width 124 height 31
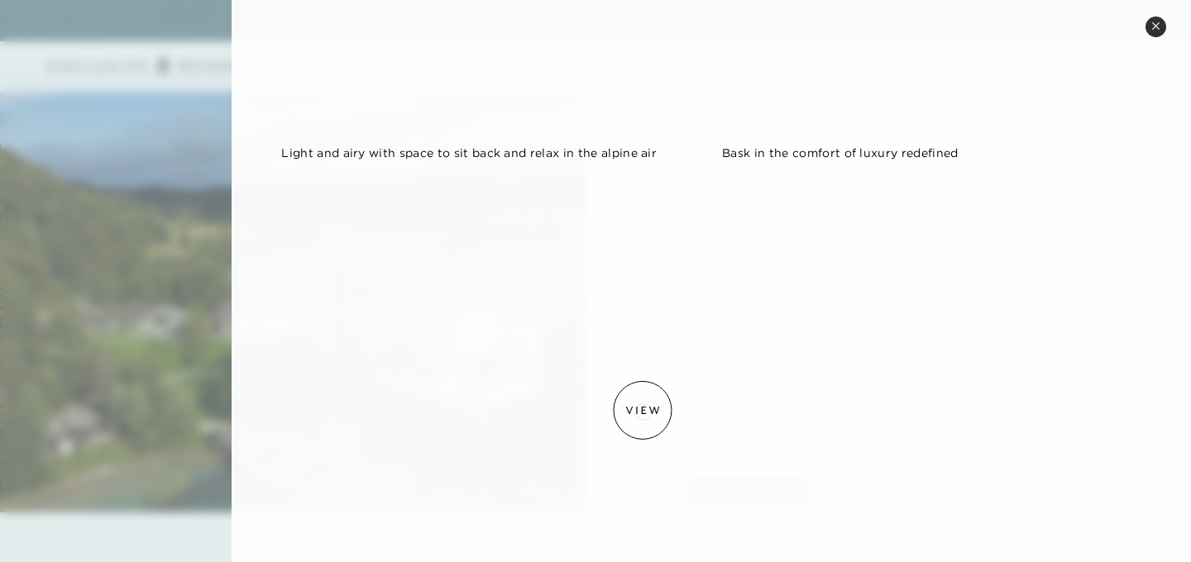
scroll to position [847, 0]
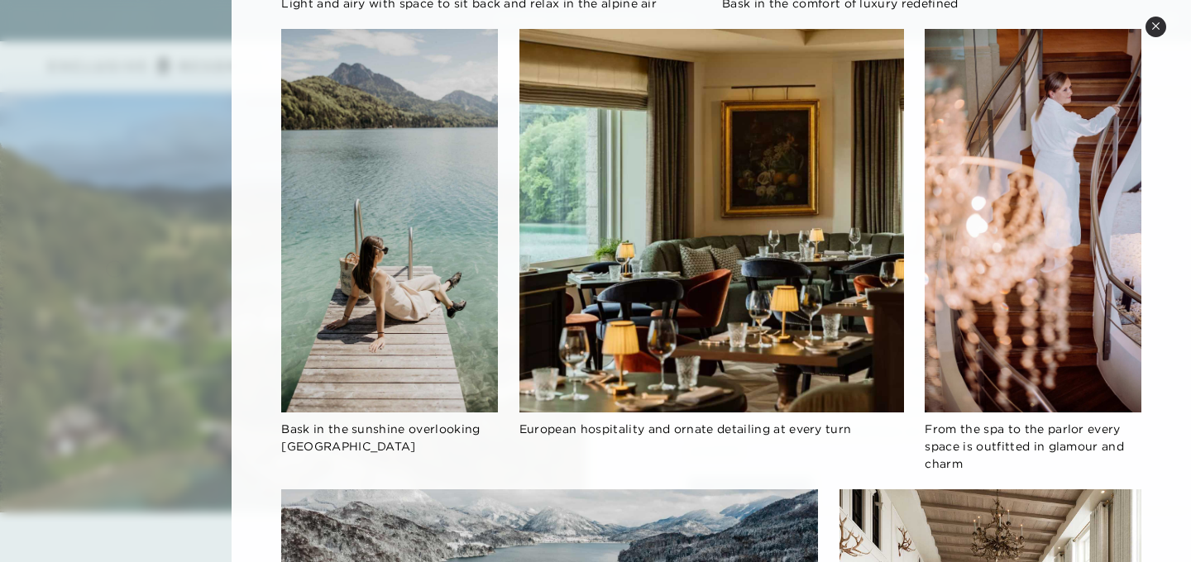
click at [114, 267] on div at bounding box center [595, 281] width 1191 height 562
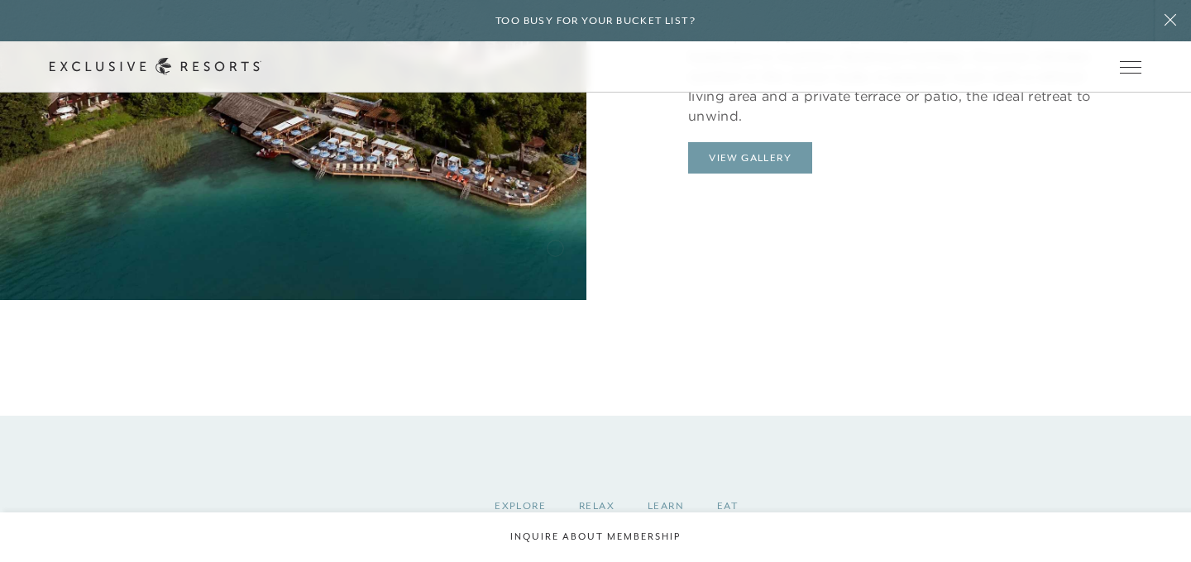
scroll to position [1460, 0]
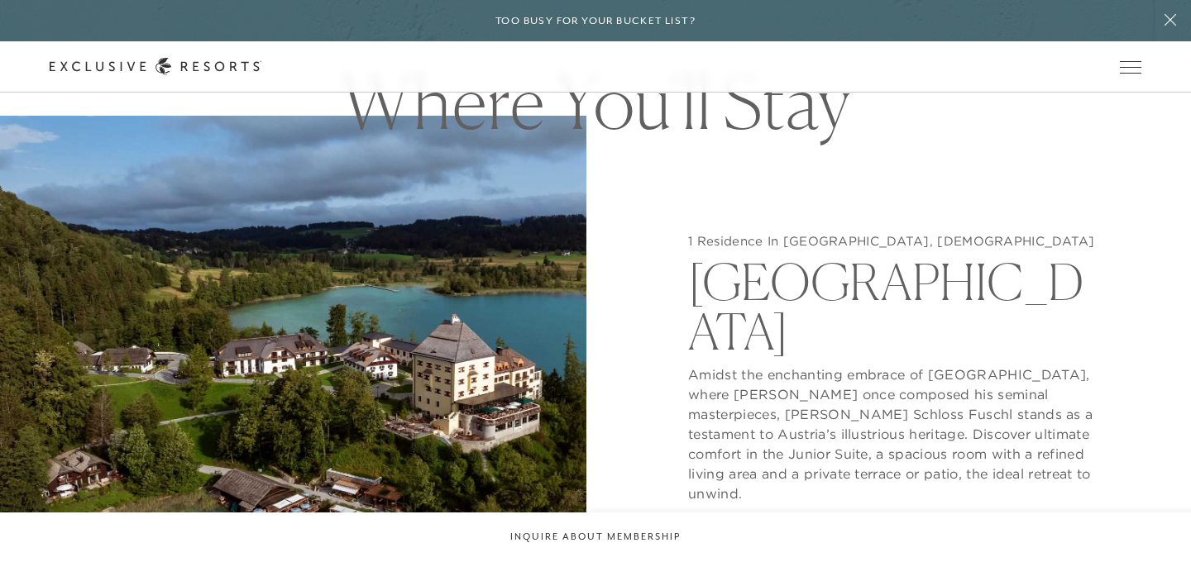
scroll to position [2250, 0]
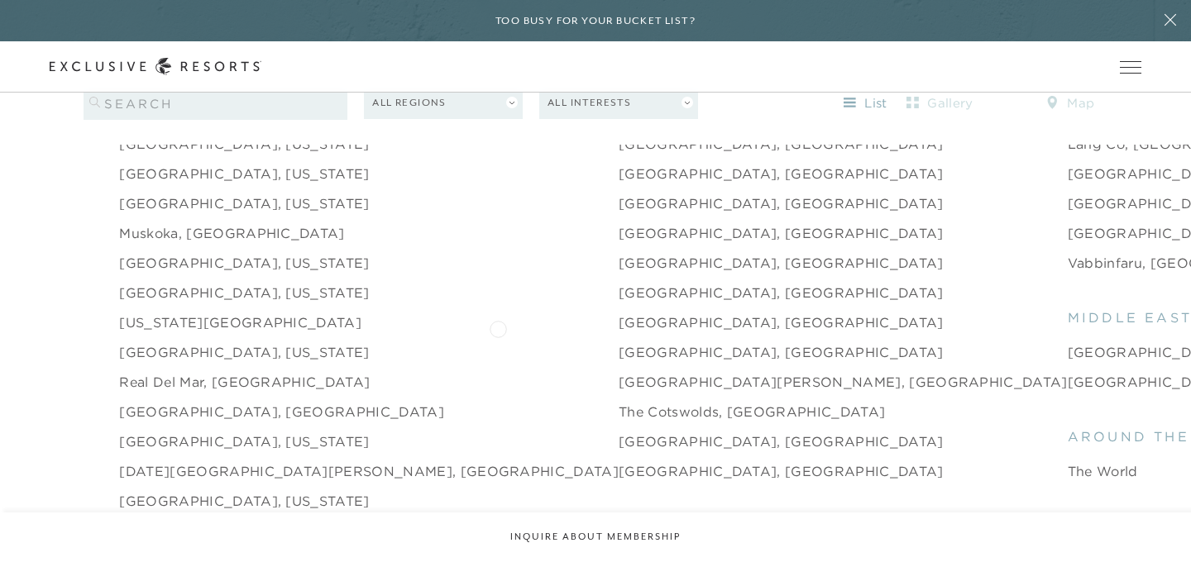
click at [619, 342] on link "[GEOGRAPHIC_DATA], [GEOGRAPHIC_DATA]" at bounding box center [781, 352] width 325 height 20
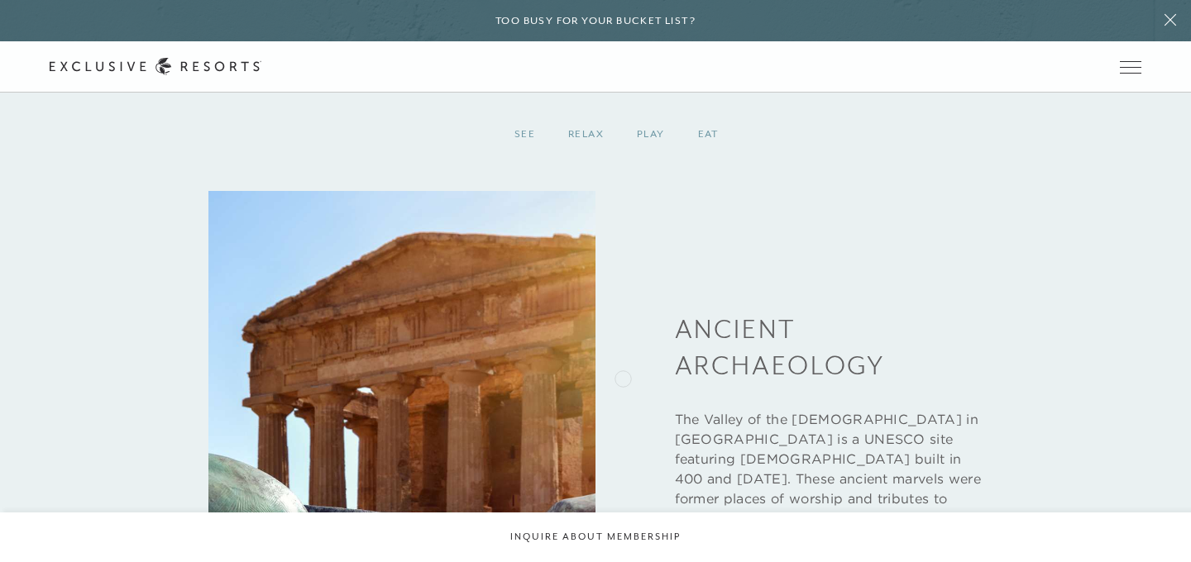
scroll to position [2191, 0]
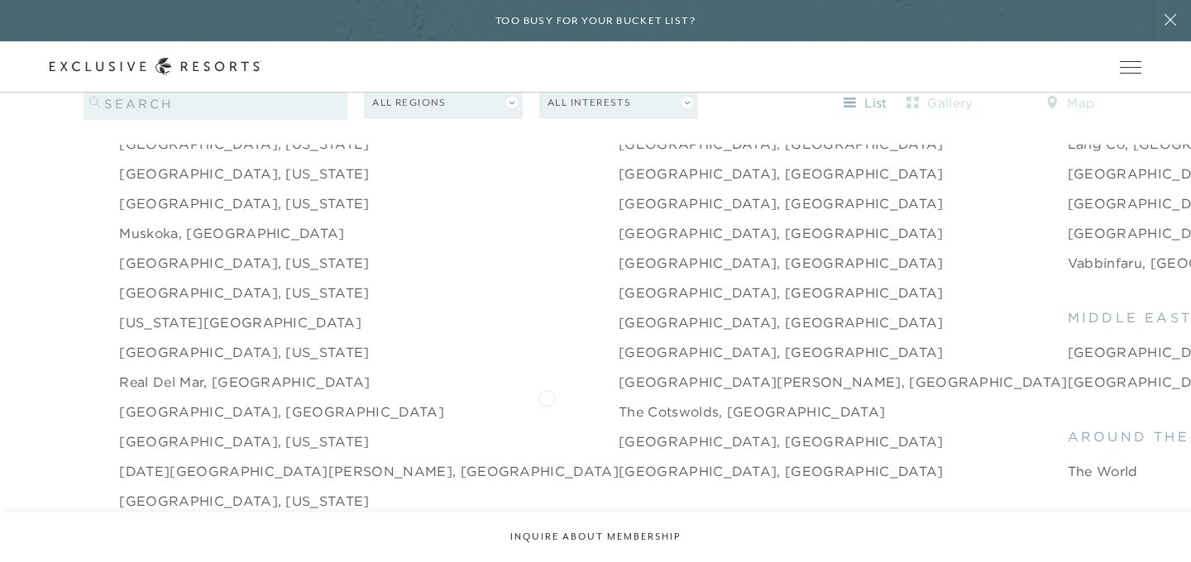
click at [619, 402] on link "The Cotswolds, [GEOGRAPHIC_DATA]" at bounding box center [752, 412] width 266 height 20
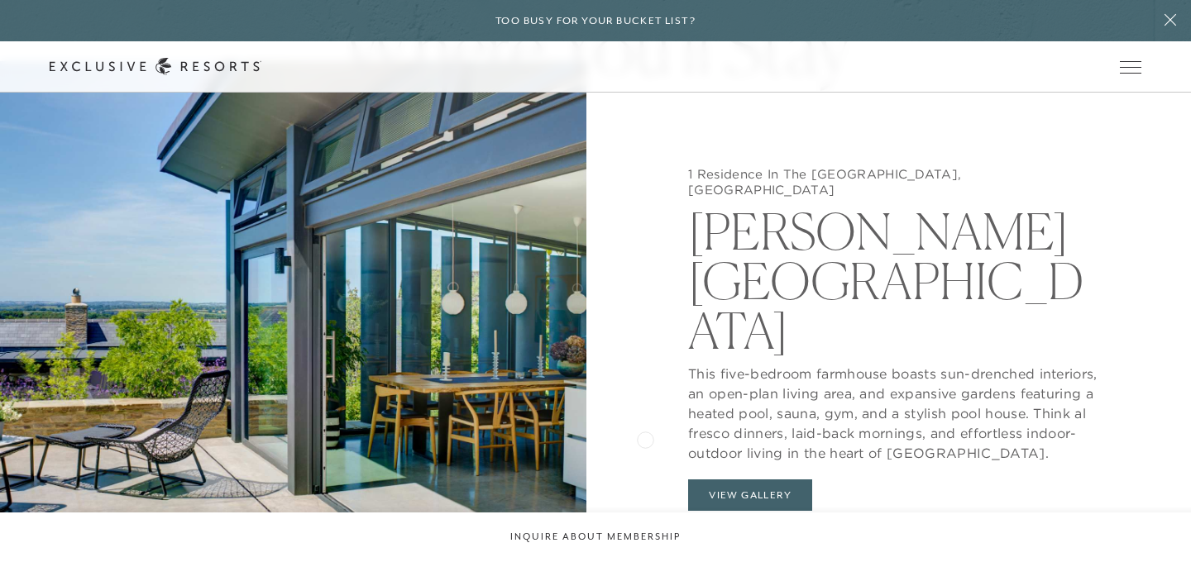
scroll to position [1499, 0]
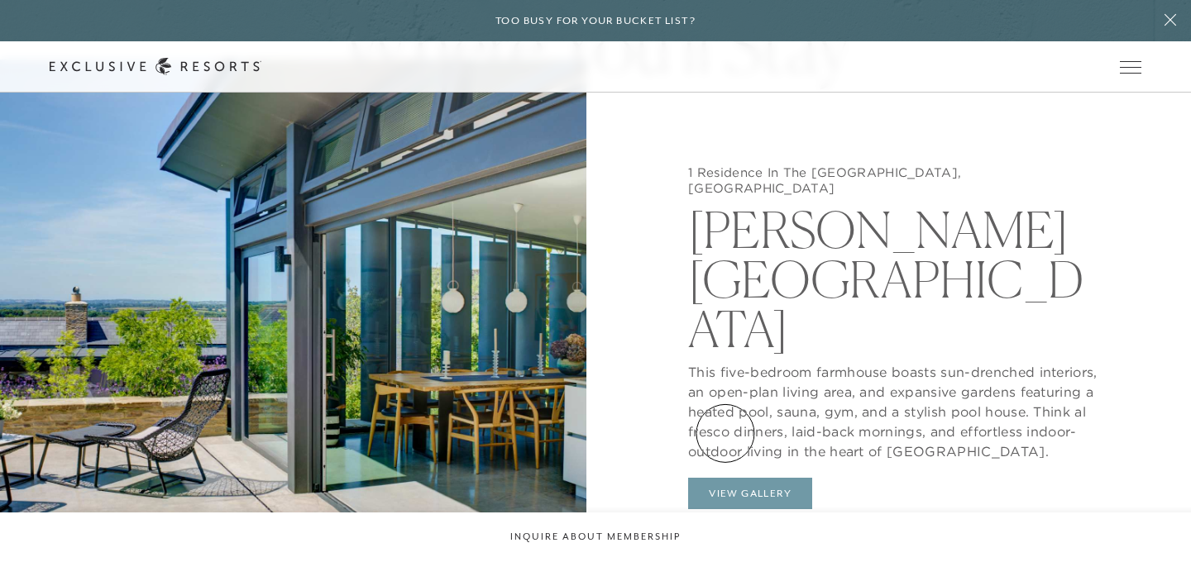
click at [725, 478] on button "View Gallery" at bounding box center [750, 493] width 124 height 31
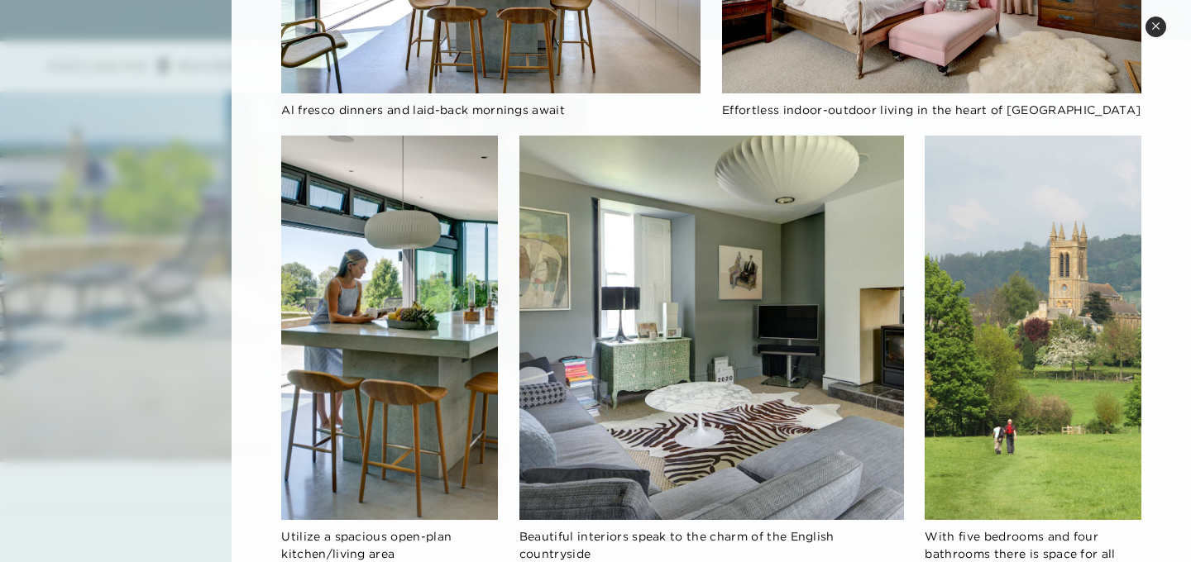
scroll to position [1707, 0]
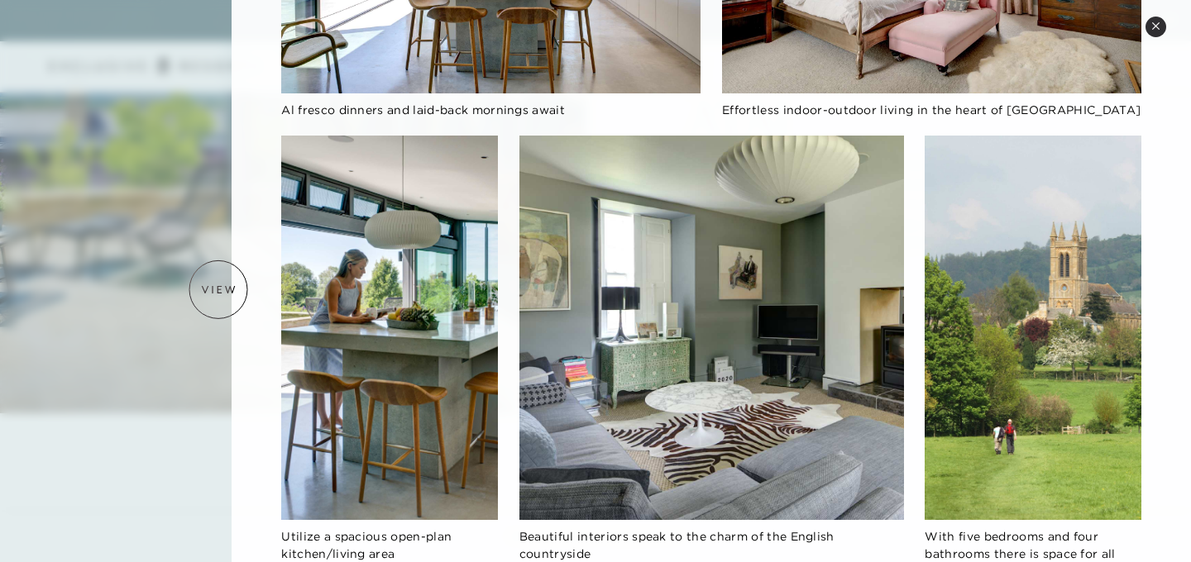
click at [218, 289] on div at bounding box center [595, 281] width 1191 height 562
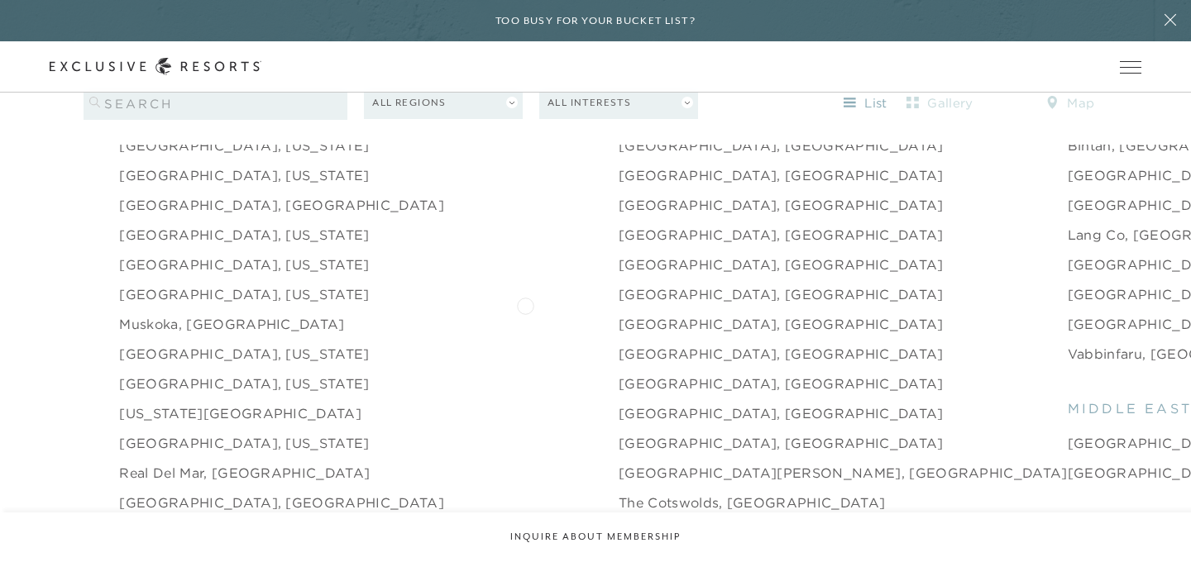
scroll to position [2155, 0]
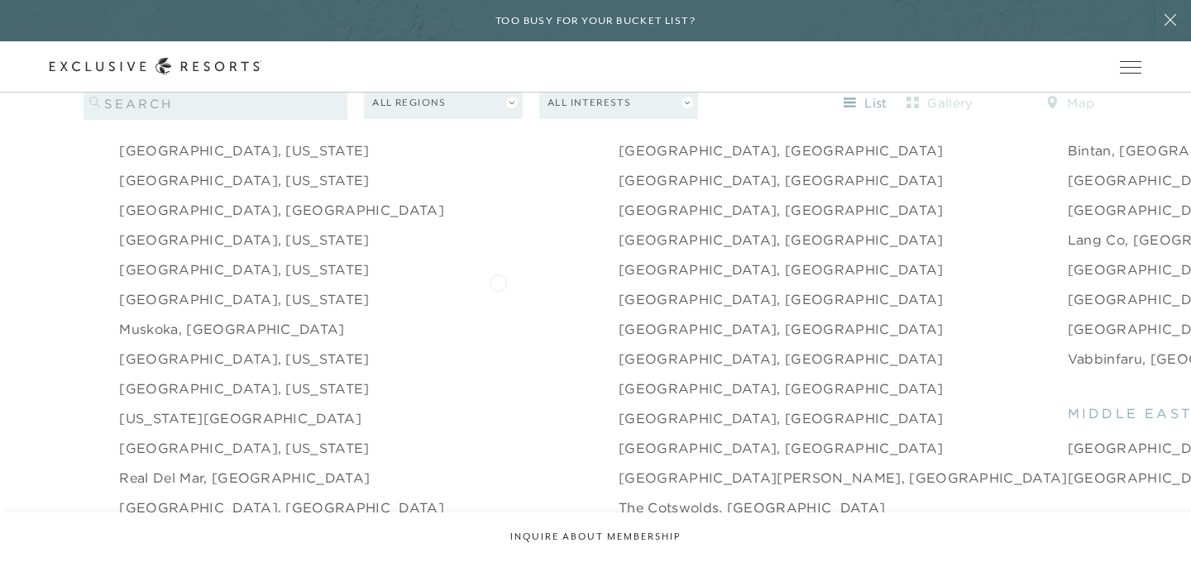
click at [619, 289] on link "[GEOGRAPHIC_DATA], [GEOGRAPHIC_DATA]" at bounding box center [781, 299] width 325 height 20
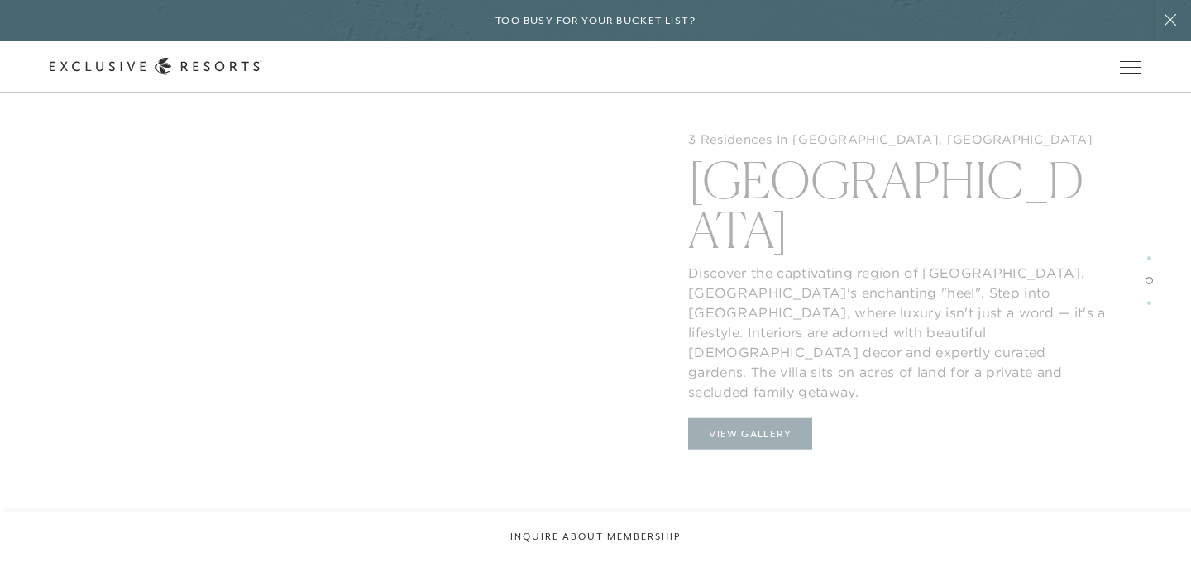
scroll to position [2270, 0]
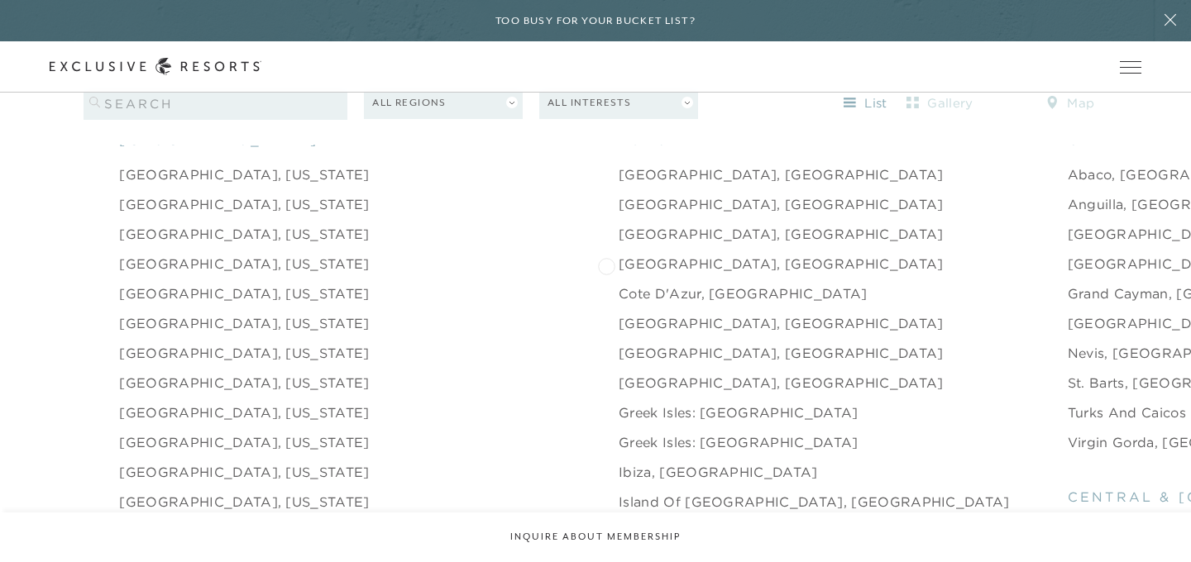
scroll to position [1623, 0]
click at [619, 256] on link "[GEOGRAPHIC_DATA], [GEOGRAPHIC_DATA]" at bounding box center [781, 266] width 325 height 20
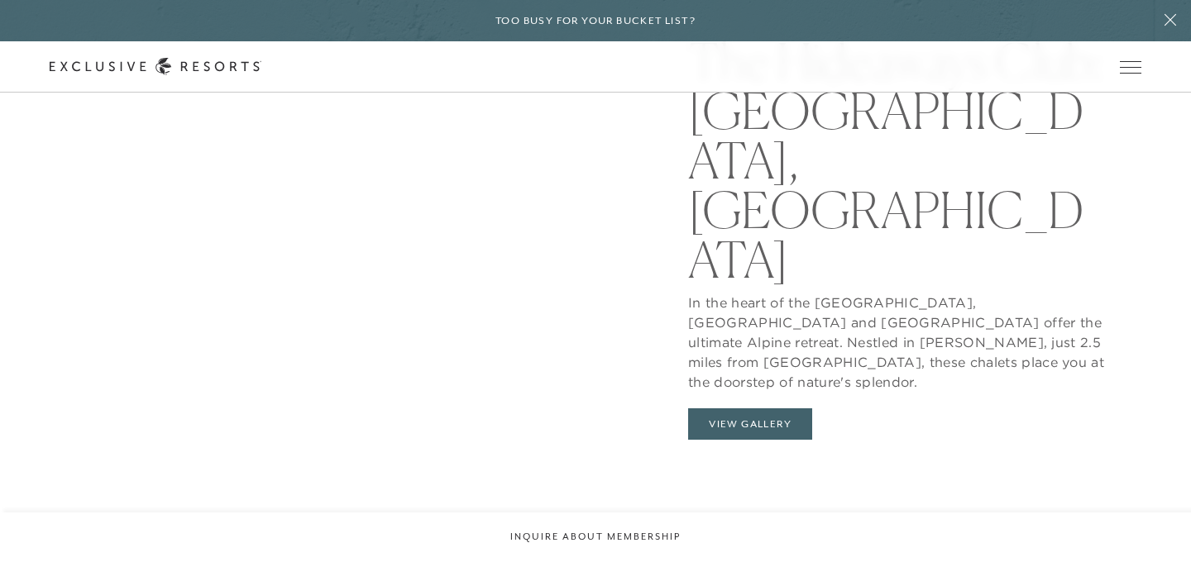
scroll to position [1507, 0]
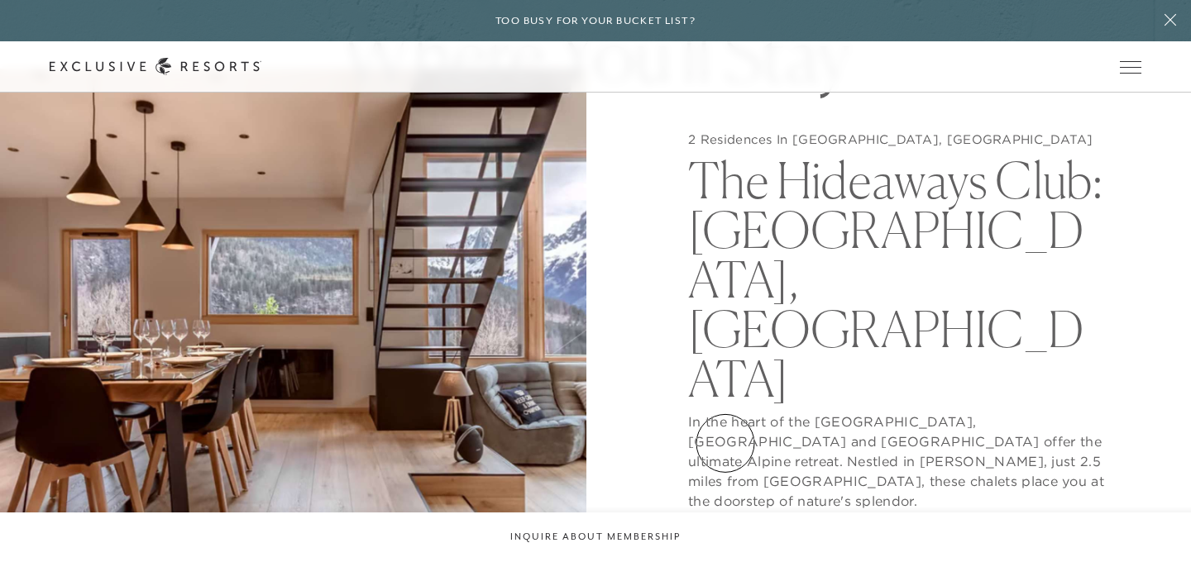
click at [725, 528] on button "View Gallery" at bounding box center [750, 543] width 124 height 31
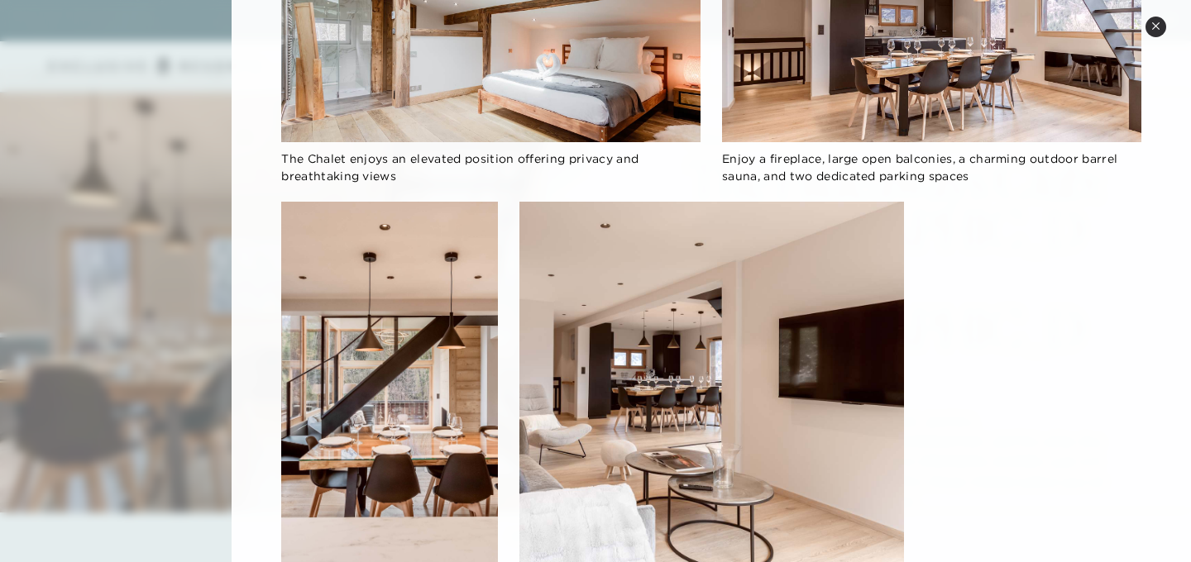
scroll to position [784, 0]
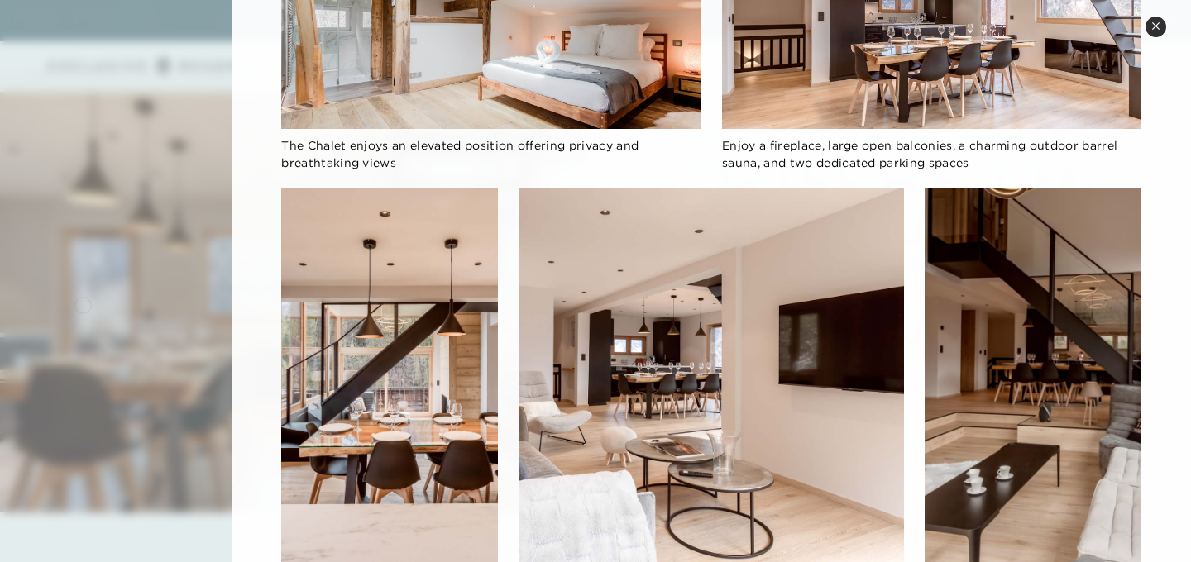
click at [83, 304] on div at bounding box center [595, 281] width 1191 height 562
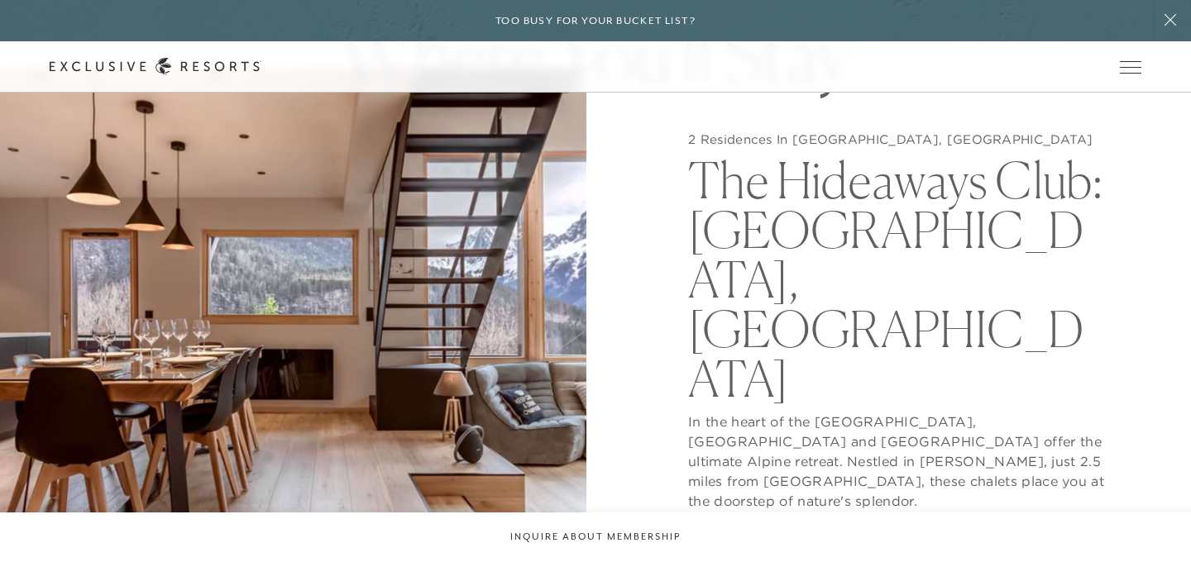
scroll to position [1623, 0]
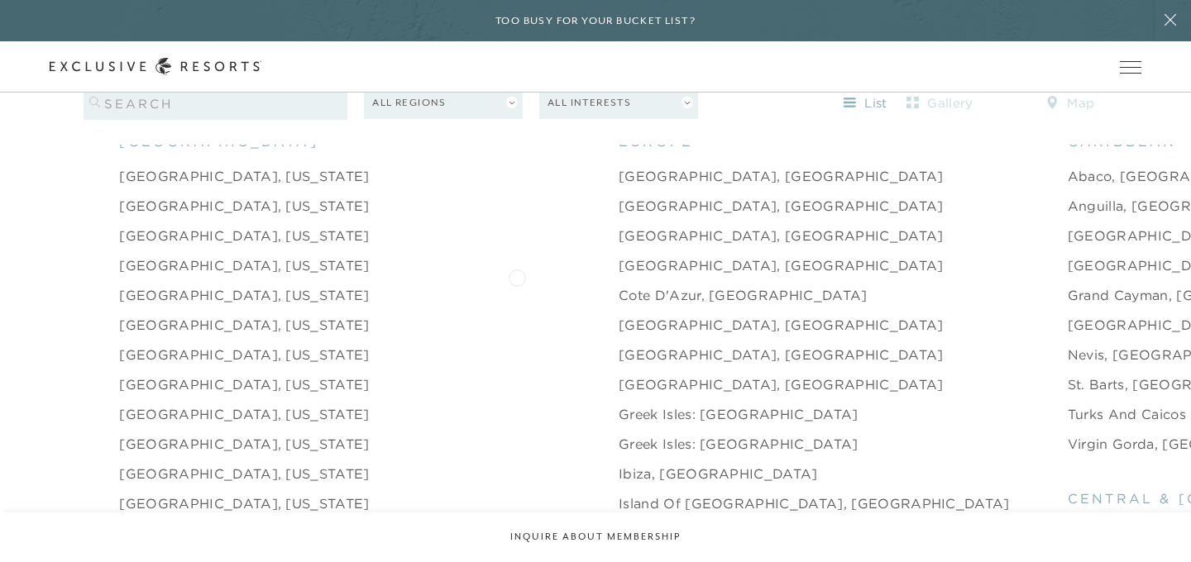
click at [619, 285] on link "Cote d'Azur, [GEOGRAPHIC_DATA]" at bounding box center [743, 295] width 249 height 20
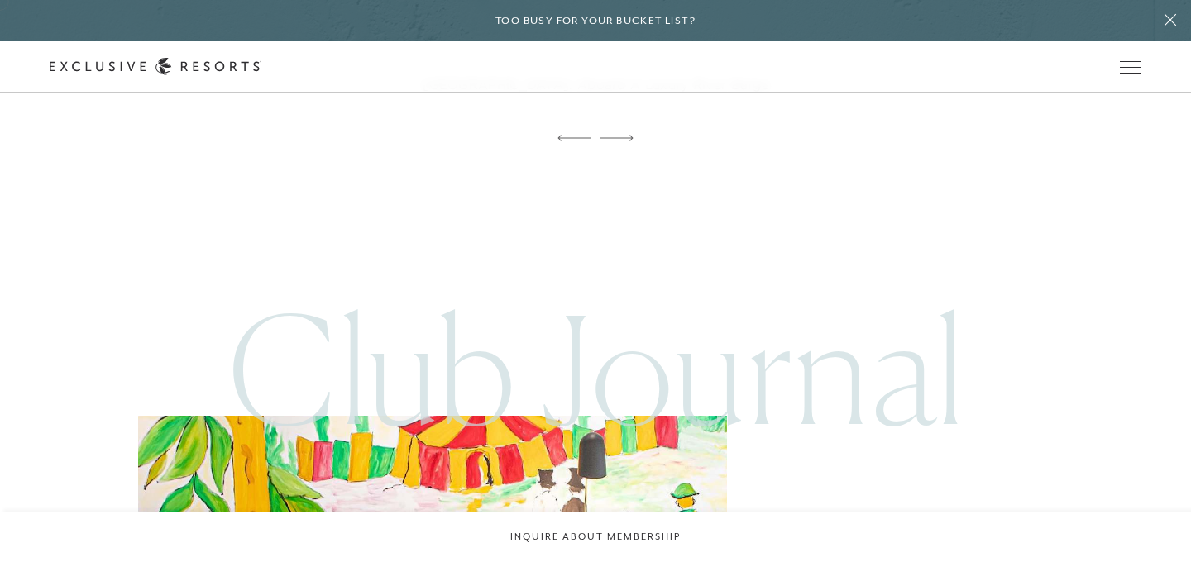
scroll to position [2769, 0]
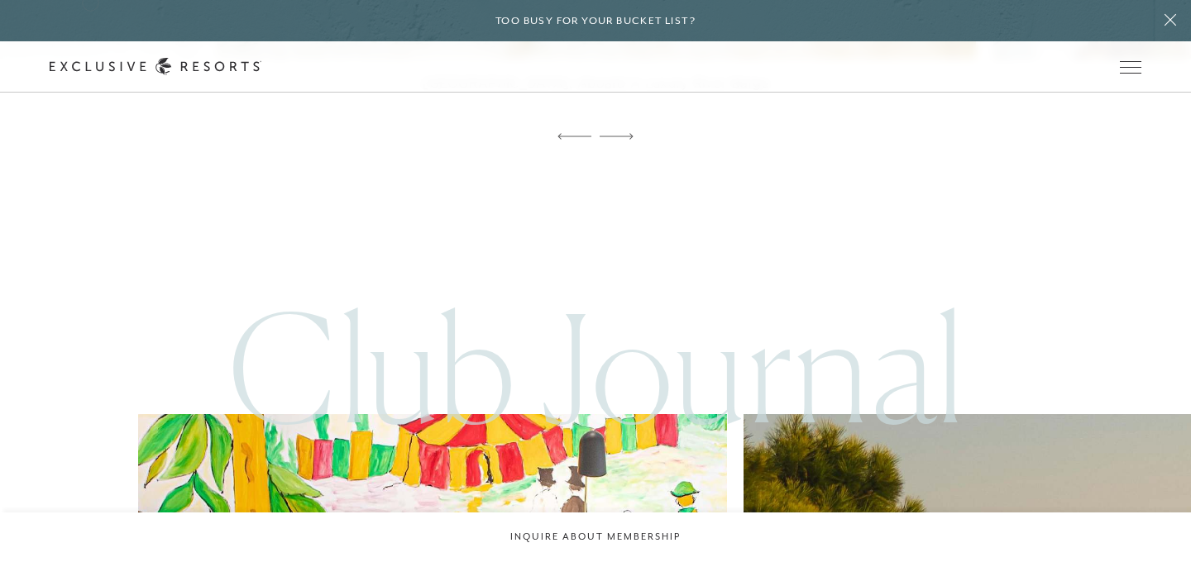
scroll to position [1623, 0]
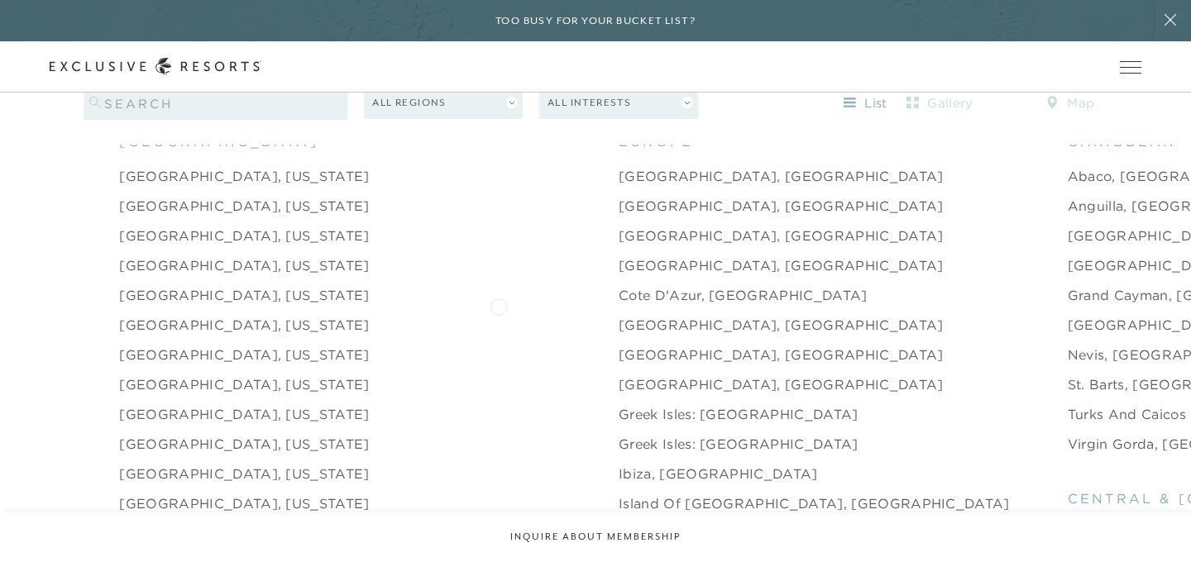
click at [619, 315] on link "[GEOGRAPHIC_DATA], [GEOGRAPHIC_DATA]" at bounding box center [781, 325] width 325 height 20
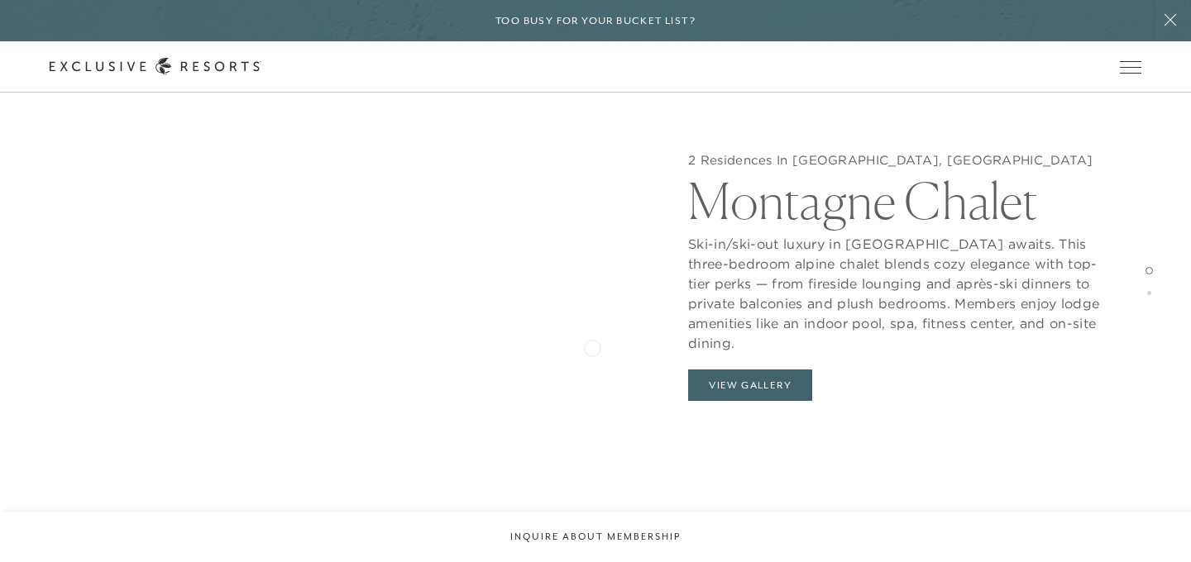
scroll to position [1637, 0]
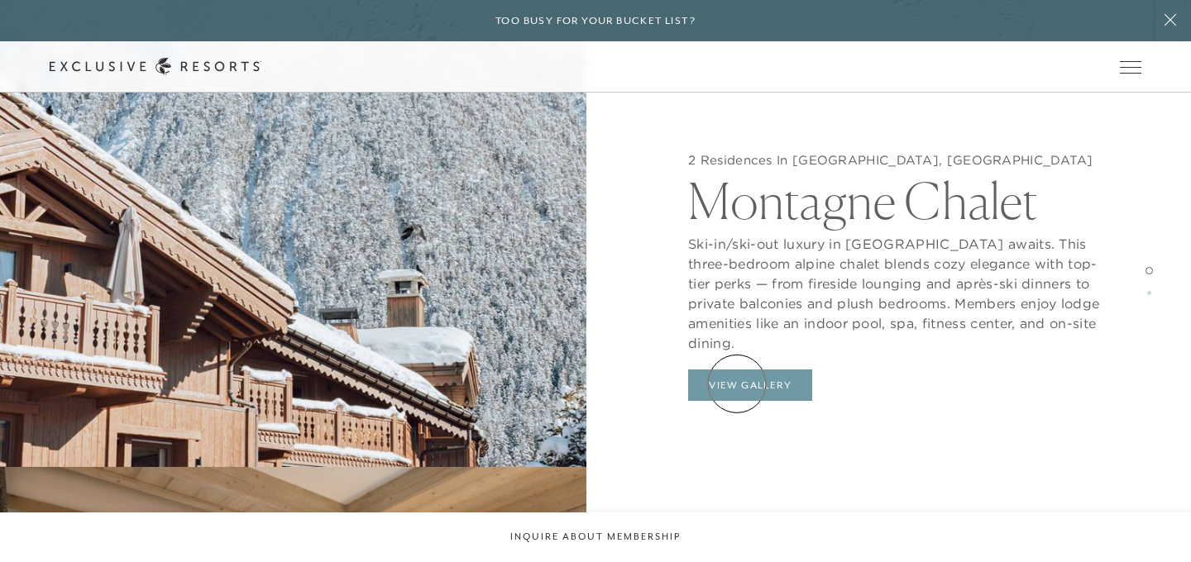
click at [737, 384] on button "View Gallery" at bounding box center [750, 385] width 124 height 31
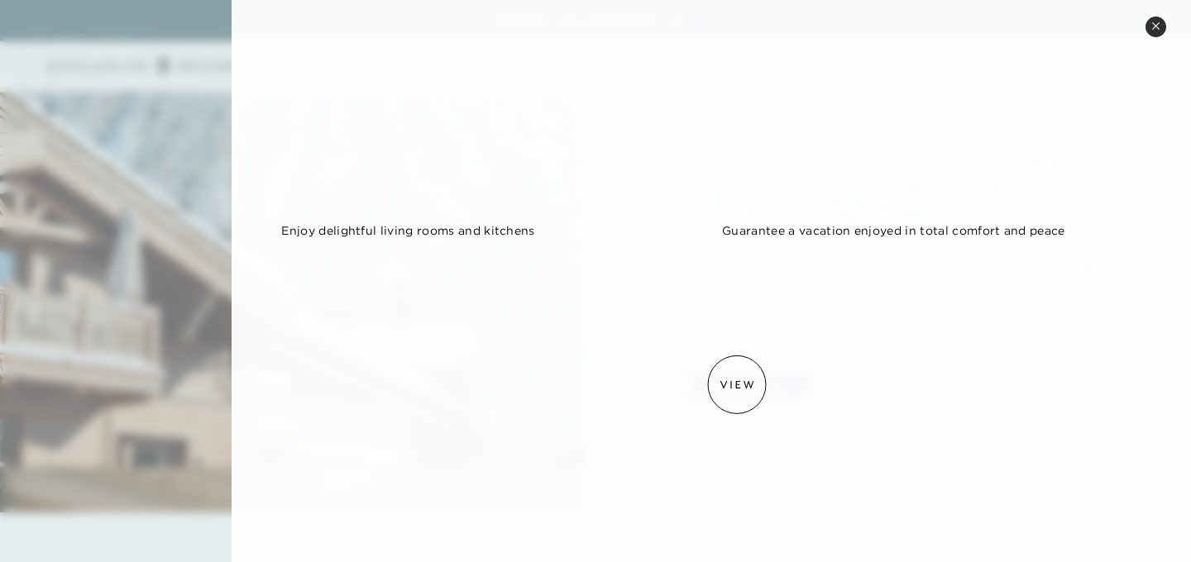
scroll to position [769, 0]
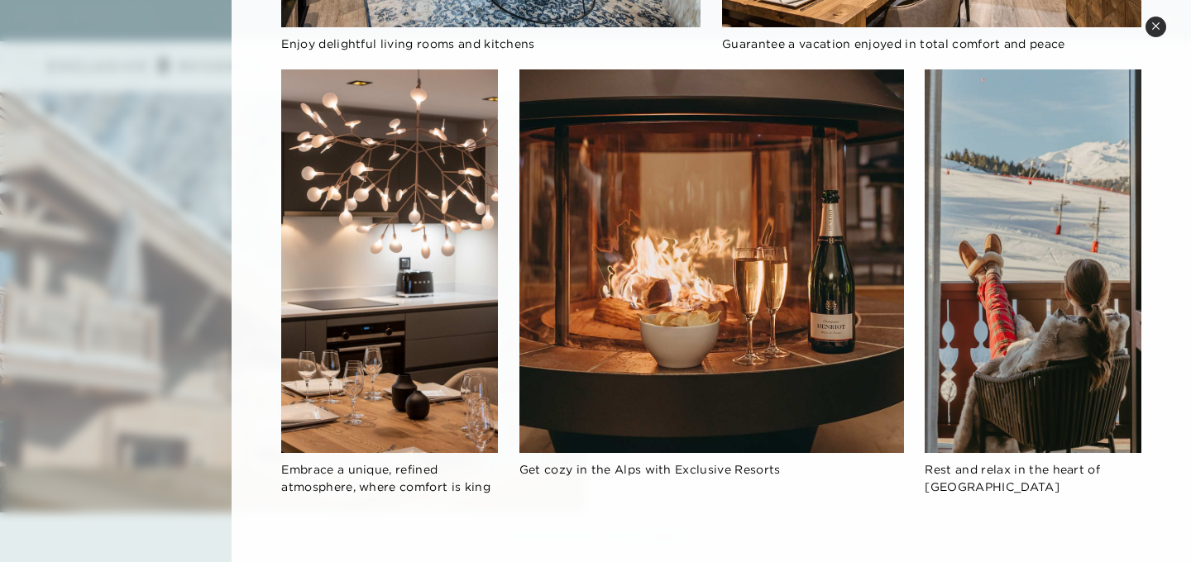
click at [196, 293] on div at bounding box center [595, 281] width 1191 height 562
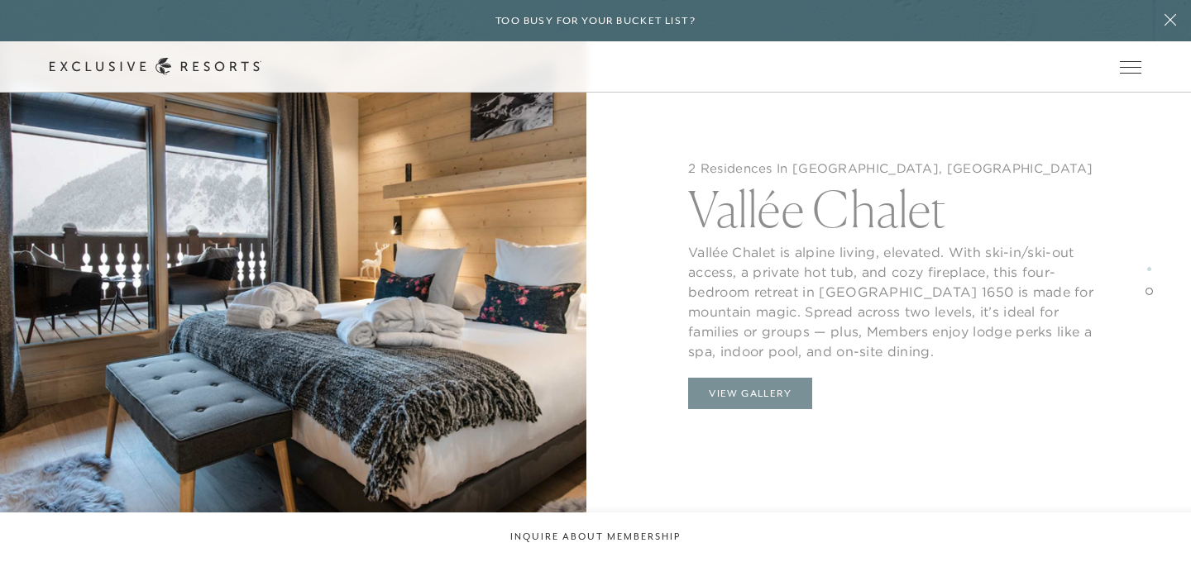
scroll to position [2231, 0]
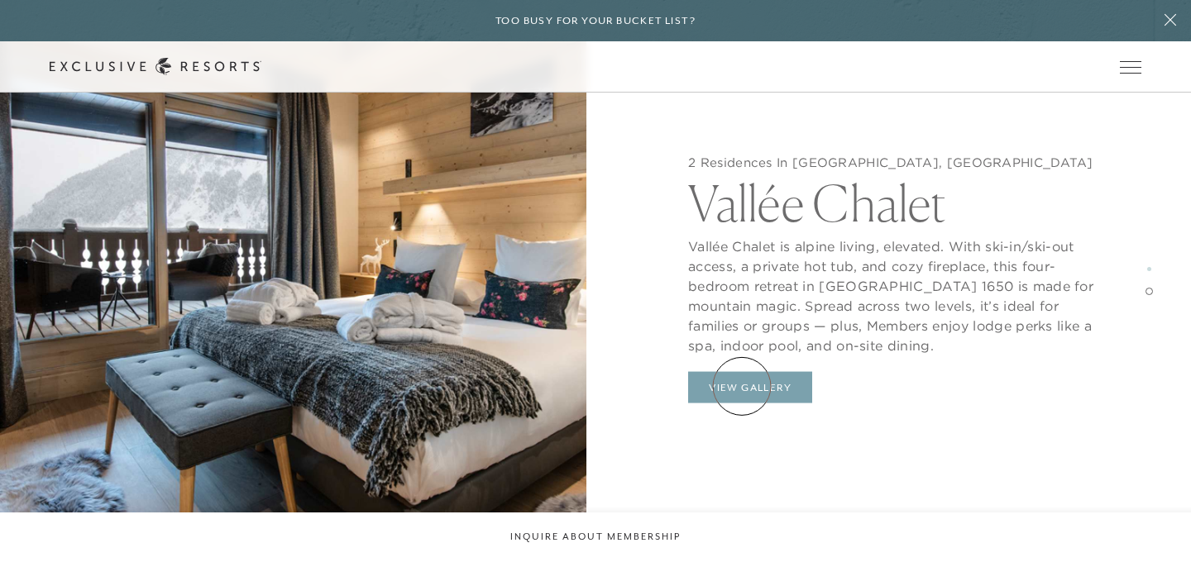
click at [742, 386] on button "View Gallery" at bounding box center [750, 387] width 124 height 31
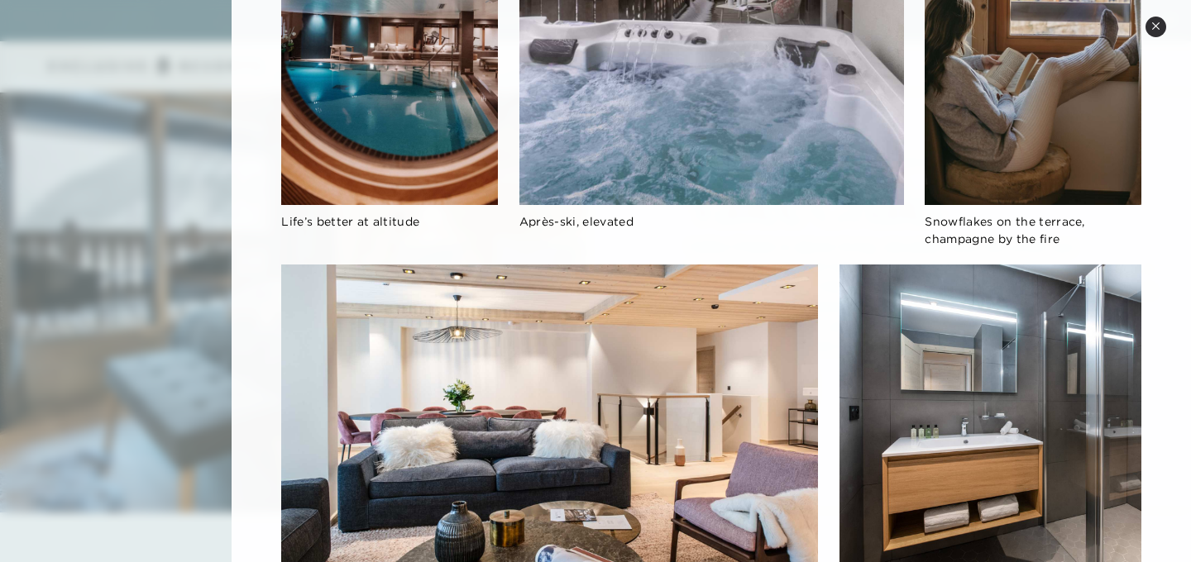
scroll to position [1113, 0]
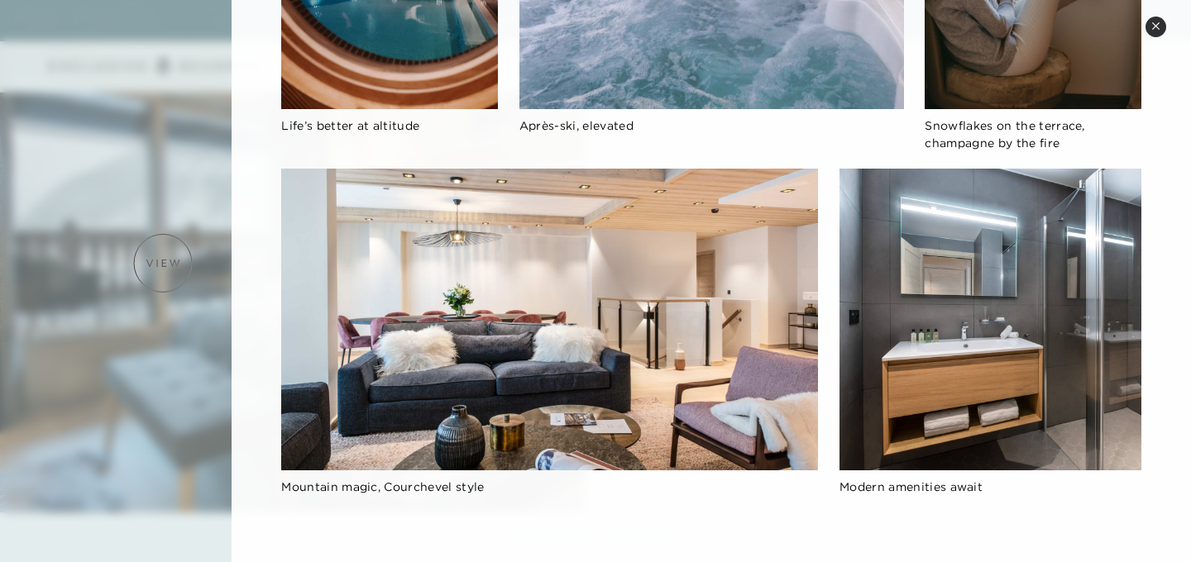
click at [163, 263] on div at bounding box center [595, 281] width 1191 height 562
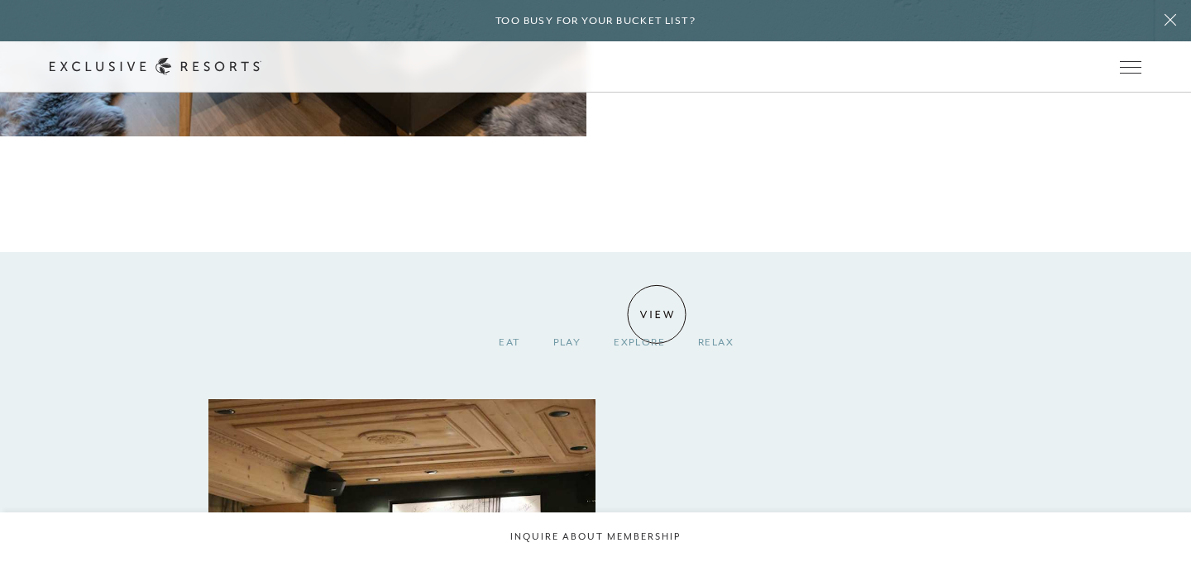
scroll to position [3154, 0]
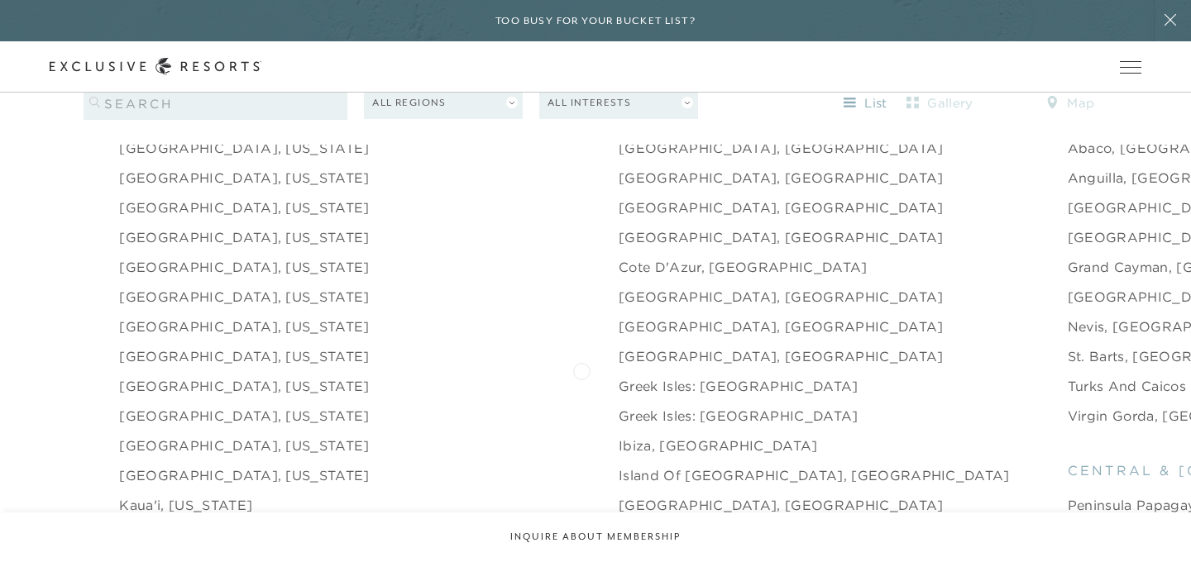
scroll to position [1653, 0]
click at [619, 463] on link "Island of [GEOGRAPHIC_DATA], [GEOGRAPHIC_DATA]" at bounding box center [814, 473] width 391 height 20
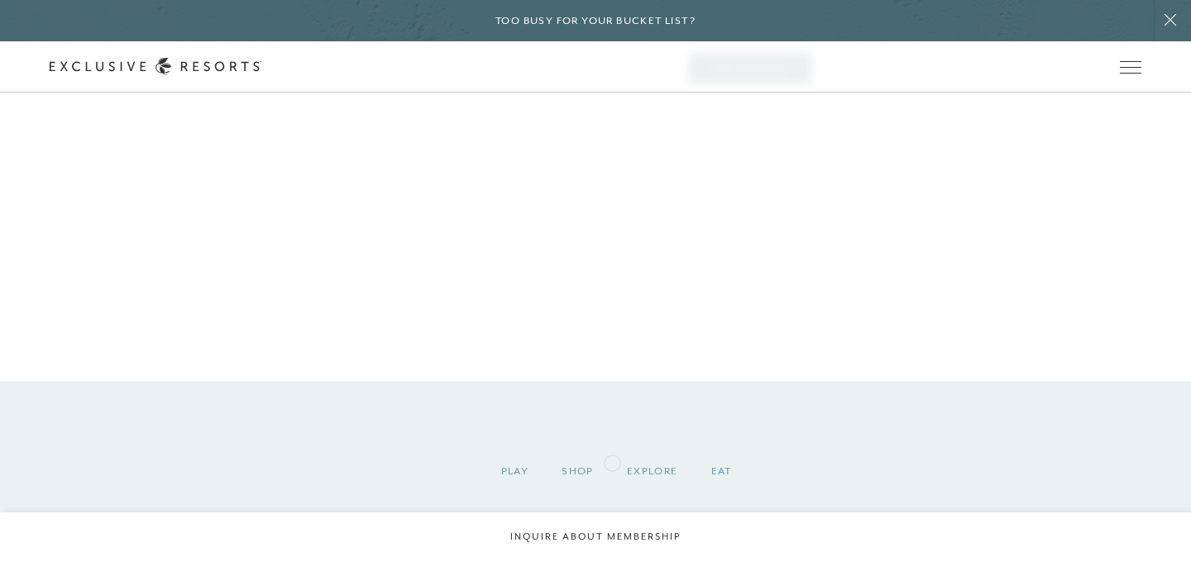
scroll to position [1618, 0]
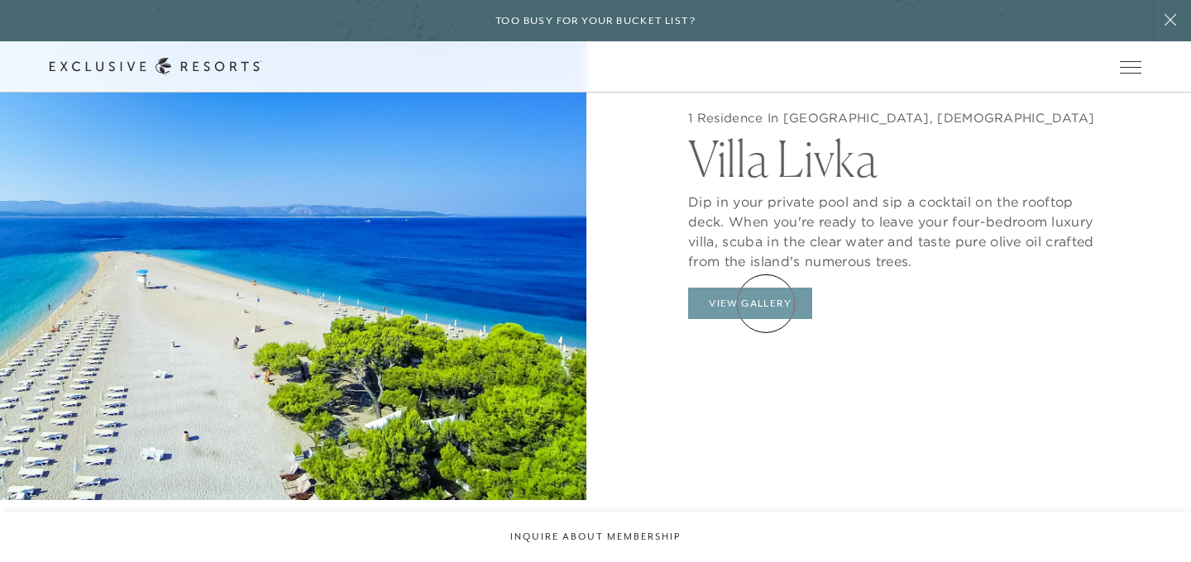
click at [766, 304] on button "View Gallery" at bounding box center [750, 303] width 124 height 31
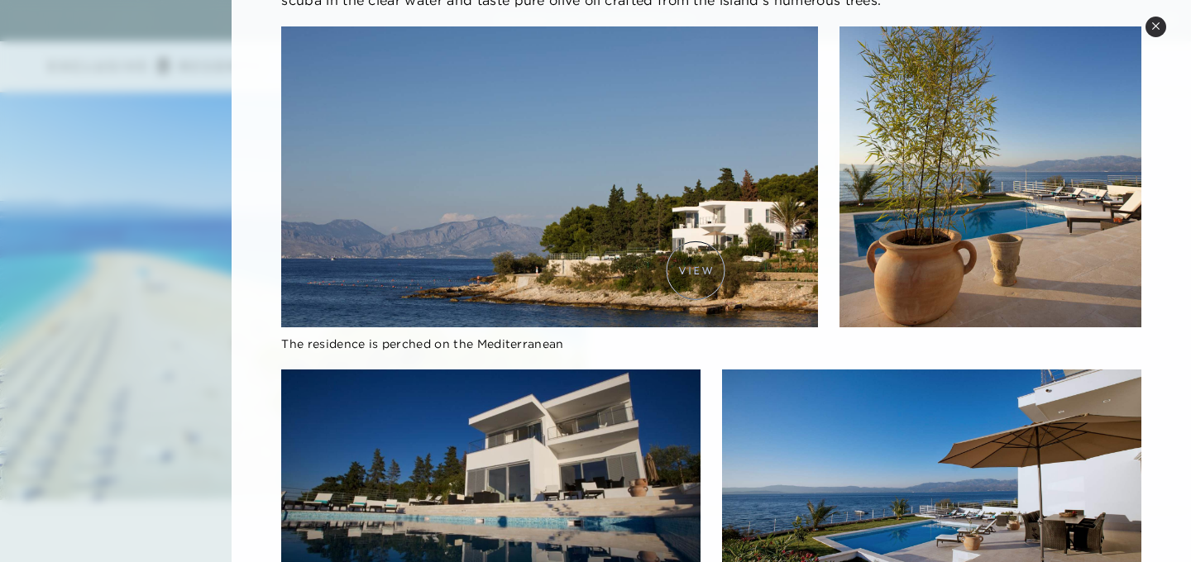
scroll to position [305, 0]
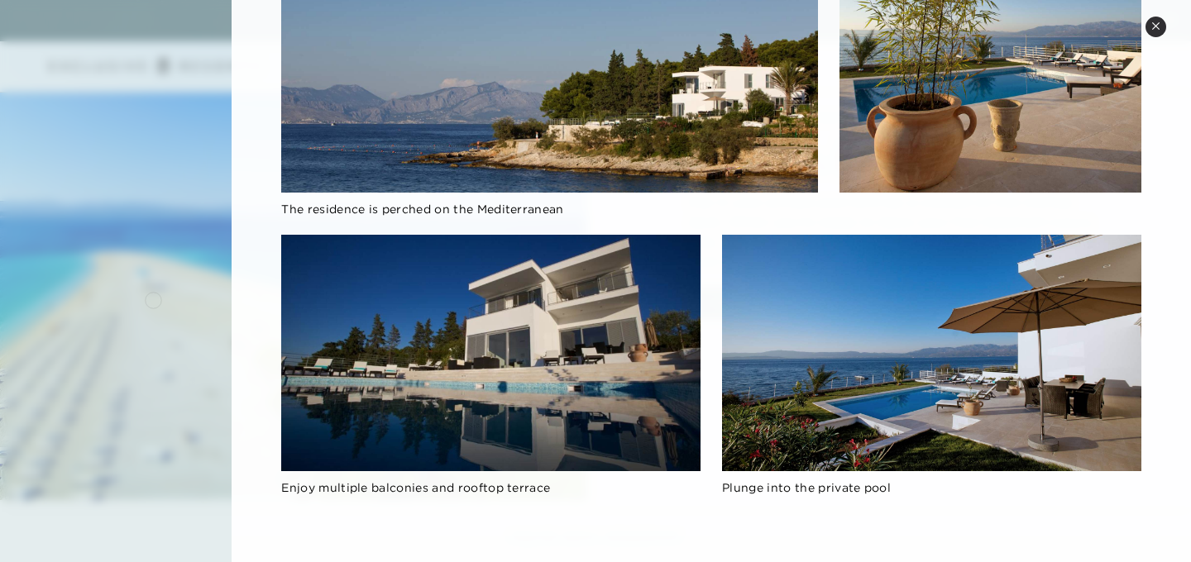
click at [153, 299] on div at bounding box center [595, 281] width 1191 height 562
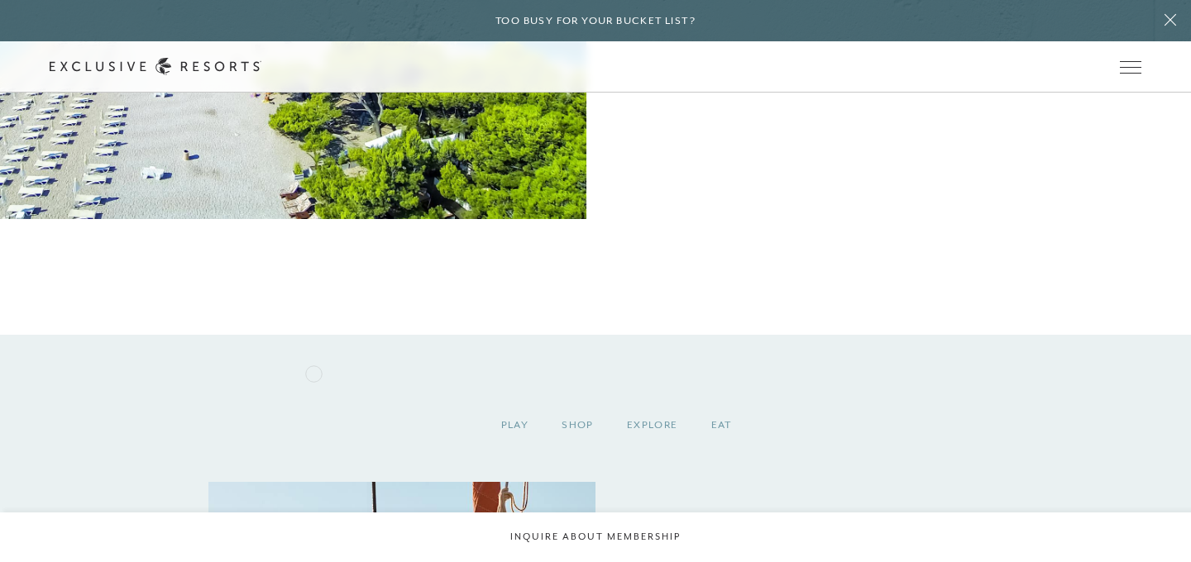
scroll to position [2144, 0]
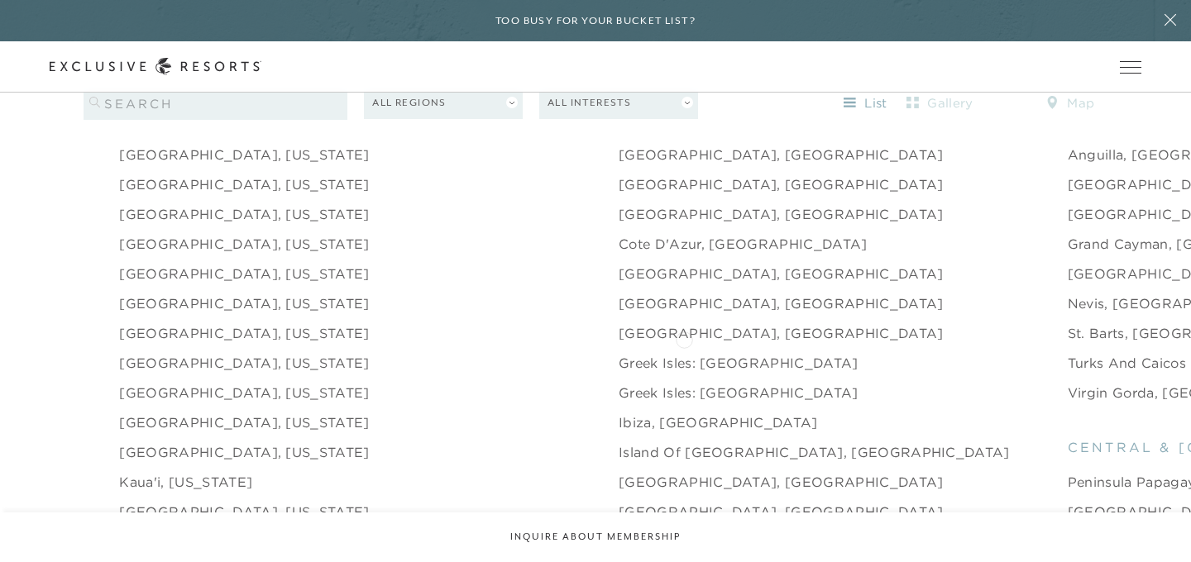
scroll to position [1664, 0]
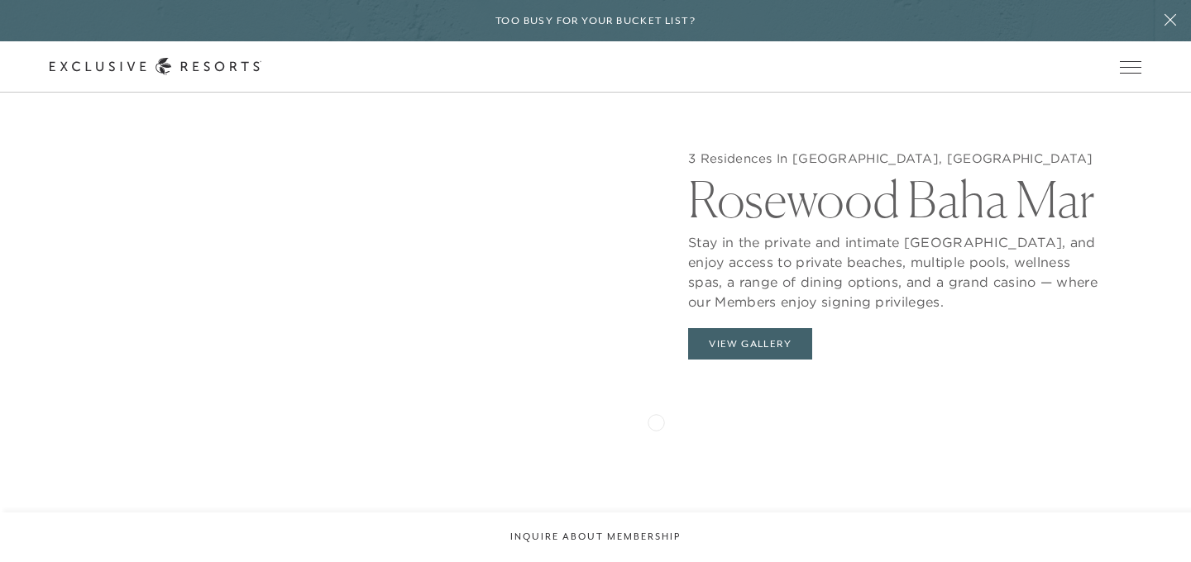
scroll to position [1593, 0]
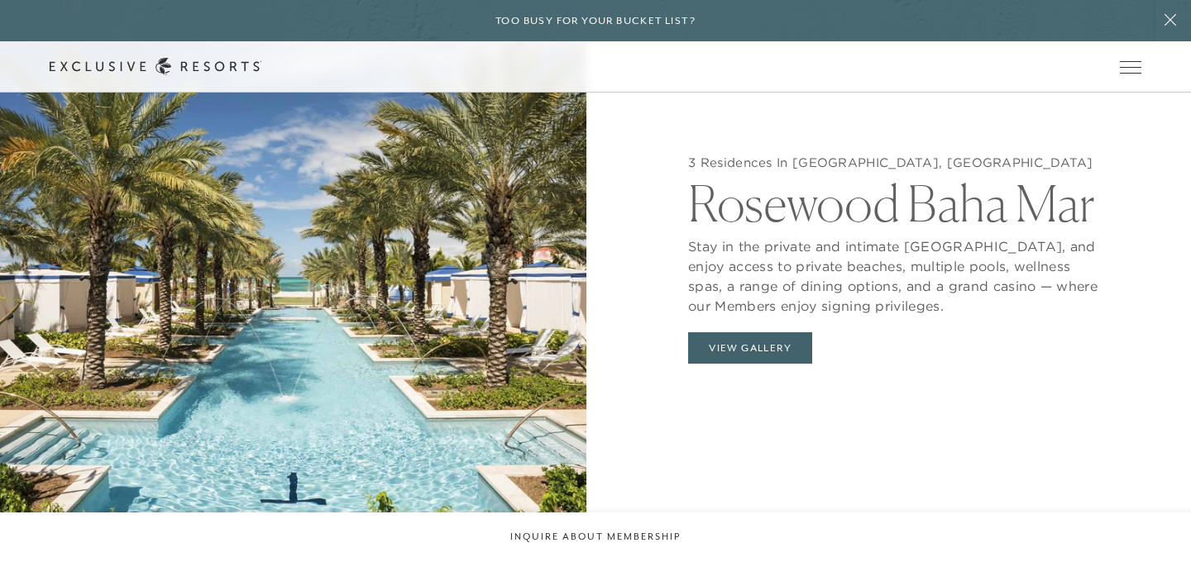
scroll to position [1664, 0]
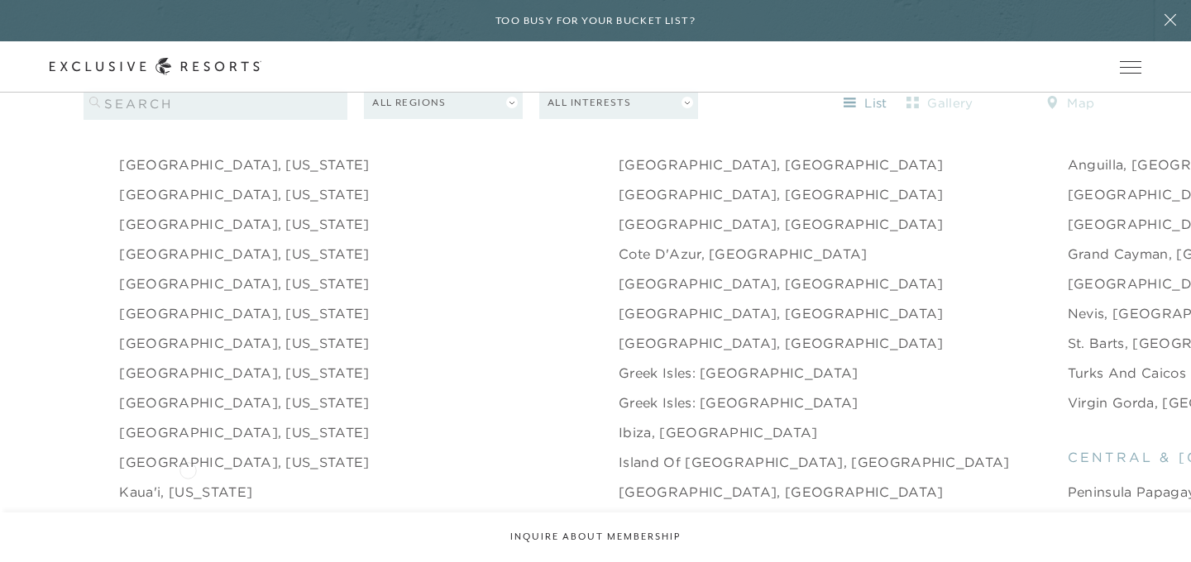
click at [188, 482] on link "Kaua'i, [US_STATE]" at bounding box center [185, 492] width 133 height 20
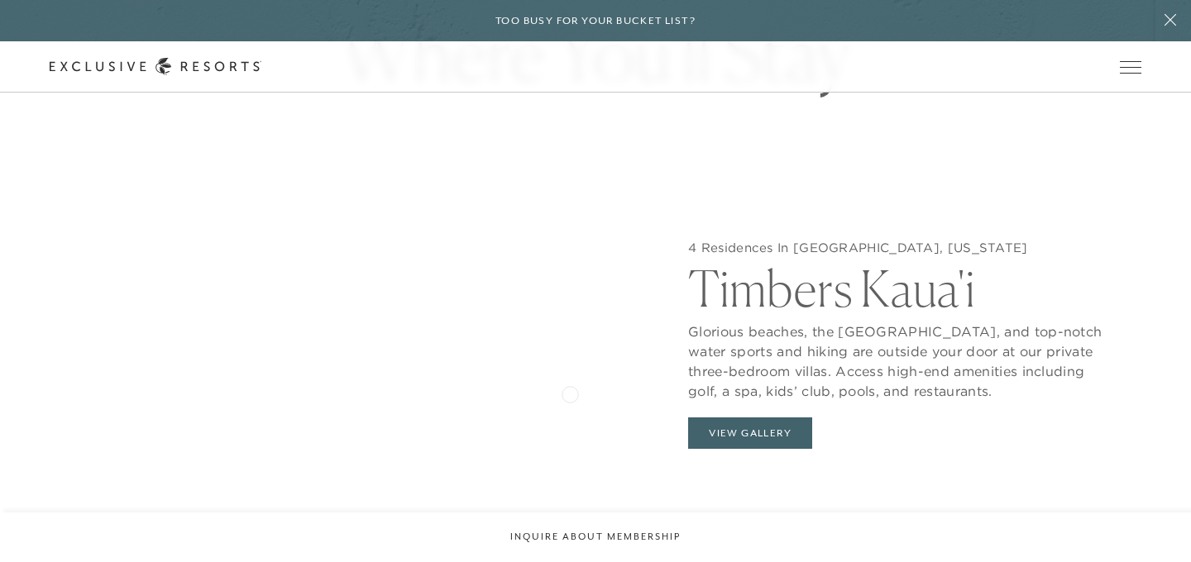
scroll to position [1515, 0]
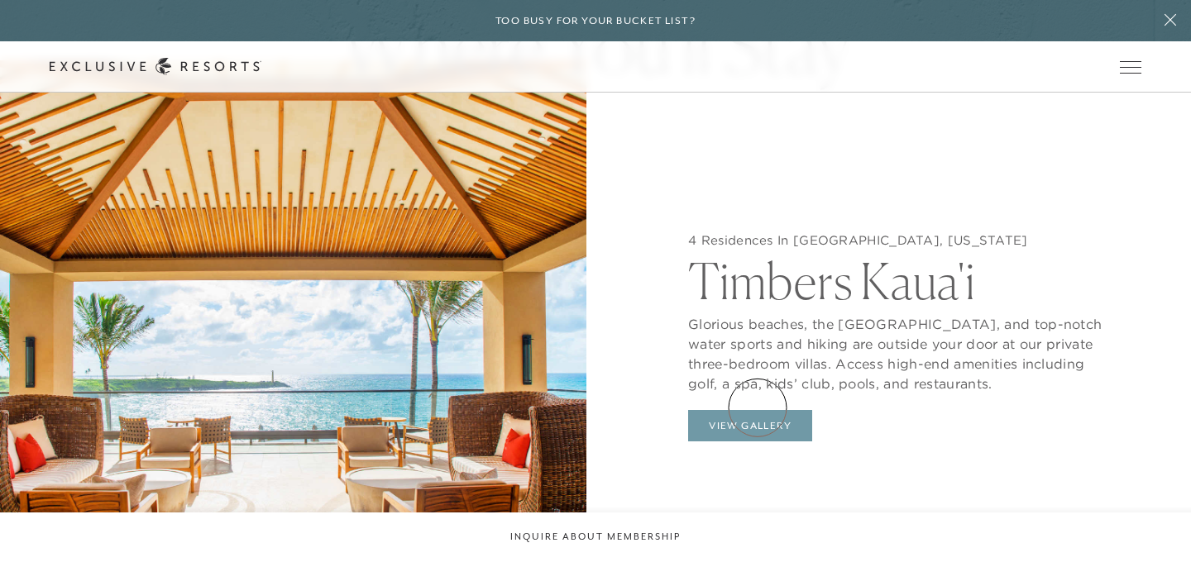
click at [758, 410] on button "View Gallery" at bounding box center [750, 425] width 124 height 31
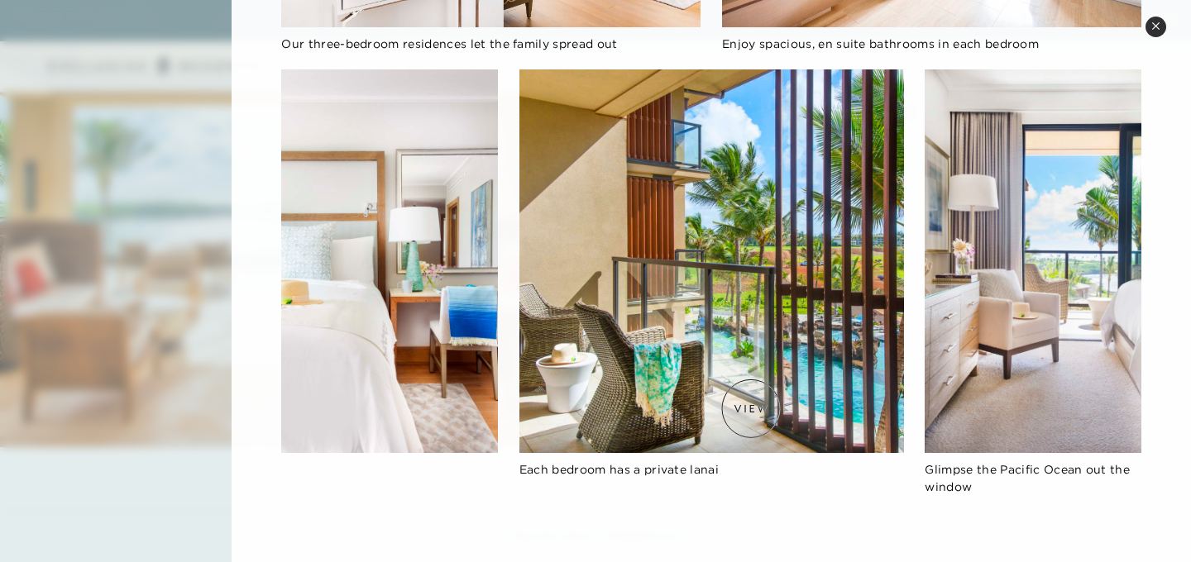
scroll to position [1764, 0]
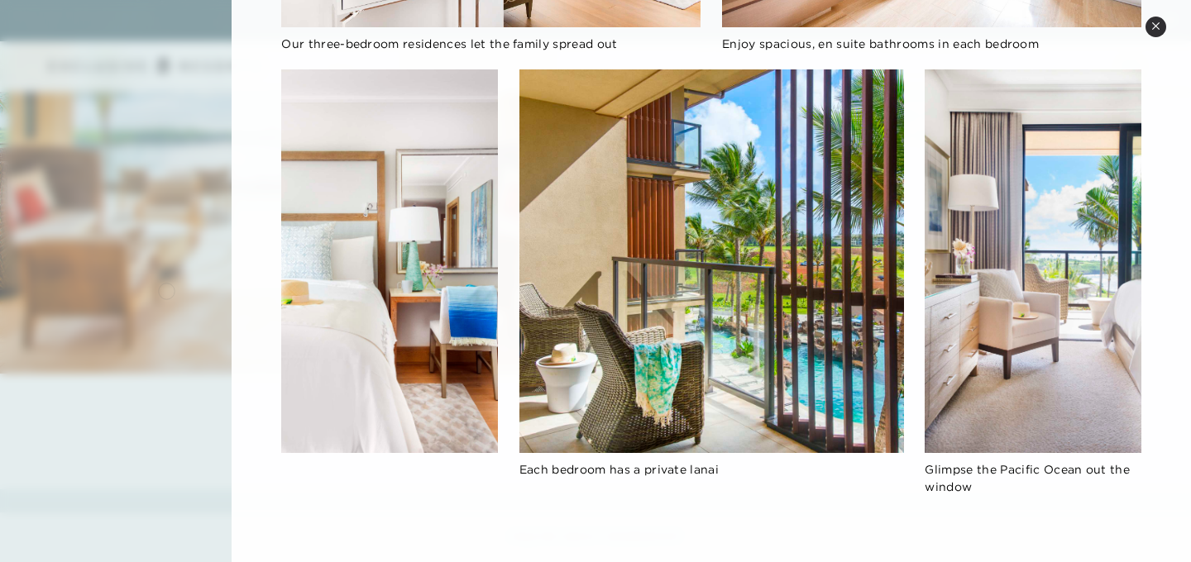
click at [166, 289] on div at bounding box center [595, 281] width 1191 height 562
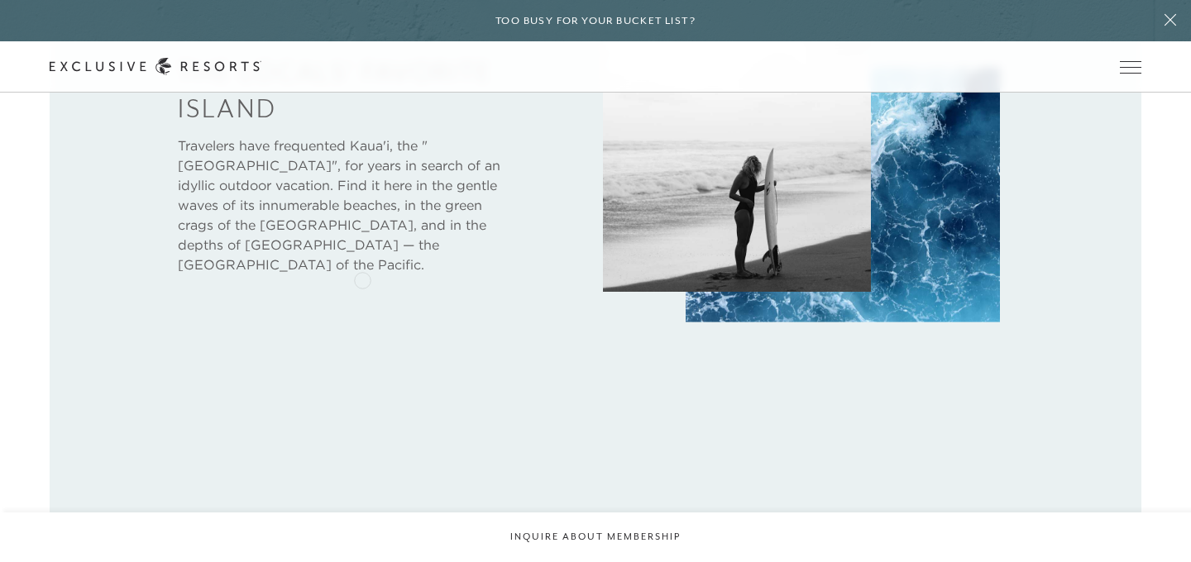
scroll to position [854, 0]
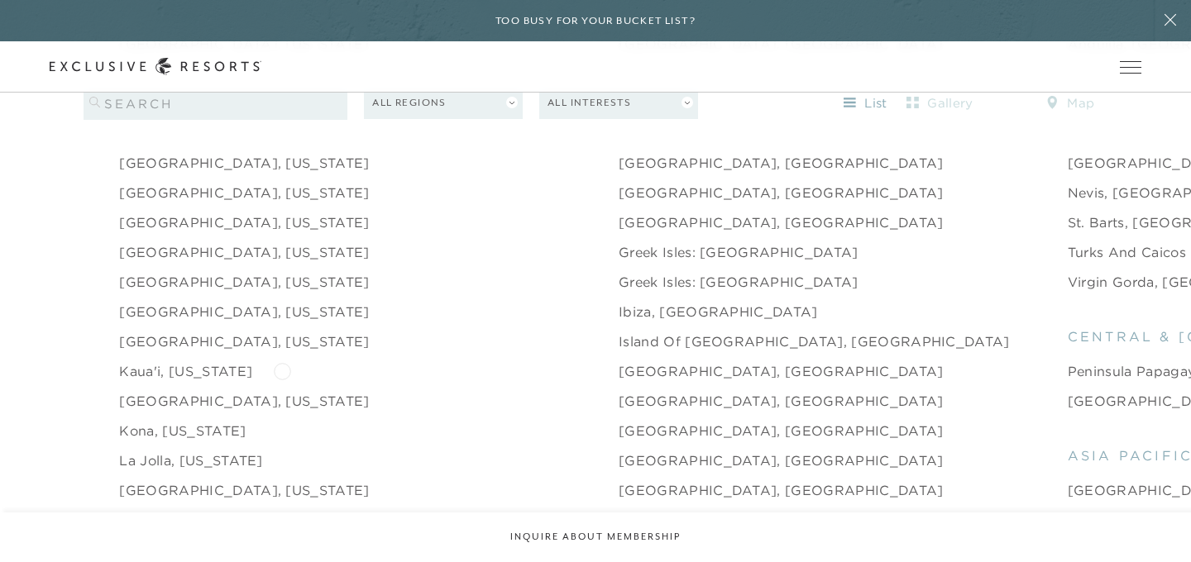
scroll to position [1791, 0]
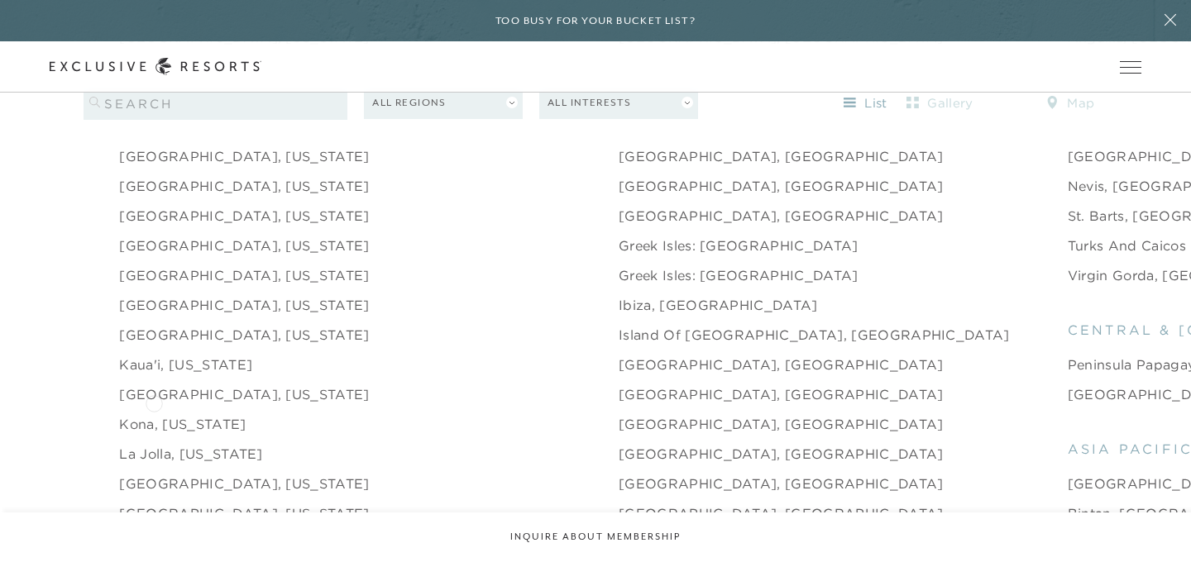
click at [154, 414] on link "Kona, [US_STATE]" at bounding box center [182, 424] width 127 height 20
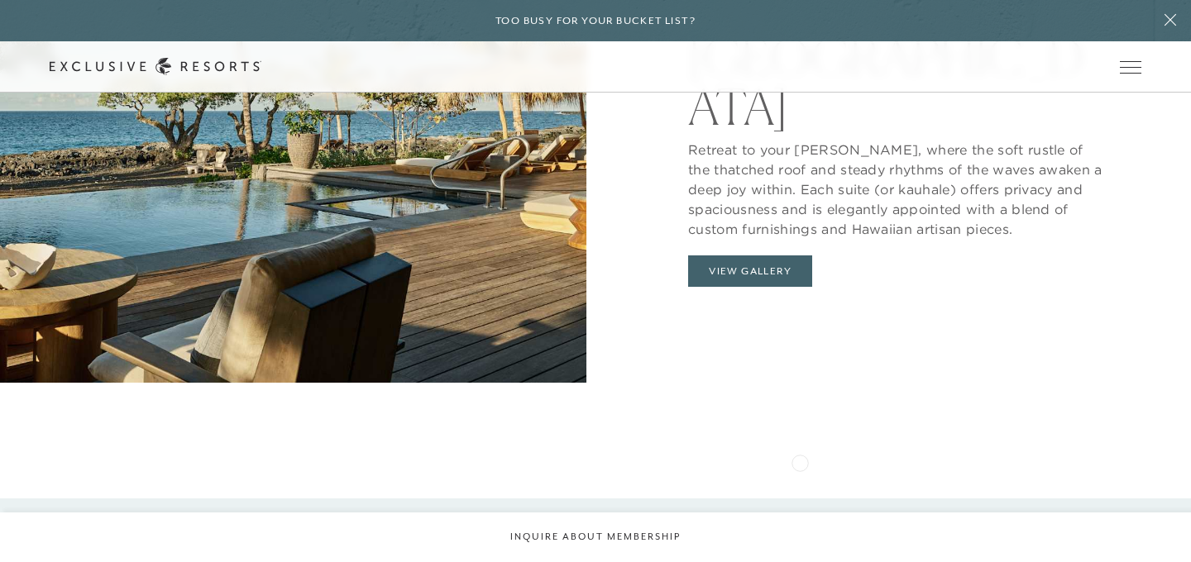
scroll to position [1462, 0]
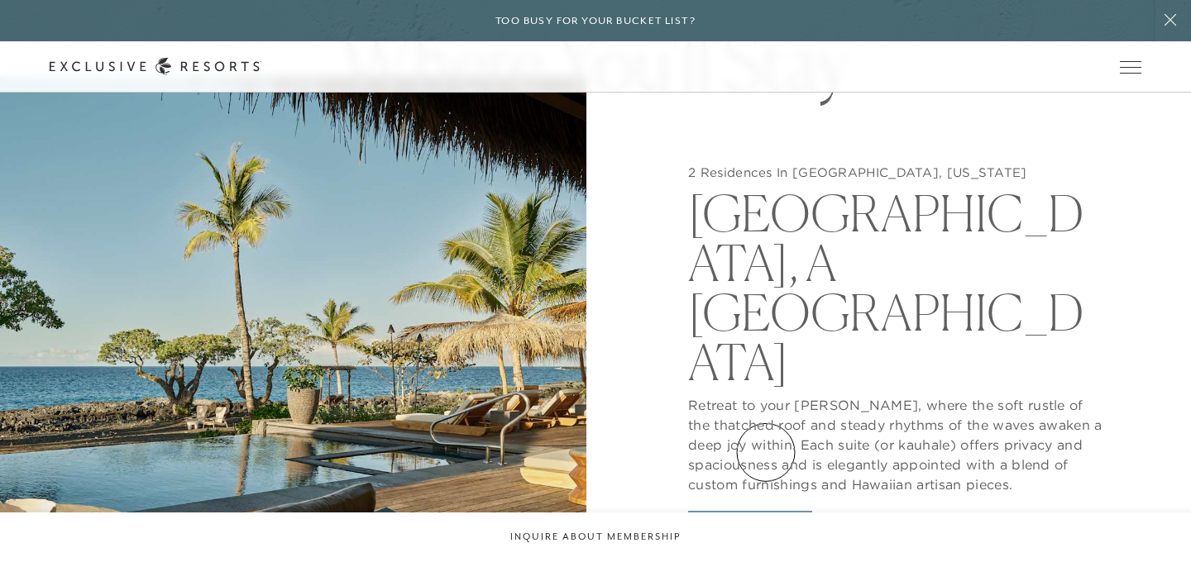
click at [766, 511] on button "View Gallery" at bounding box center [750, 526] width 124 height 31
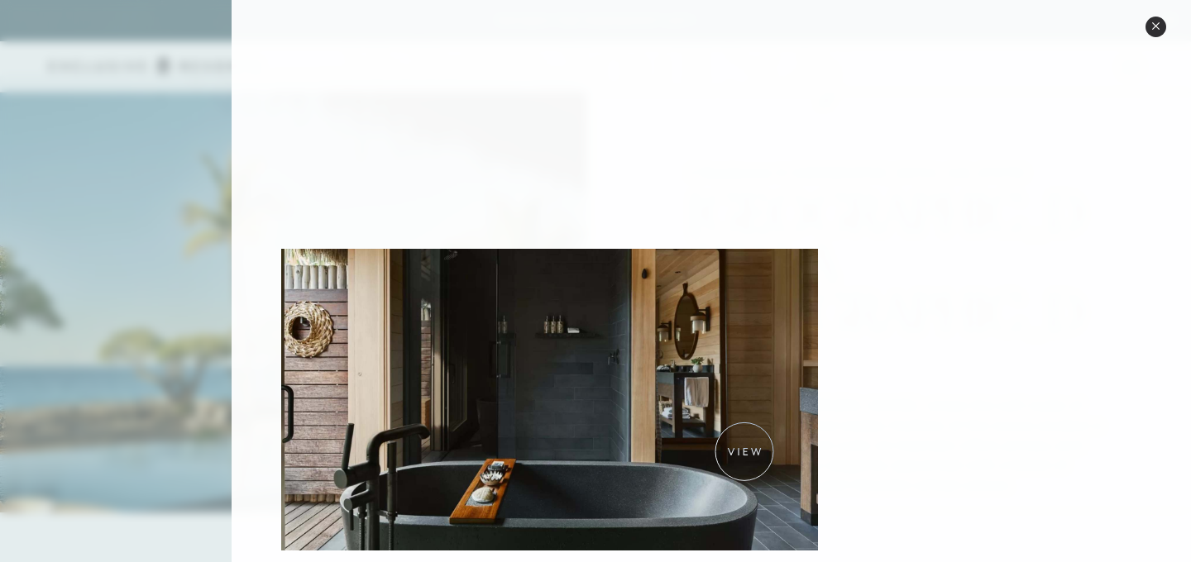
scroll to position [1096, 0]
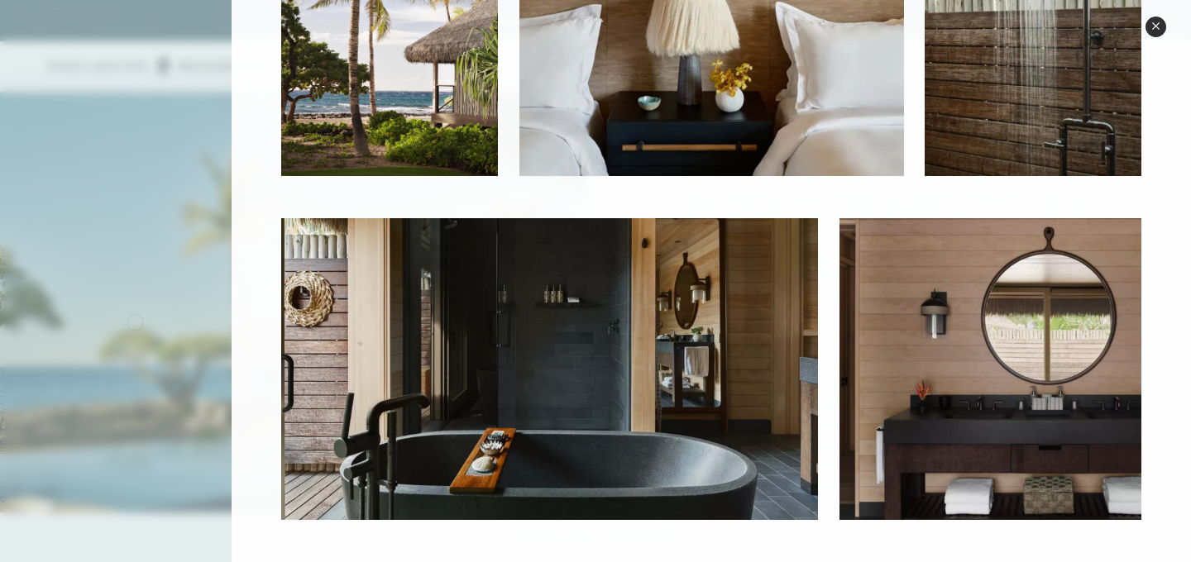
click at [135, 321] on div at bounding box center [595, 281] width 1191 height 562
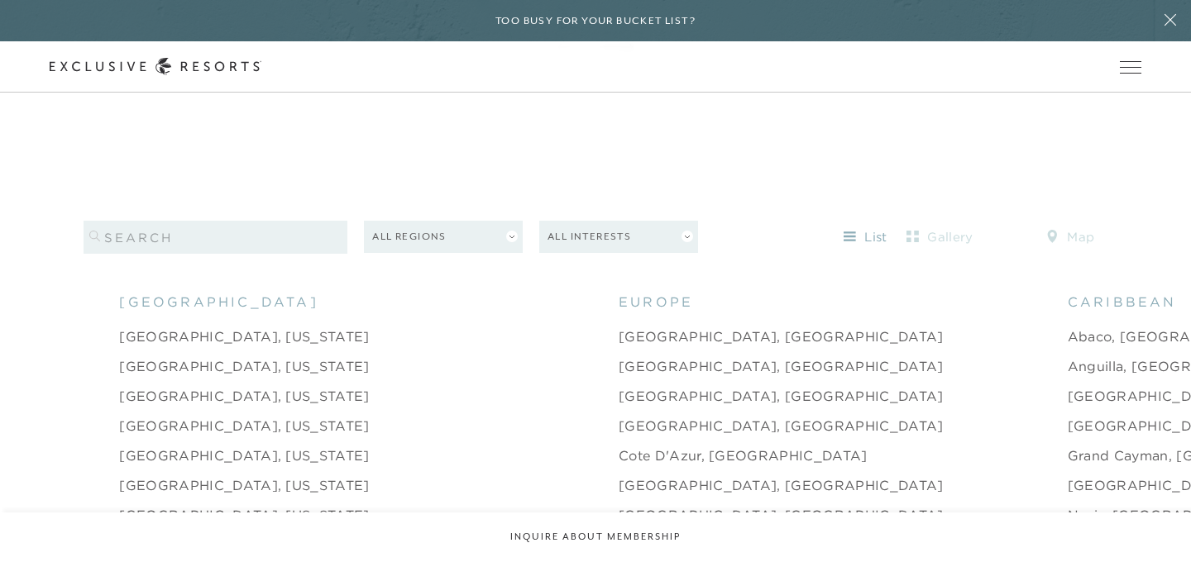
scroll to position [1791, 0]
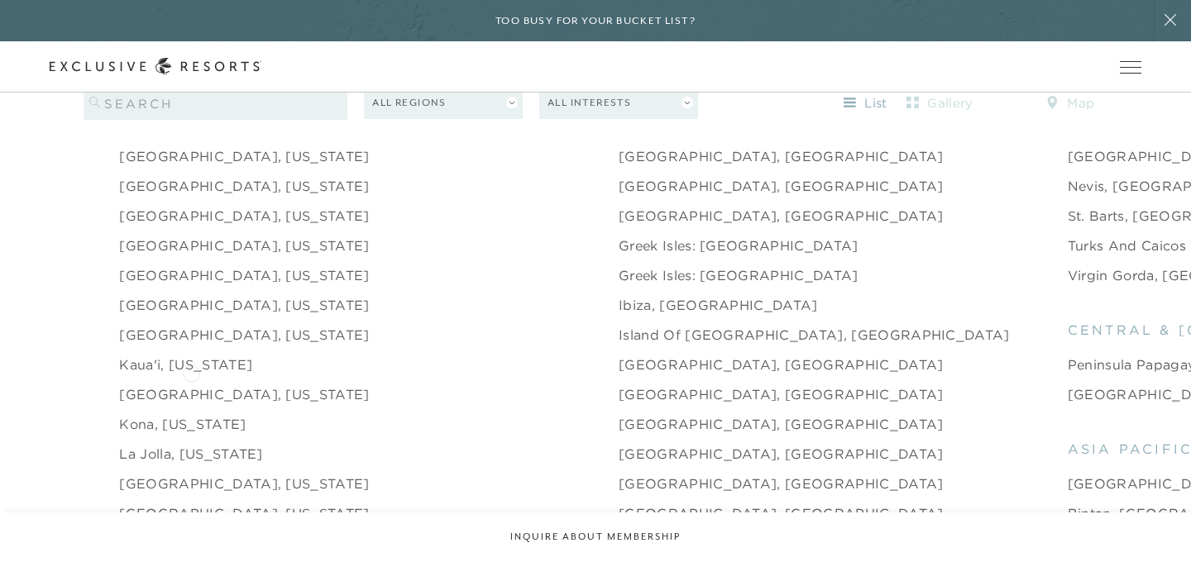
click at [191, 385] on link "[GEOGRAPHIC_DATA], [US_STATE]" at bounding box center [244, 395] width 250 height 20
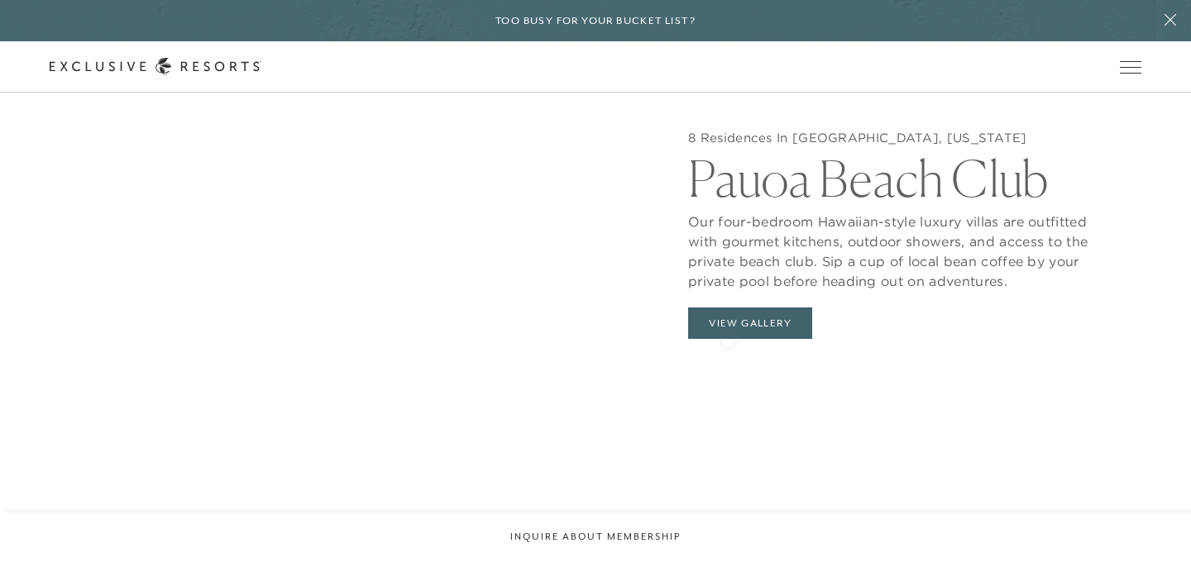
scroll to position [1574, 0]
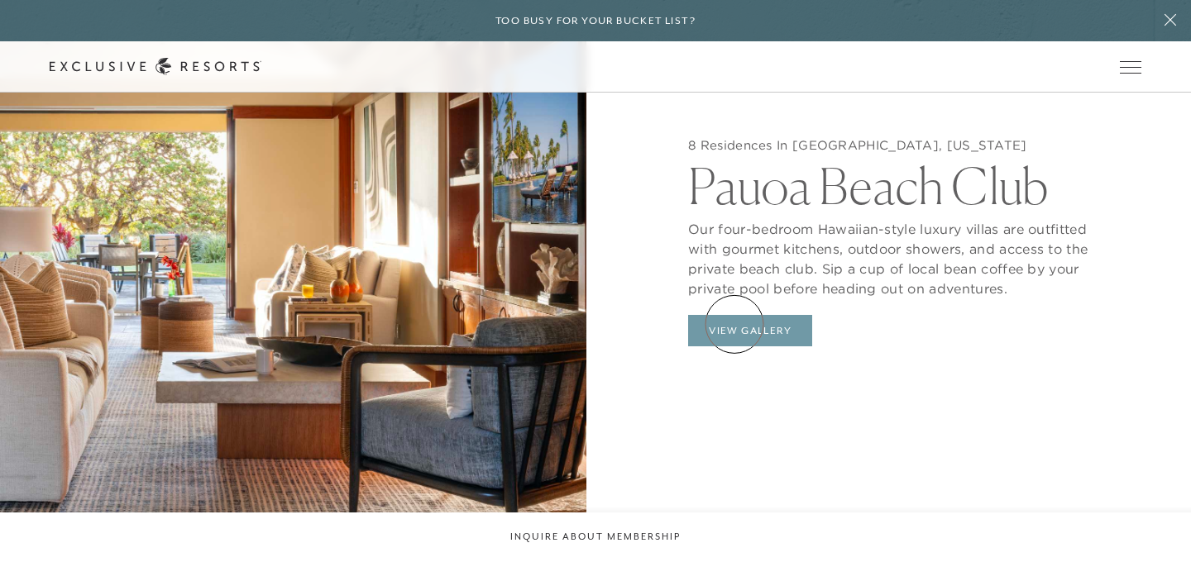
click at [734, 324] on button "View Gallery" at bounding box center [750, 330] width 124 height 31
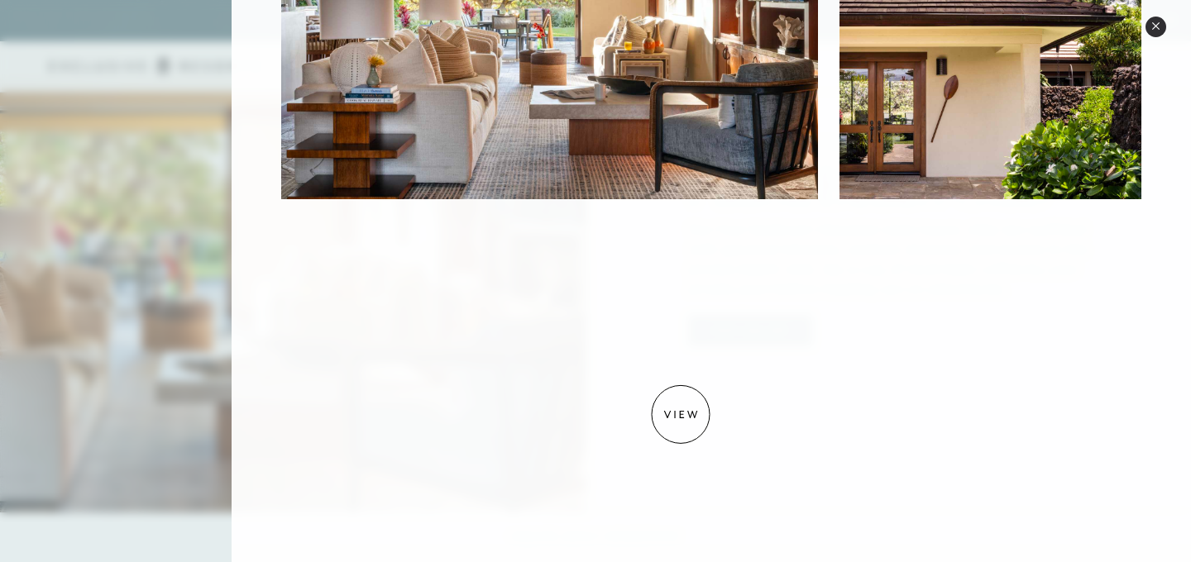
scroll to position [1354, 0]
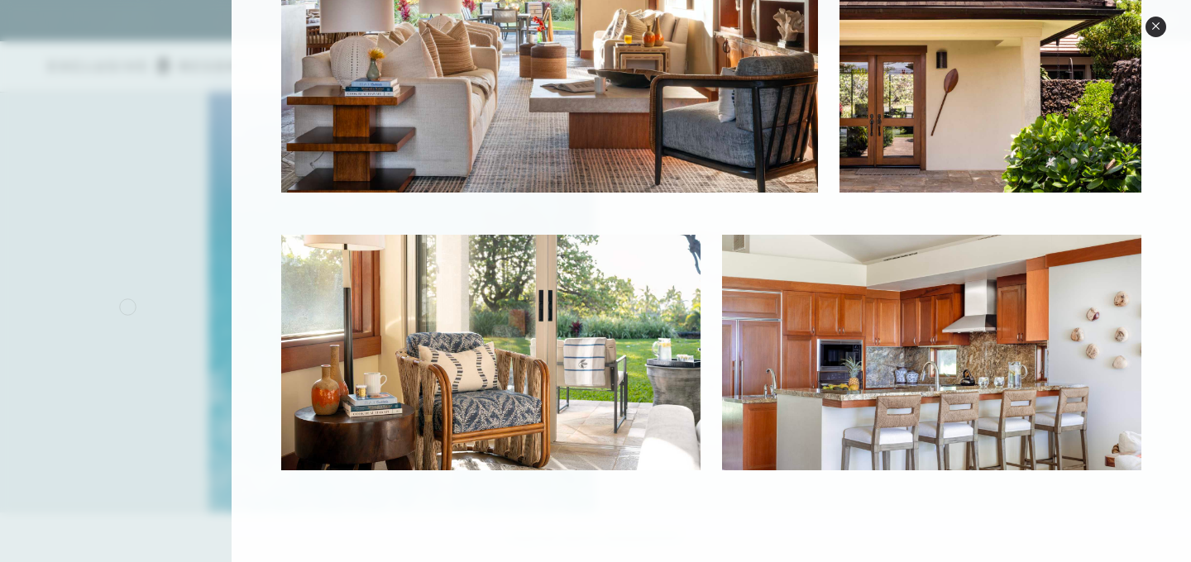
click at [127, 305] on div at bounding box center [595, 281] width 1191 height 562
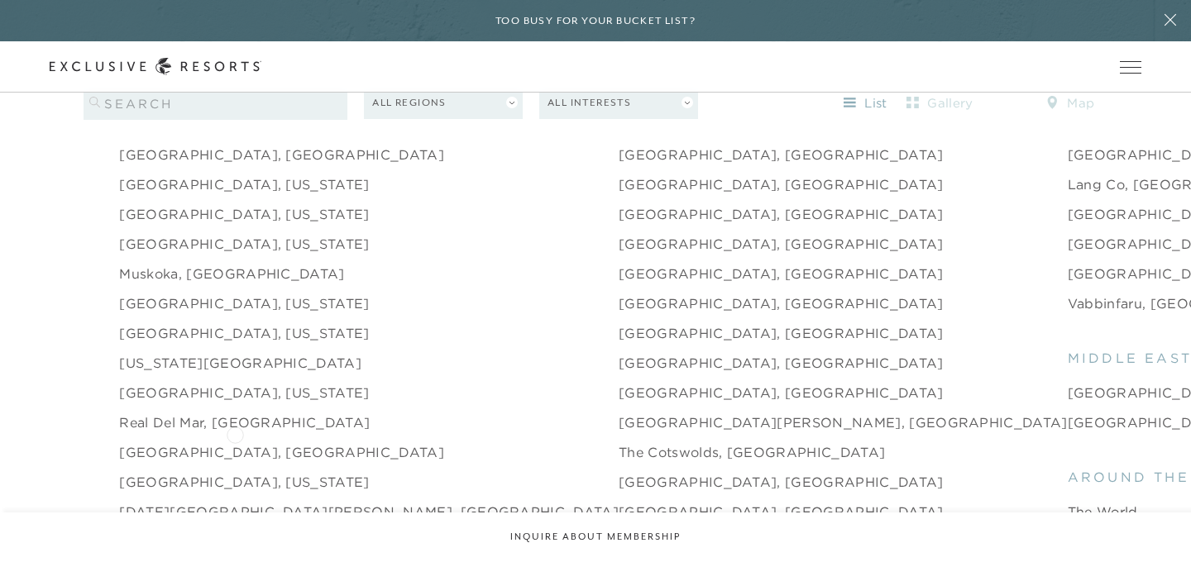
scroll to position [2198, 0]
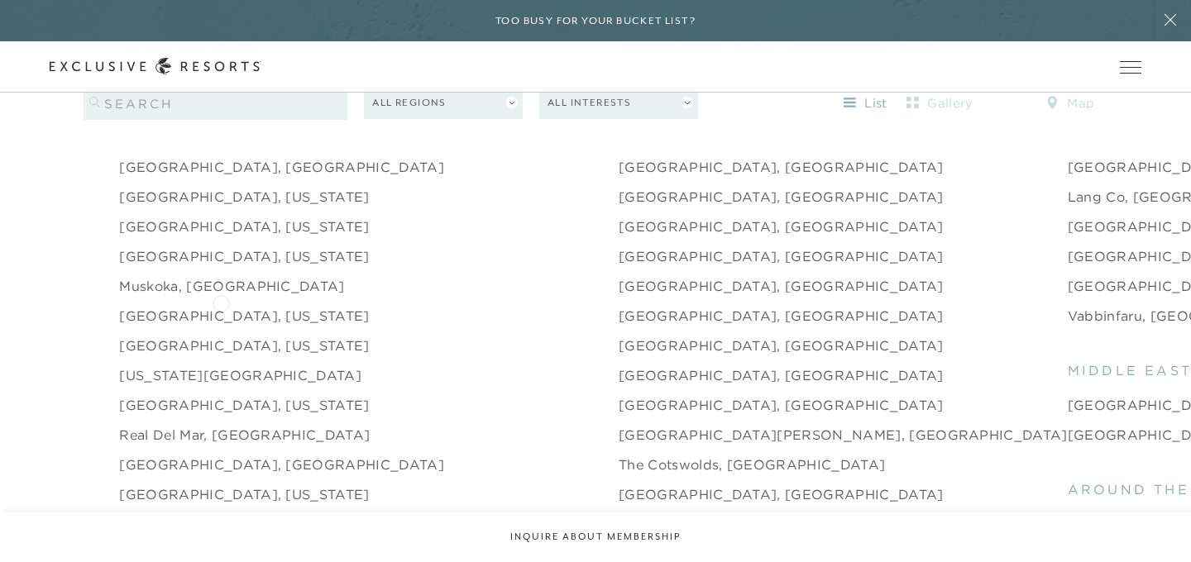
click at [221, 306] on link "[GEOGRAPHIC_DATA], [US_STATE]" at bounding box center [244, 316] width 250 height 20
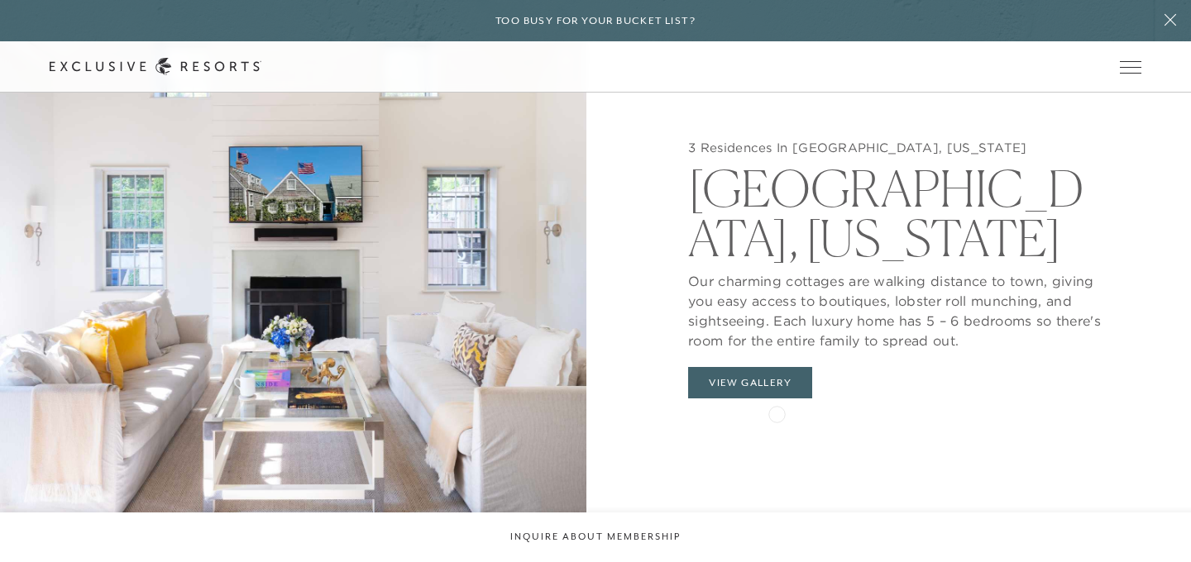
scroll to position [1480, 0]
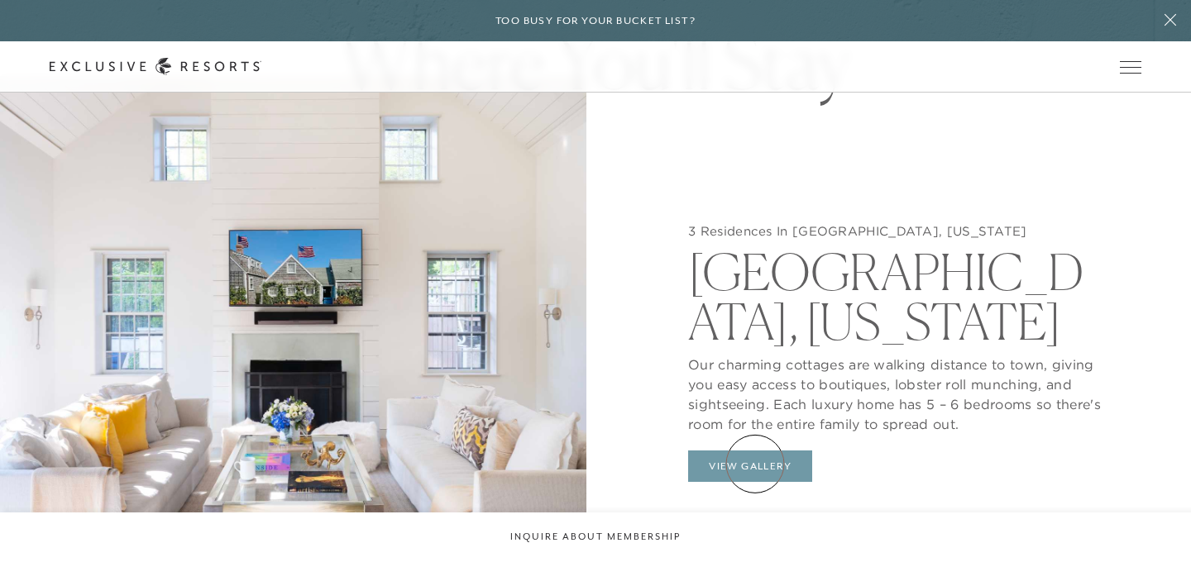
click at [755, 464] on button "View Gallery" at bounding box center [750, 466] width 124 height 31
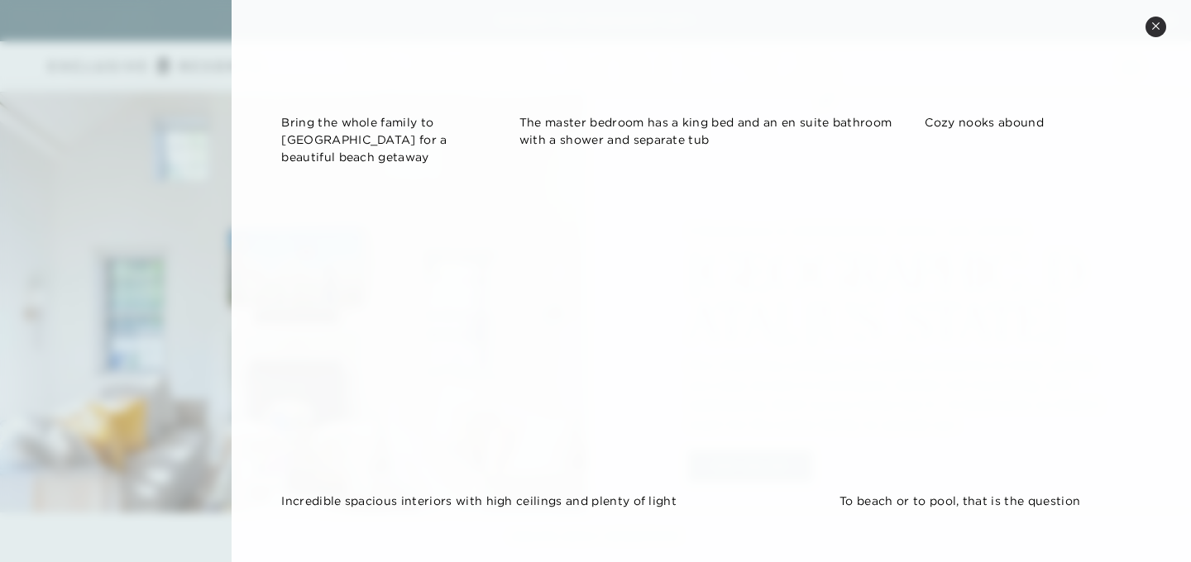
scroll to position [2246, 0]
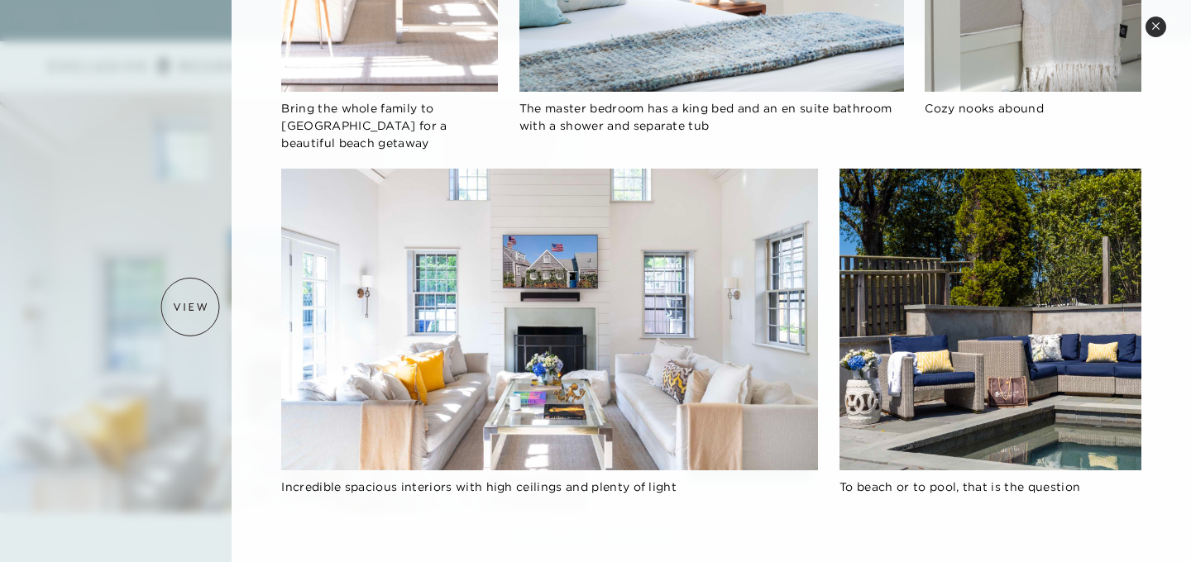
click at [190, 307] on div at bounding box center [595, 281] width 1191 height 562
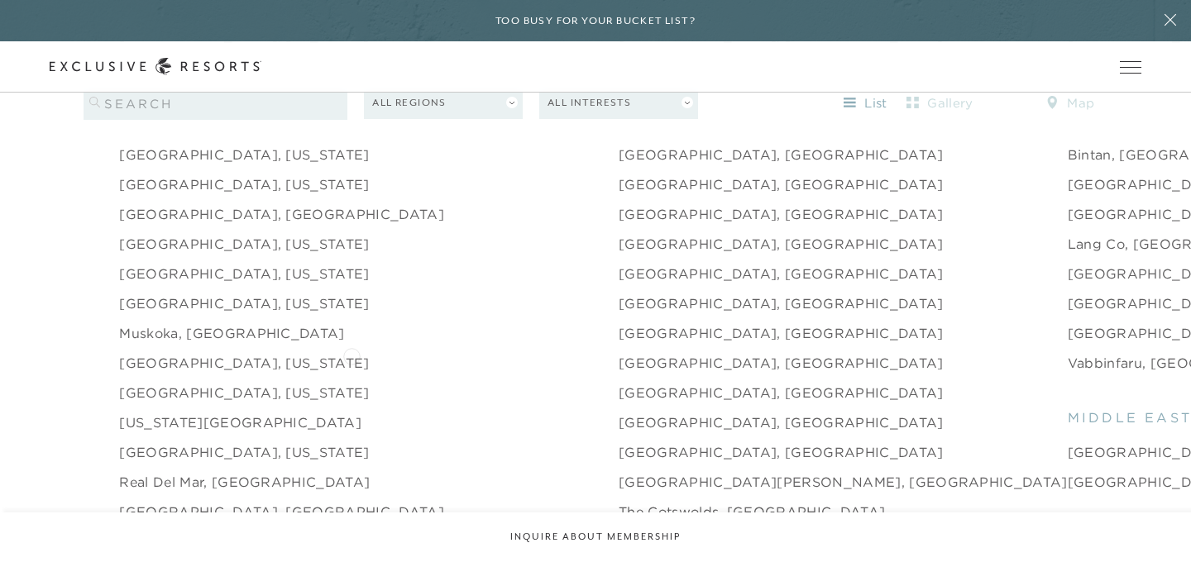
scroll to position [2151, 0]
click at [237, 293] on link "[GEOGRAPHIC_DATA], [US_STATE]" at bounding box center [244, 303] width 250 height 20
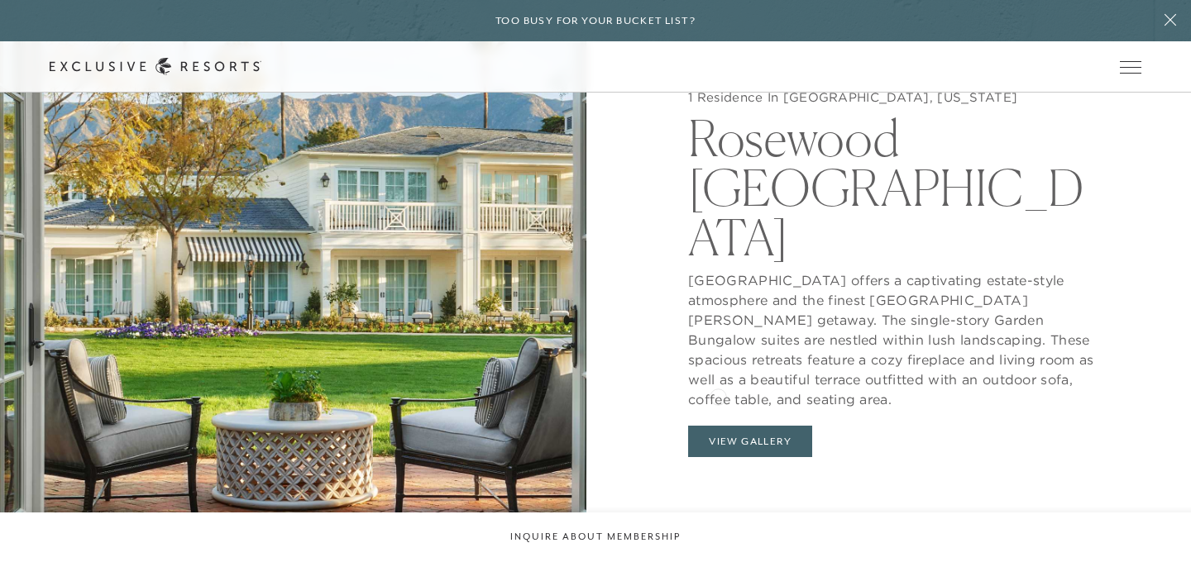
scroll to position [1502, 0]
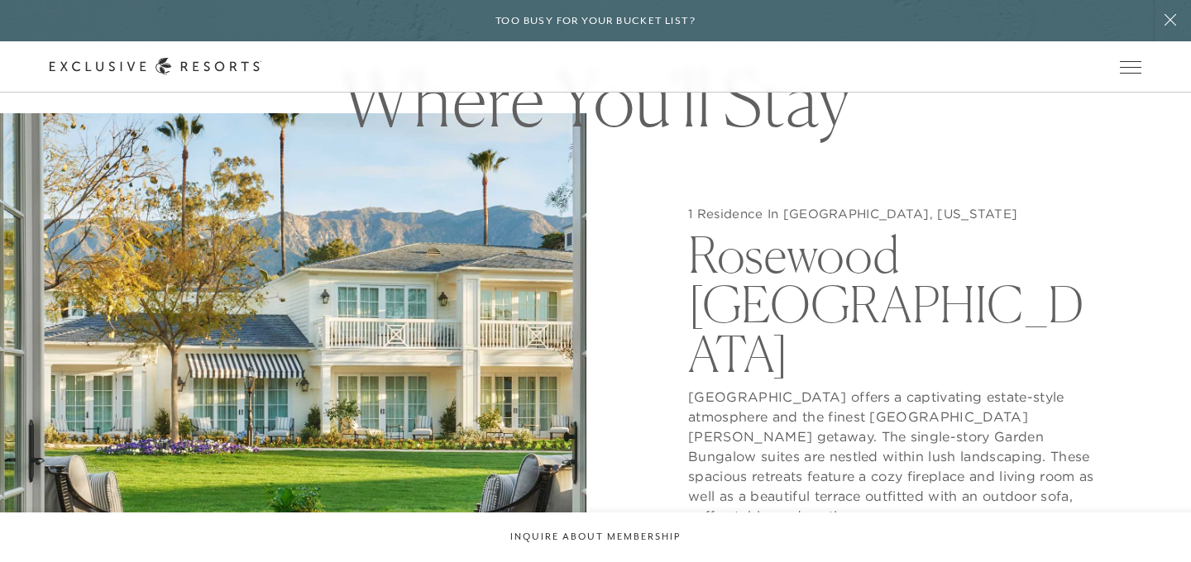
scroll to position [2151, 0]
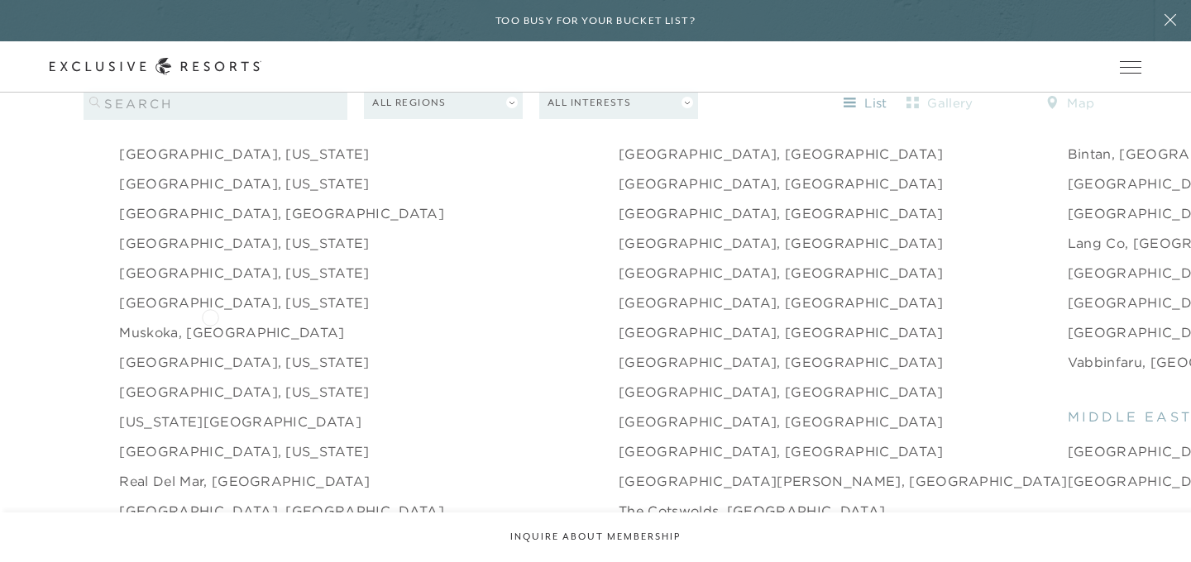
click at [210, 323] on link "Muskoka, [GEOGRAPHIC_DATA]" at bounding box center [231, 333] width 225 height 20
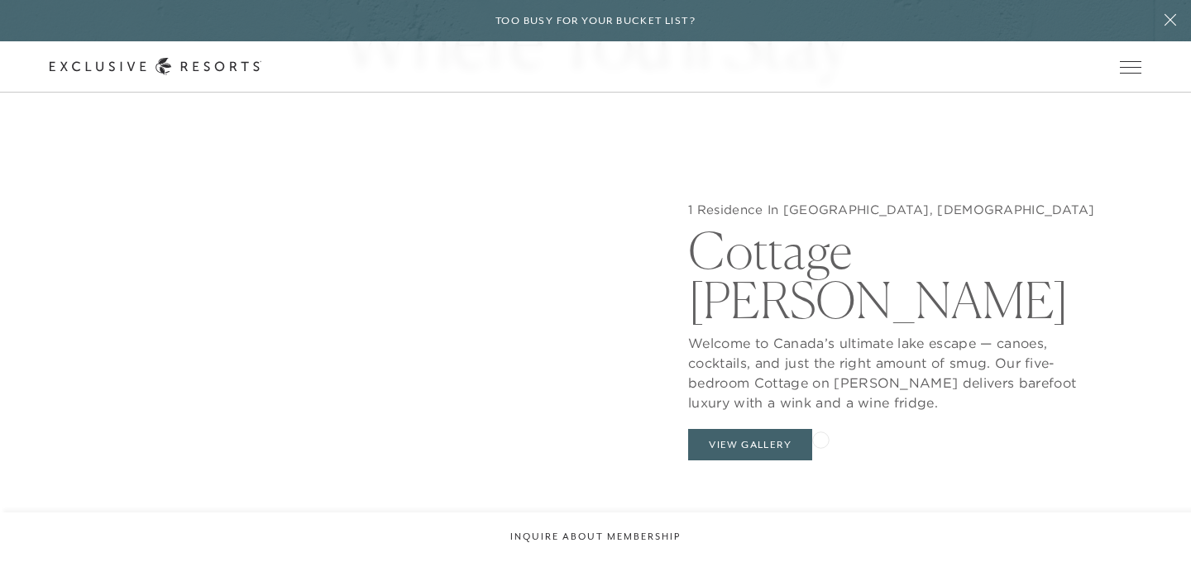
scroll to position [1504, 0]
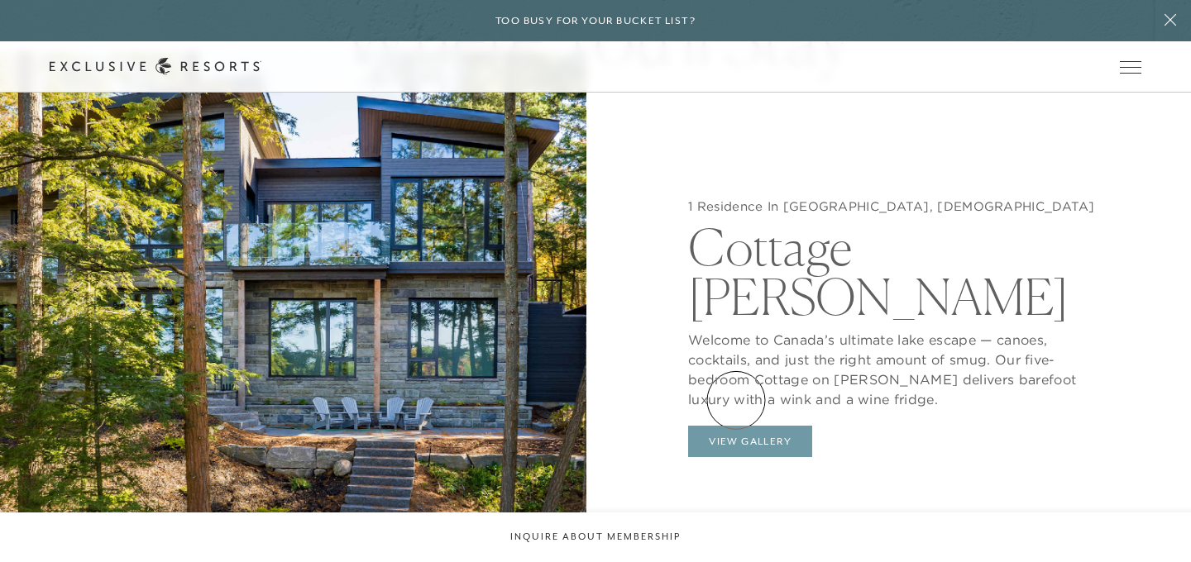
click at [736, 426] on button "View Gallery" at bounding box center [750, 441] width 124 height 31
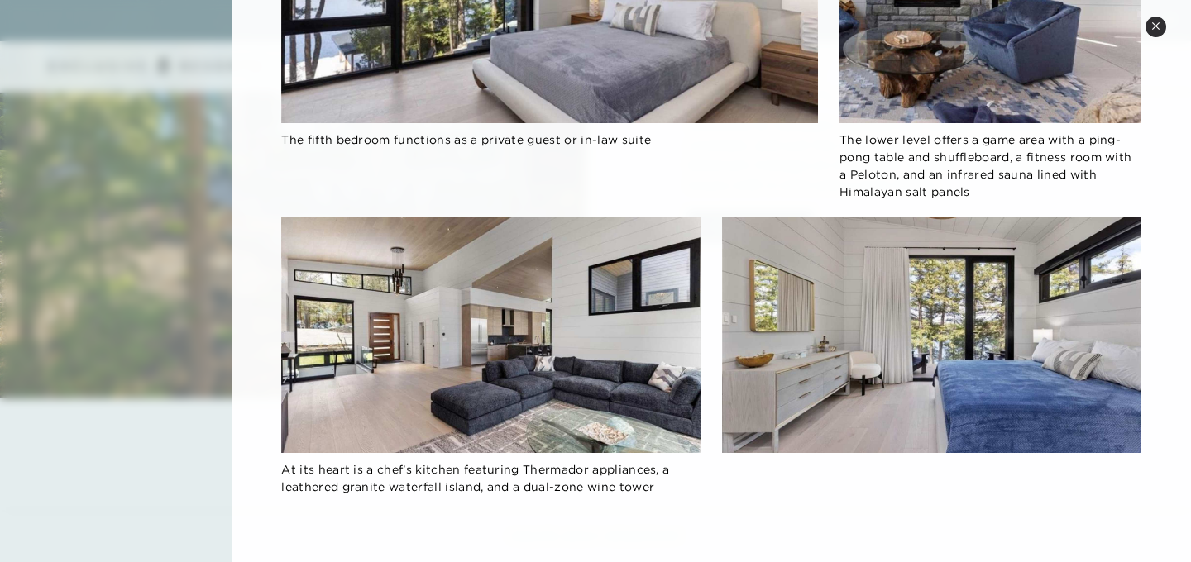
scroll to position [1725, 0]
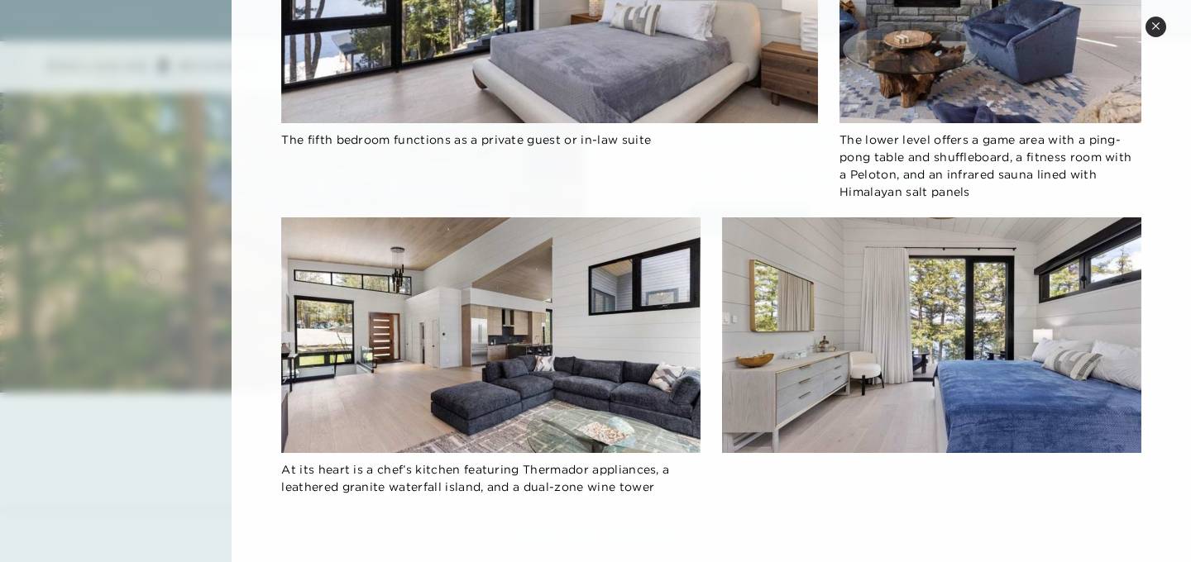
click at [153, 275] on div at bounding box center [595, 281] width 1191 height 562
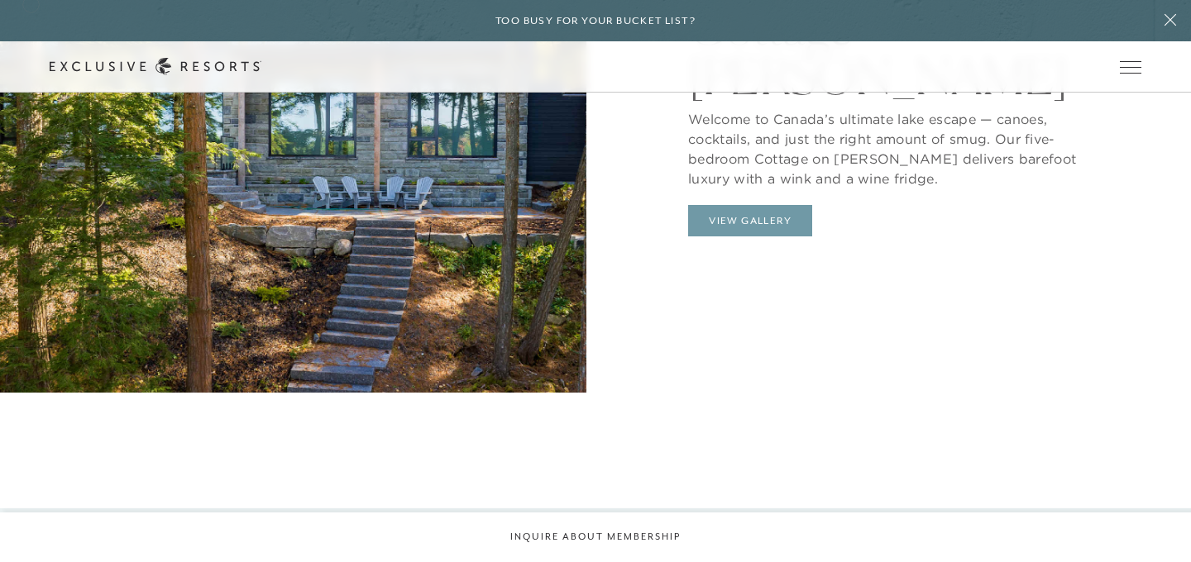
scroll to position [2151, 0]
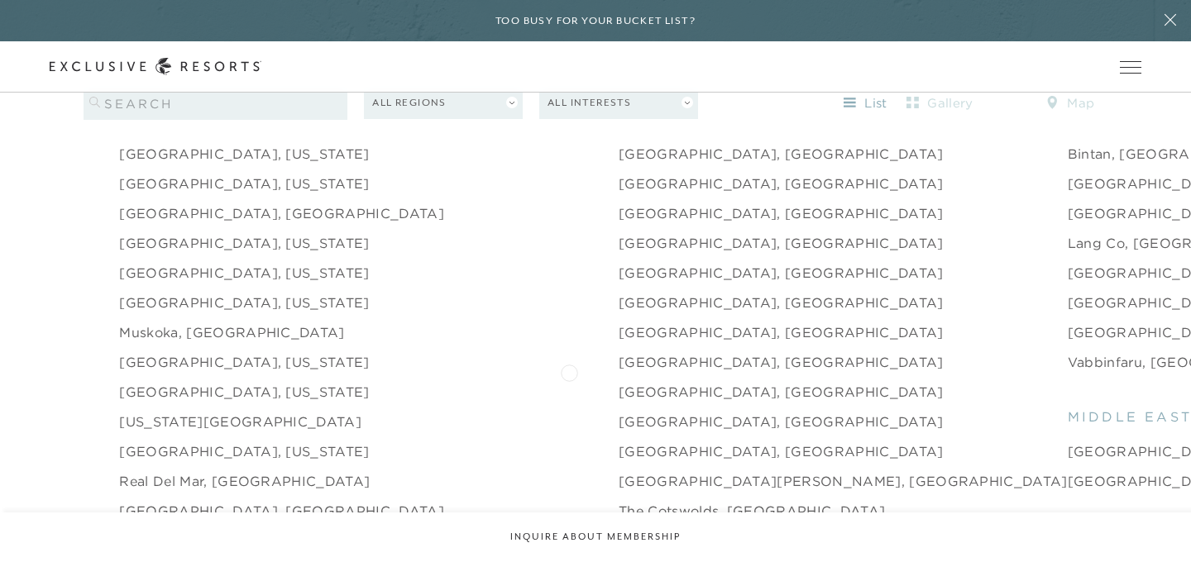
click at [619, 382] on link "[GEOGRAPHIC_DATA], [GEOGRAPHIC_DATA]" at bounding box center [781, 392] width 325 height 20
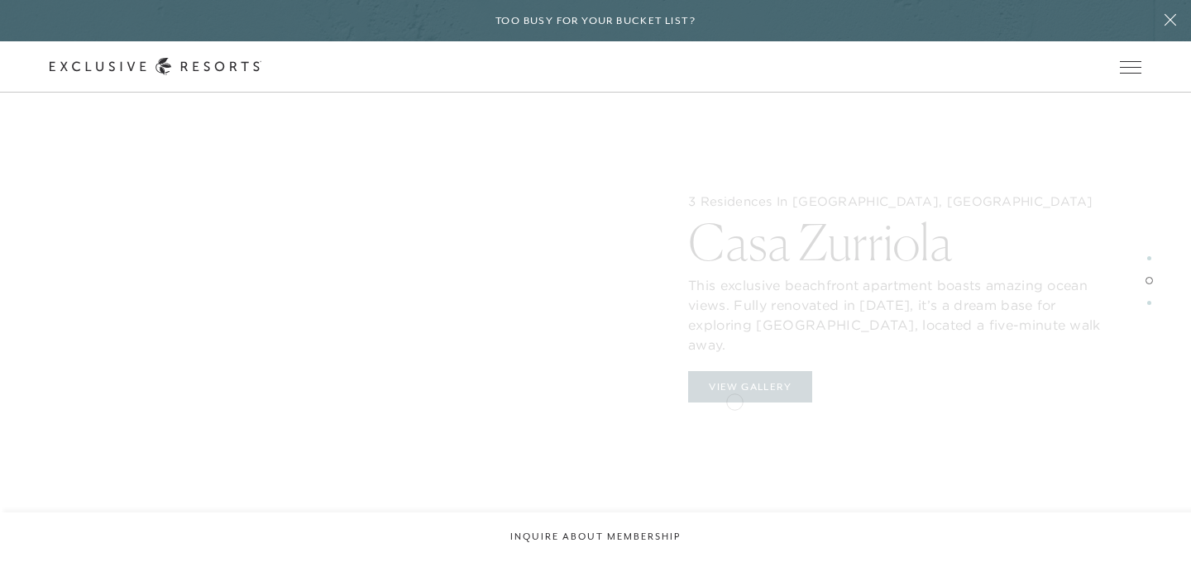
scroll to position [2228, 0]
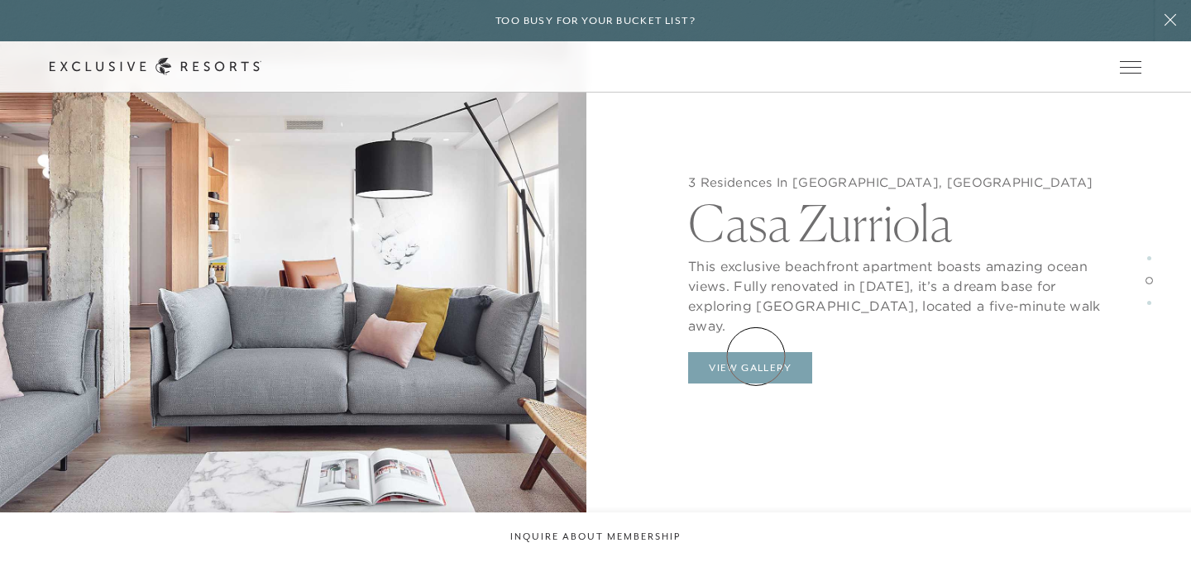
click at [756, 356] on button "View Gallery" at bounding box center [750, 367] width 124 height 31
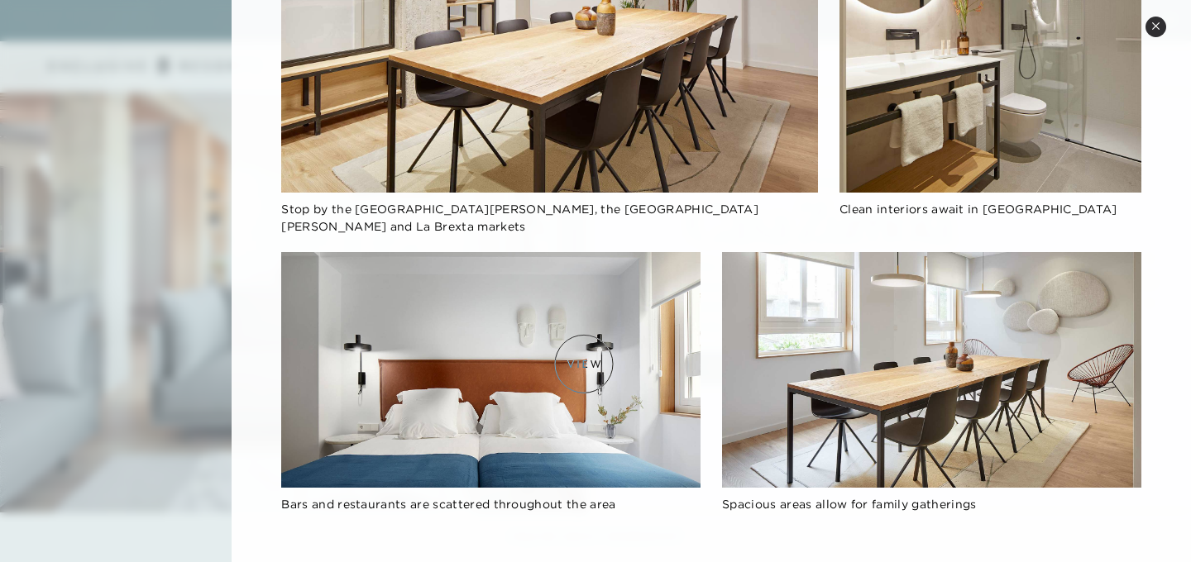
scroll to position [2679, 0]
click at [208, 318] on div at bounding box center [595, 281] width 1191 height 562
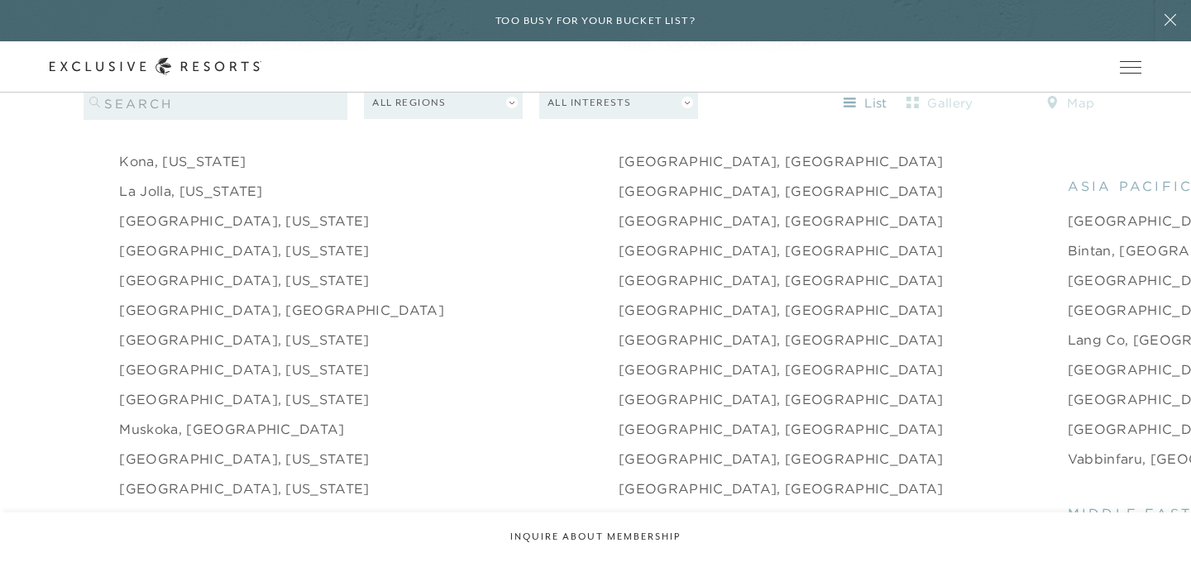
scroll to position [2057, 0]
click at [619, 328] on link "[GEOGRAPHIC_DATA], [GEOGRAPHIC_DATA]" at bounding box center [781, 338] width 325 height 20
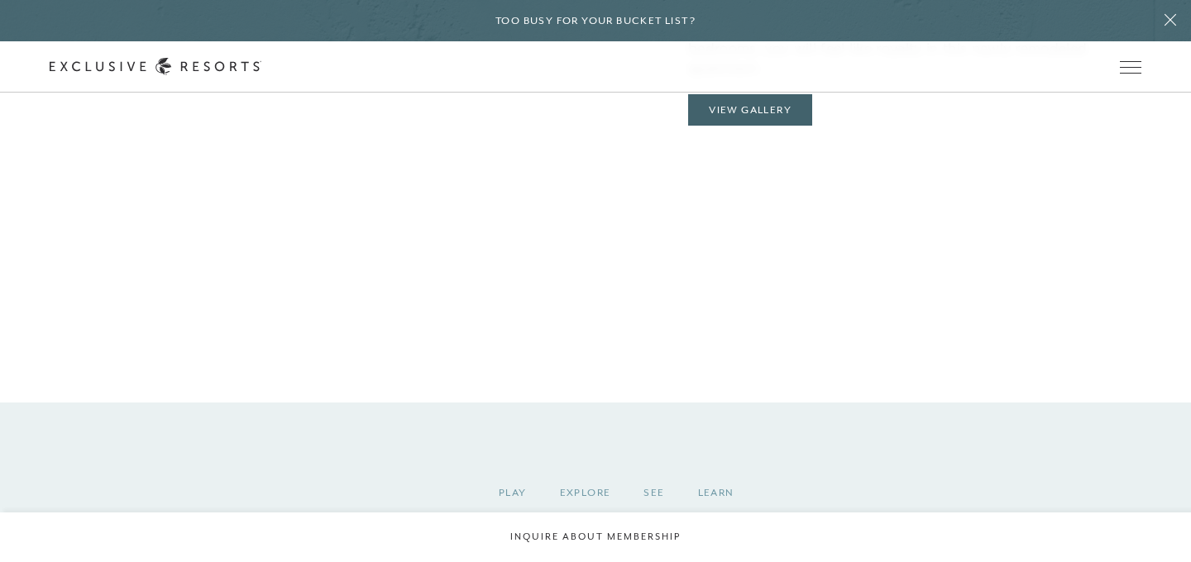
scroll to position [1485, 0]
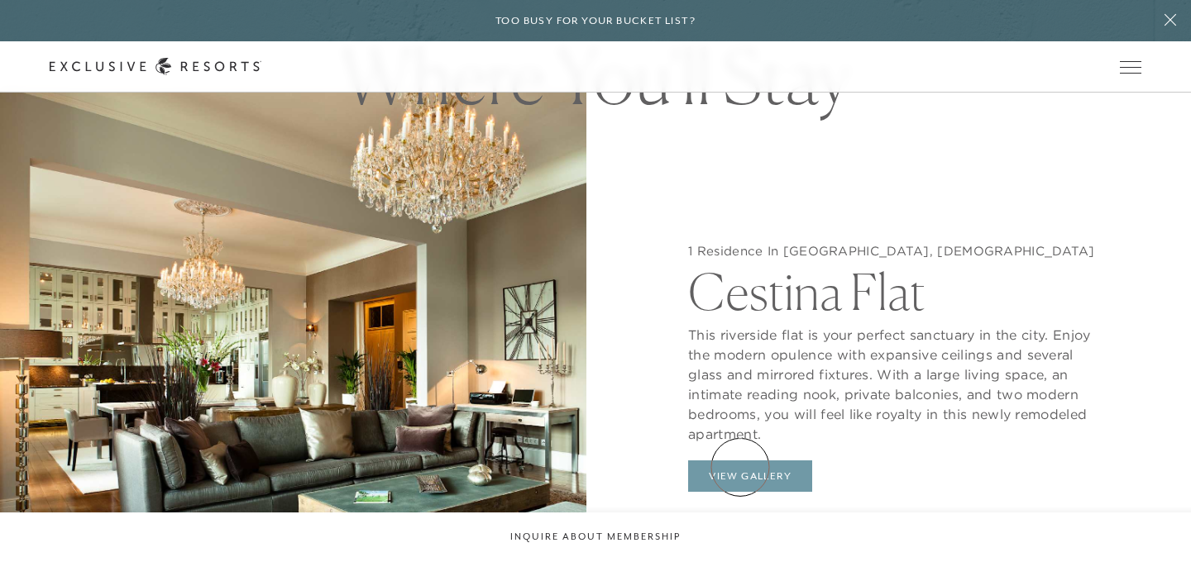
click at [740, 467] on button "View Gallery" at bounding box center [750, 476] width 124 height 31
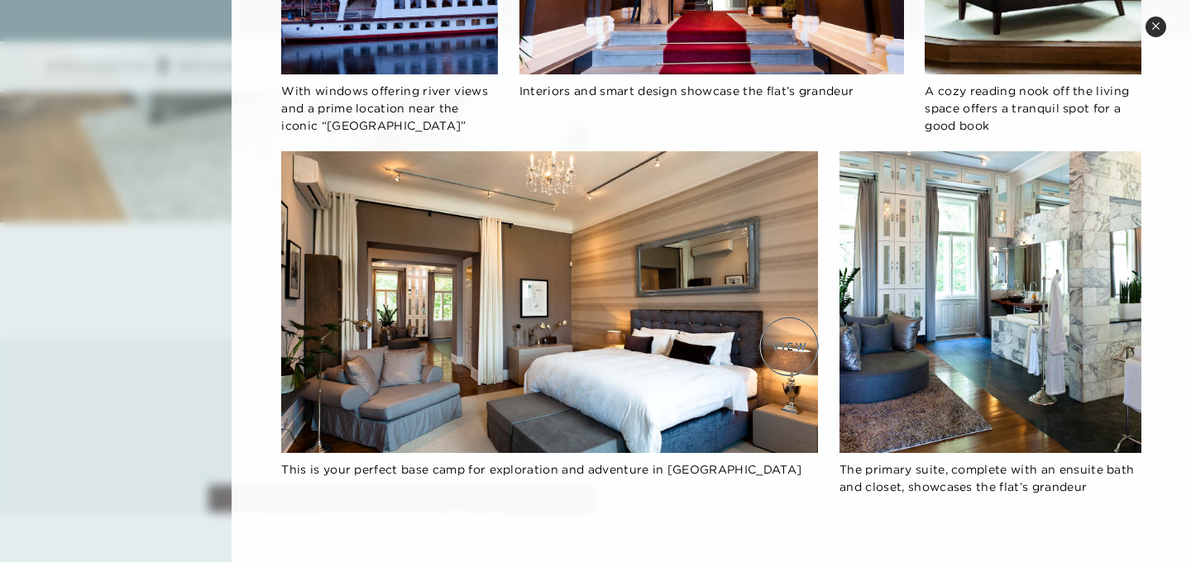
scroll to position [1921, 0]
click at [147, 308] on div at bounding box center [595, 281] width 1191 height 562
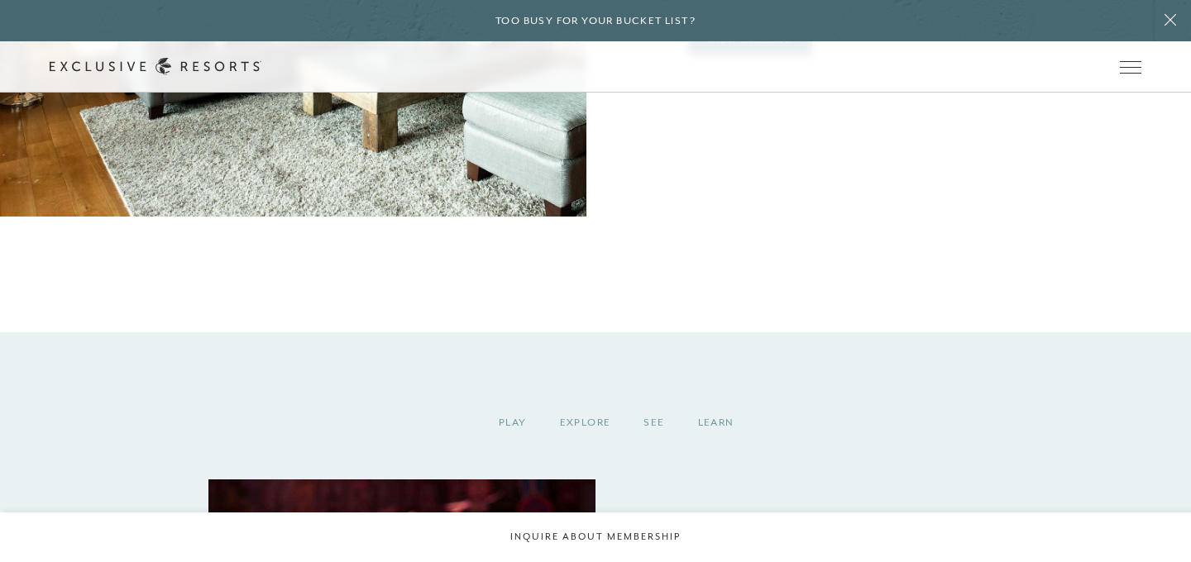
scroll to position [2057, 0]
